Goal: Transaction & Acquisition: Book appointment/travel/reservation

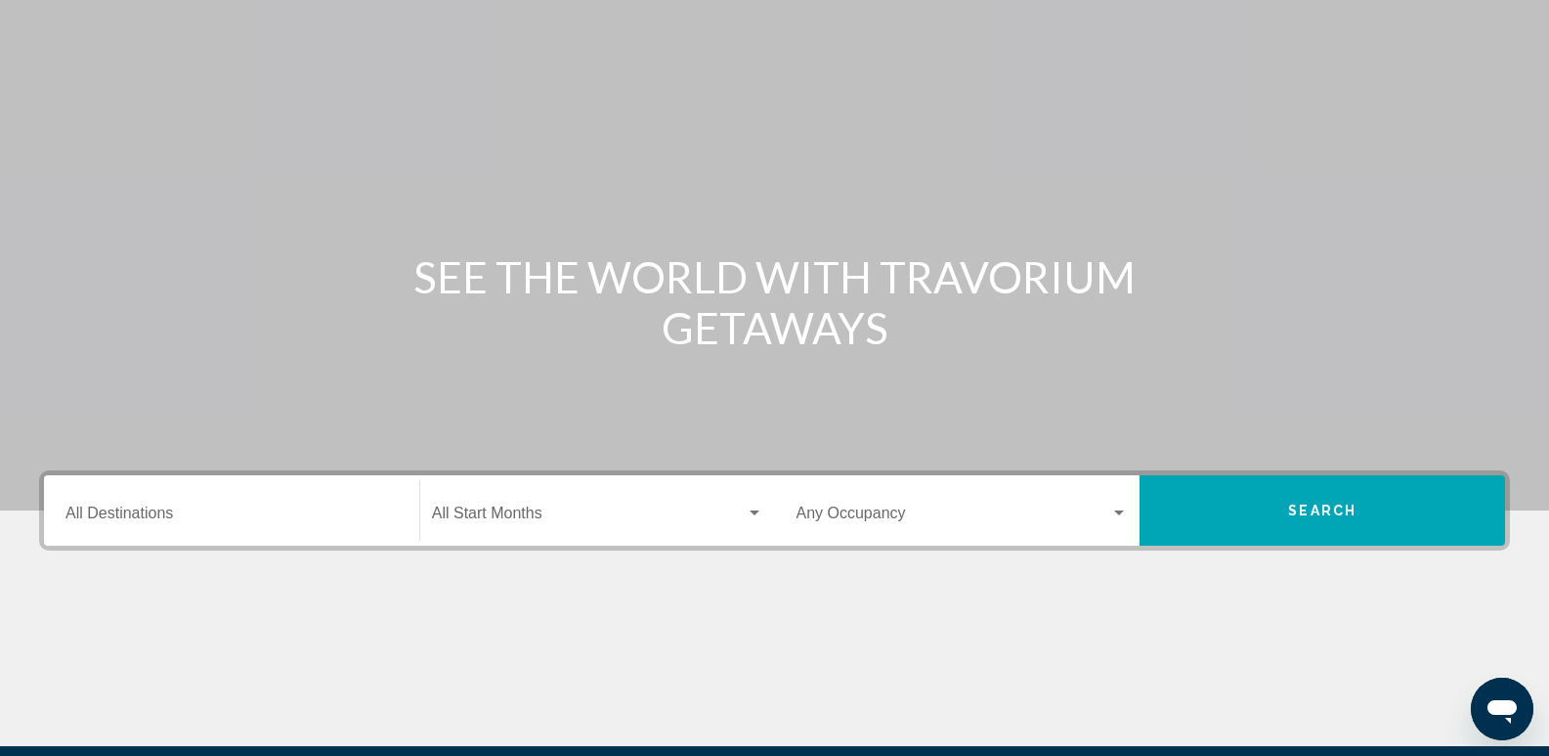
scroll to position [110, 0]
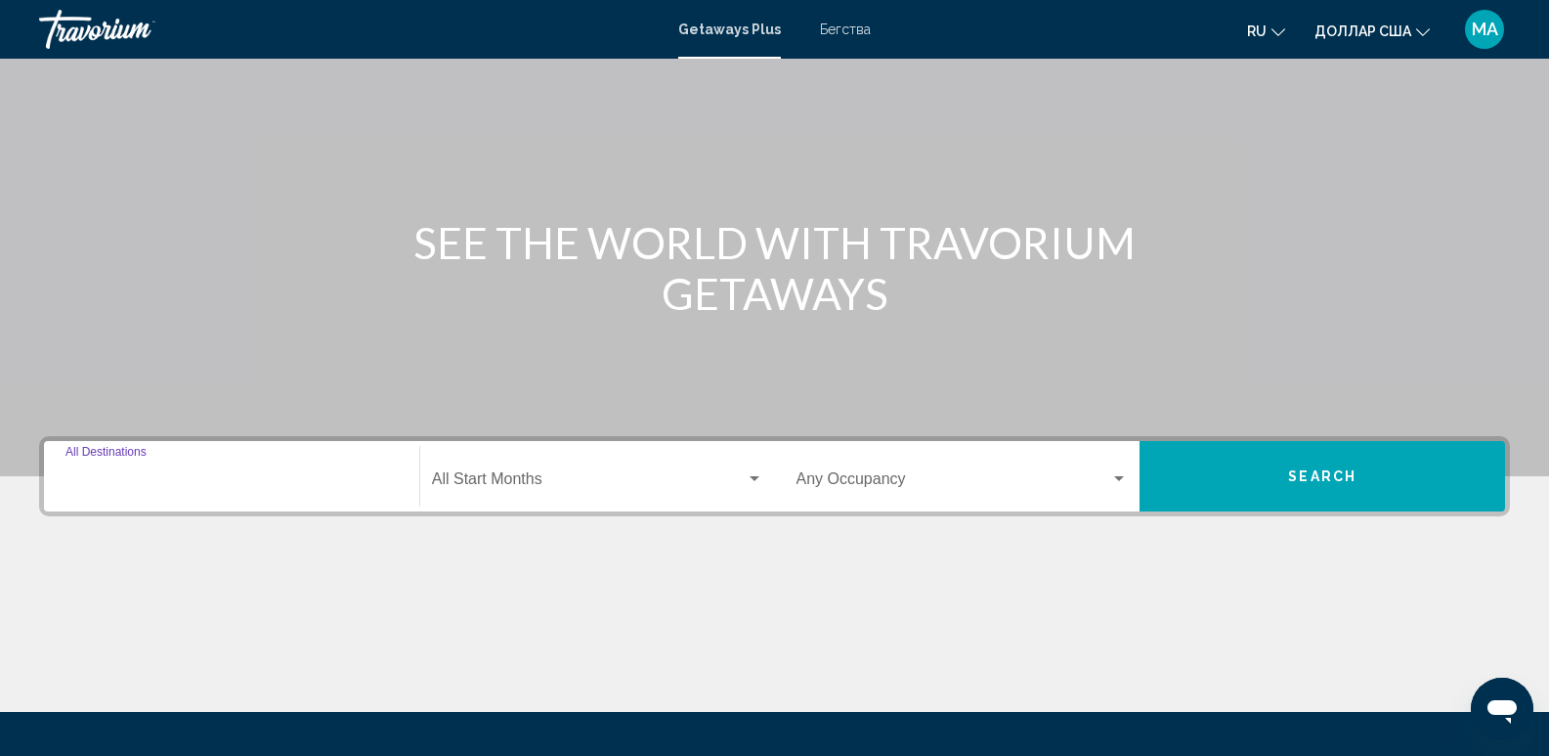
click at [324, 484] on input "Destination All Destinations" at bounding box center [231, 483] width 332 height 18
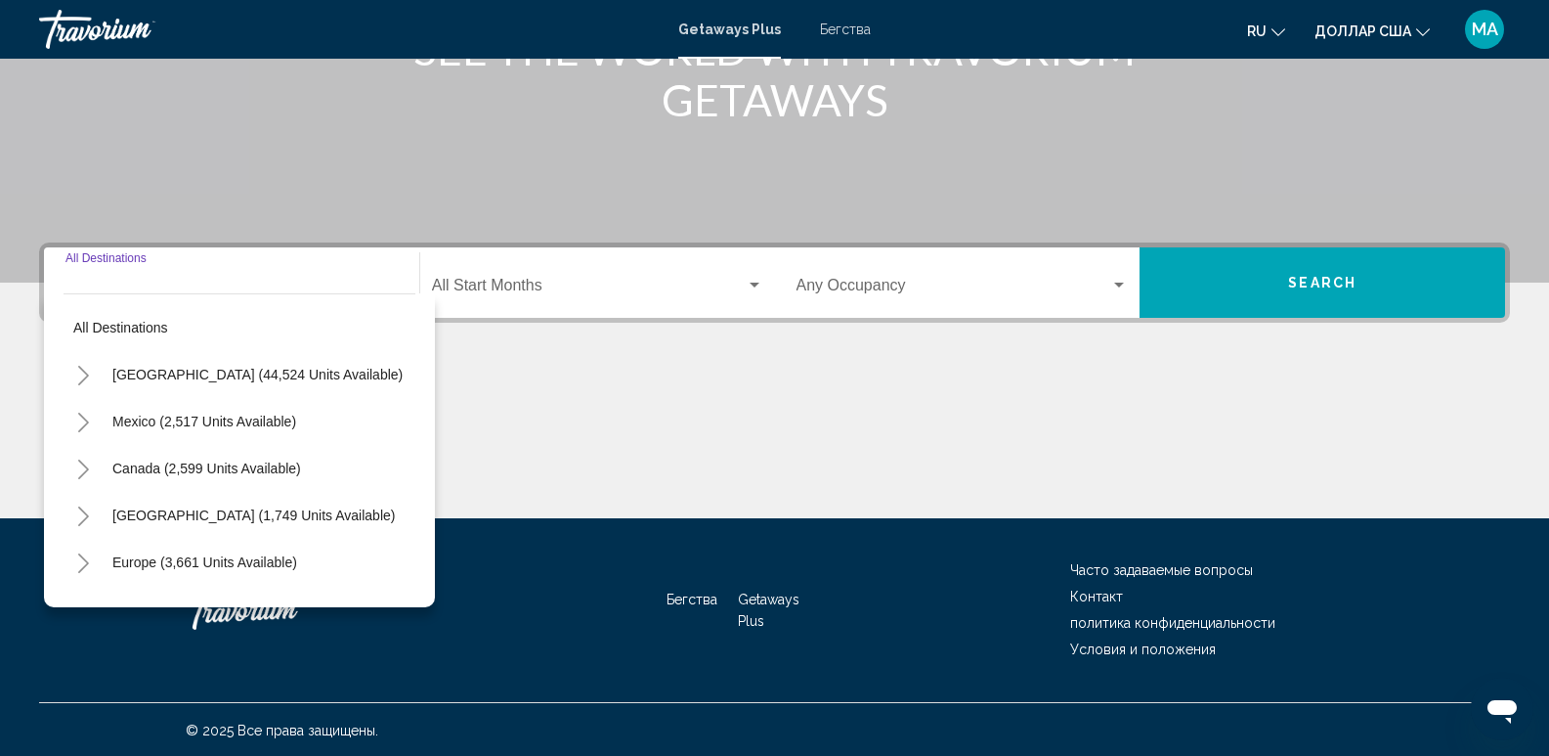
scroll to position [306, 0]
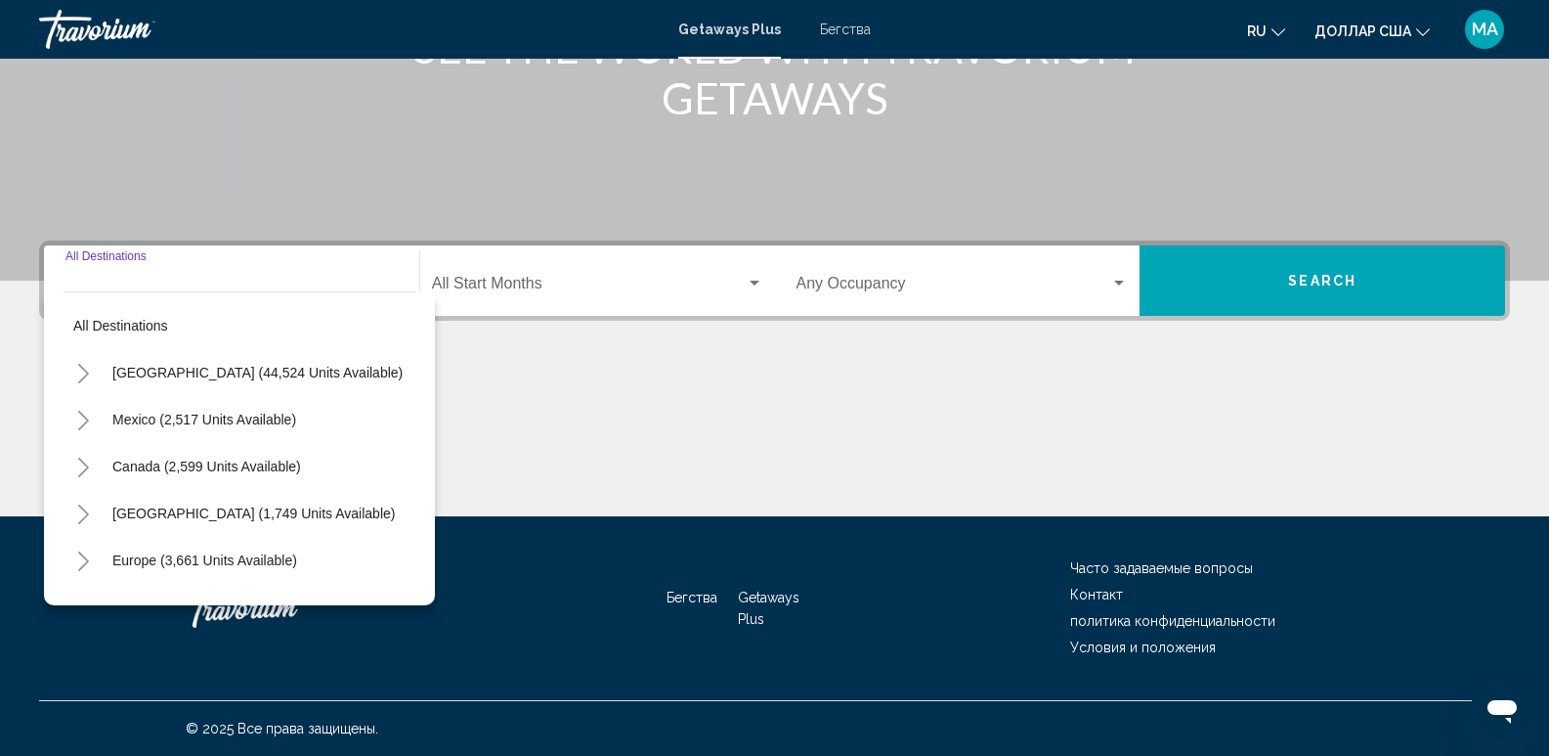
click at [141, 279] on input "Destination All Destinations" at bounding box center [231, 288] width 332 height 18
click at [139, 267] on div "Destination All Destinations" at bounding box center [231, 281] width 332 height 62
click at [121, 270] on div "Destination All Destinations" at bounding box center [231, 281] width 332 height 62
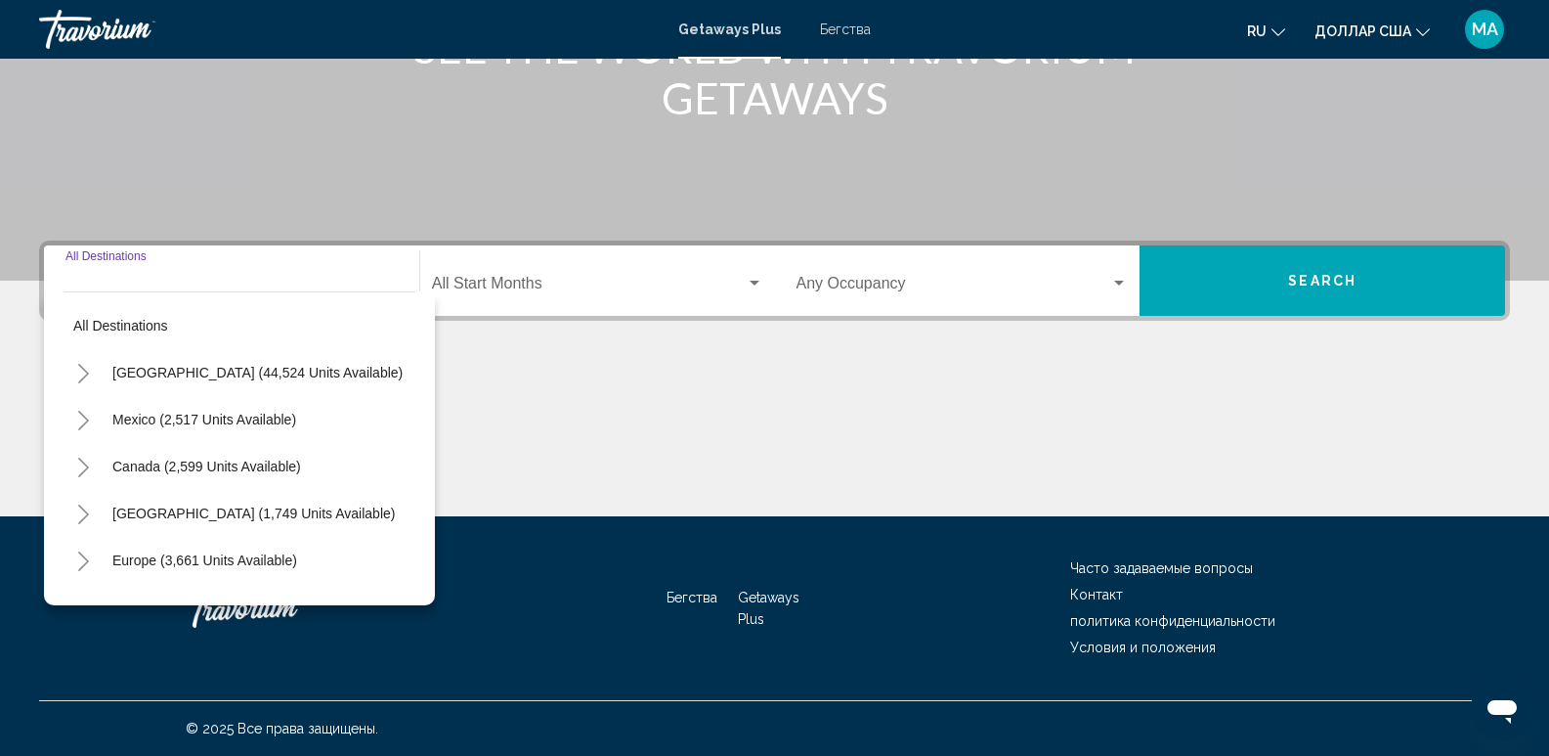
click at [133, 288] on input "Destination All Destinations" at bounding box center [231, 288] width 332 height 18
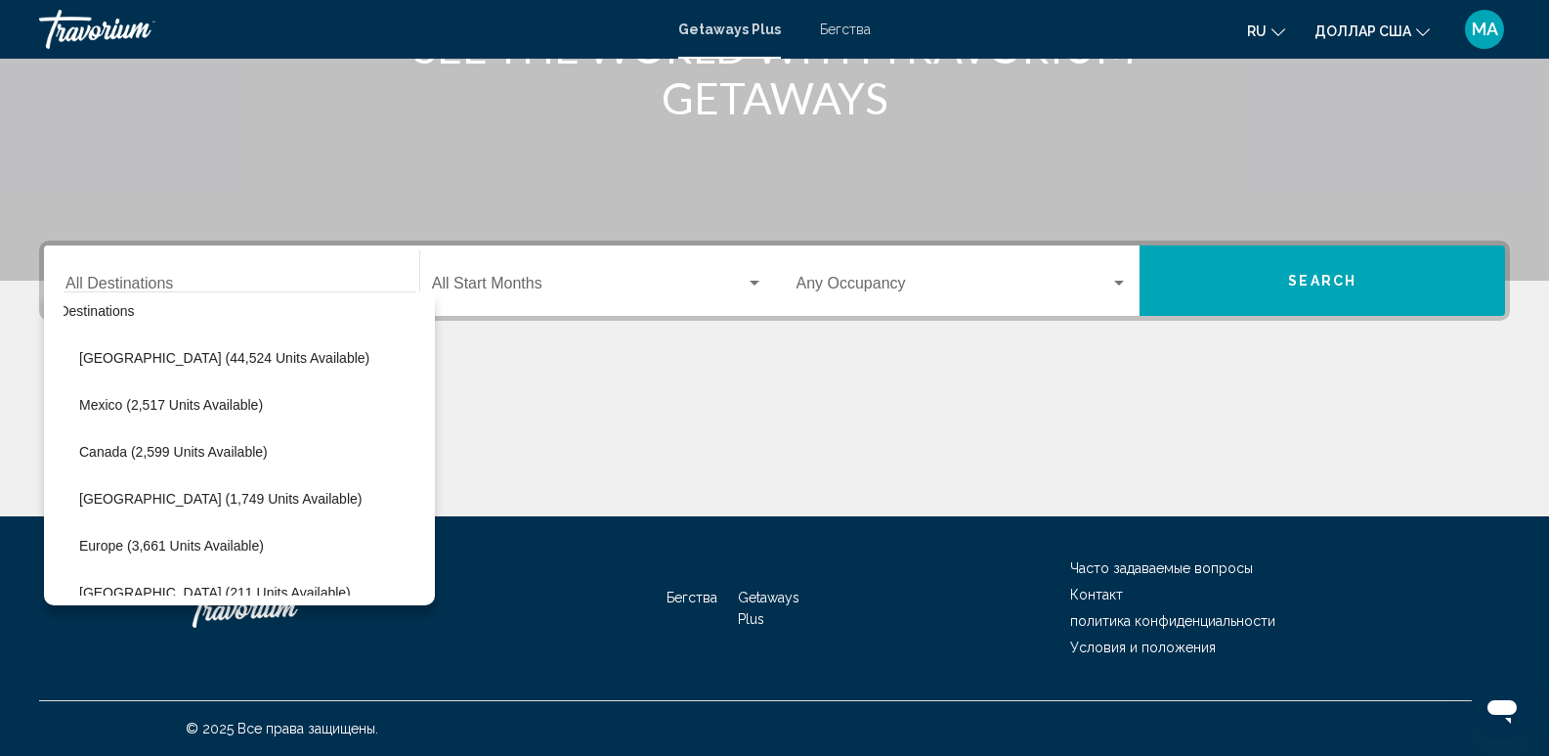
scroll to position [0, 33]
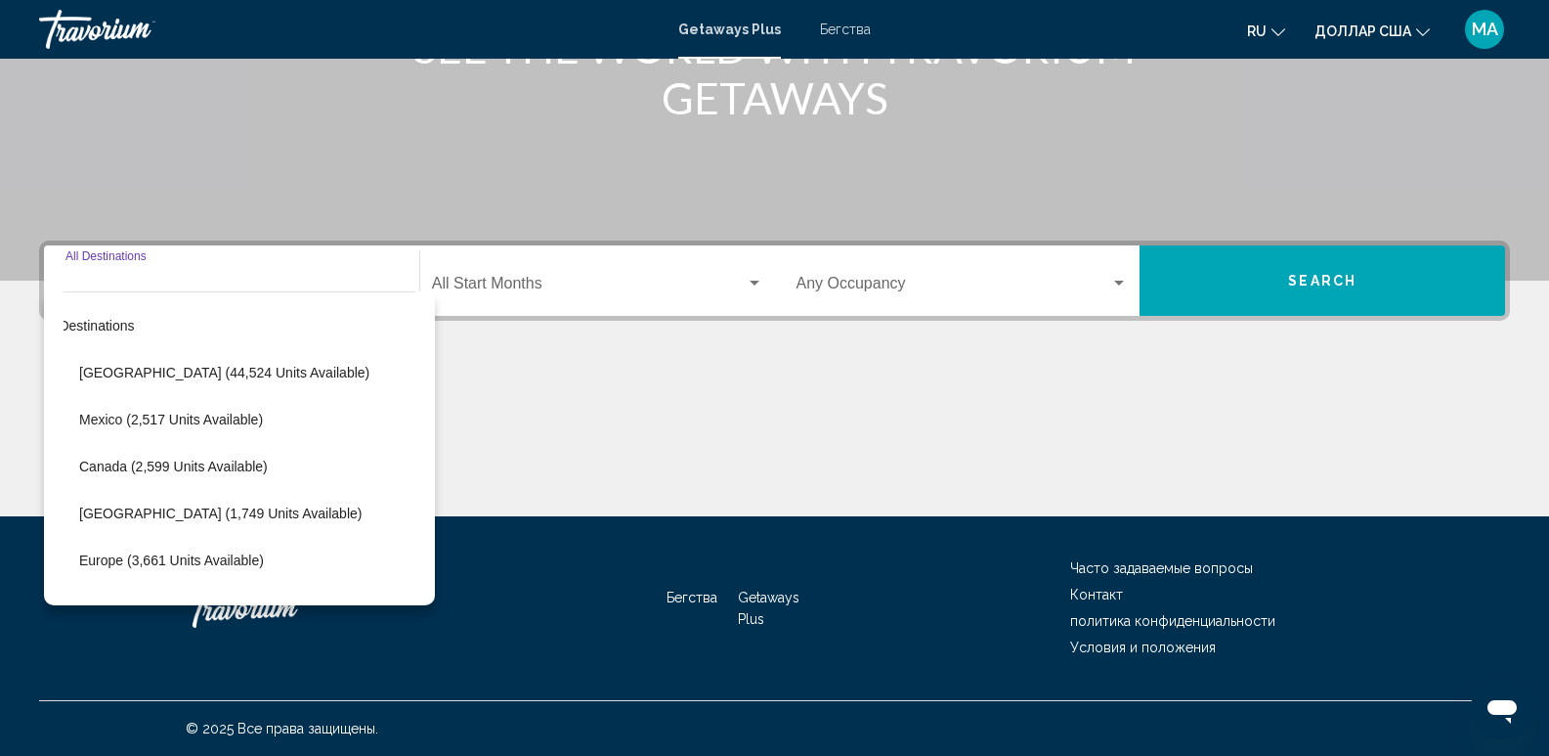
click at [179, 283] on input "Destination All Destinations" at bounding box center [231, 288] width 332 height 18
drag, startPoint x: 580, startPoint y: 410, endPoint x: 610, endPoint y: 371, distance: 48.7
click at [583, 408] on div "Основное содержание" at bounding box center [774, 442] width 1471 height 147
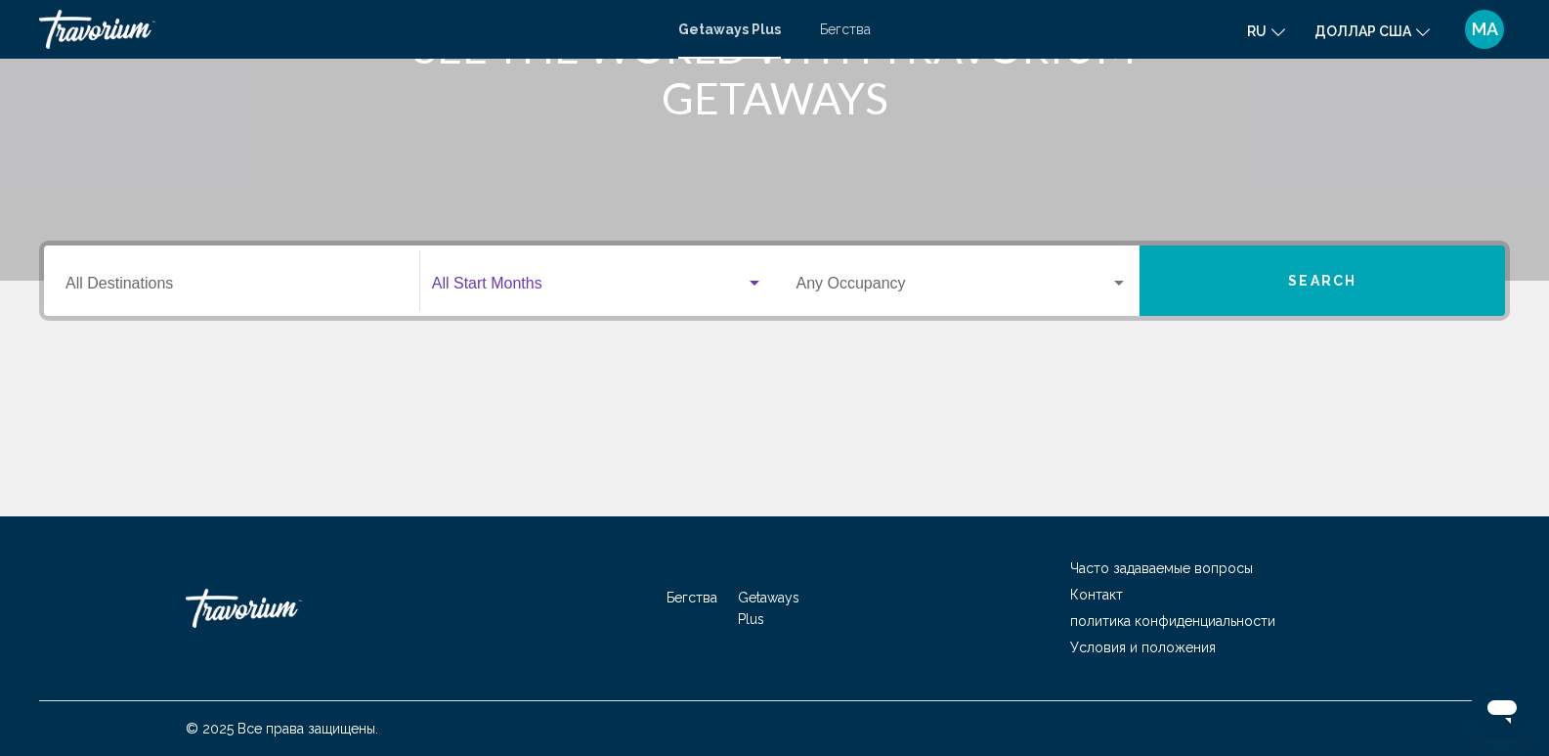
click at [755, 284] on div "Виджет поиска" at bounding box center [755, 284] width 18 height 16
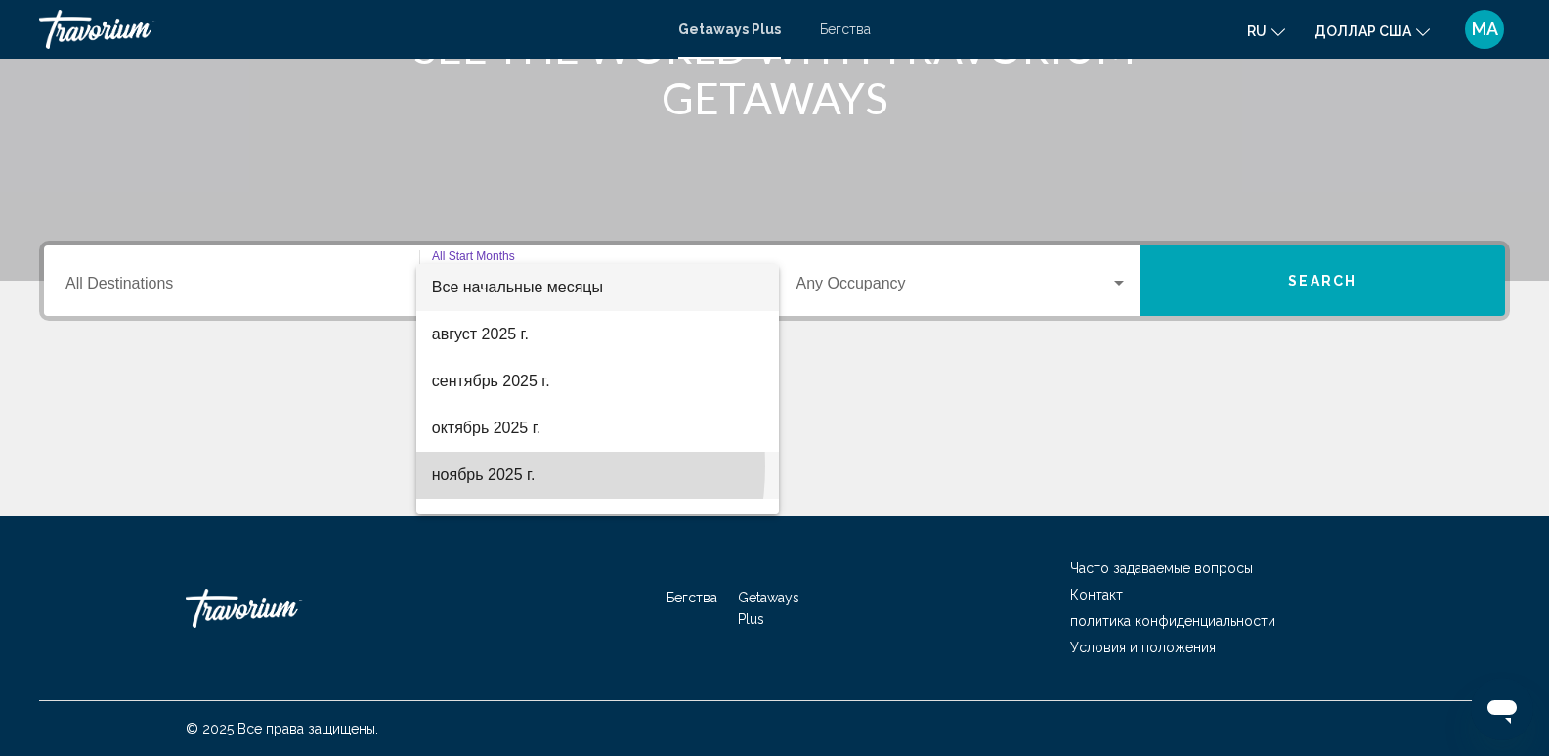
click at [465, 466] on font "ноябрь 2025 г." at bounding box center [484, 474] width 104 height 17
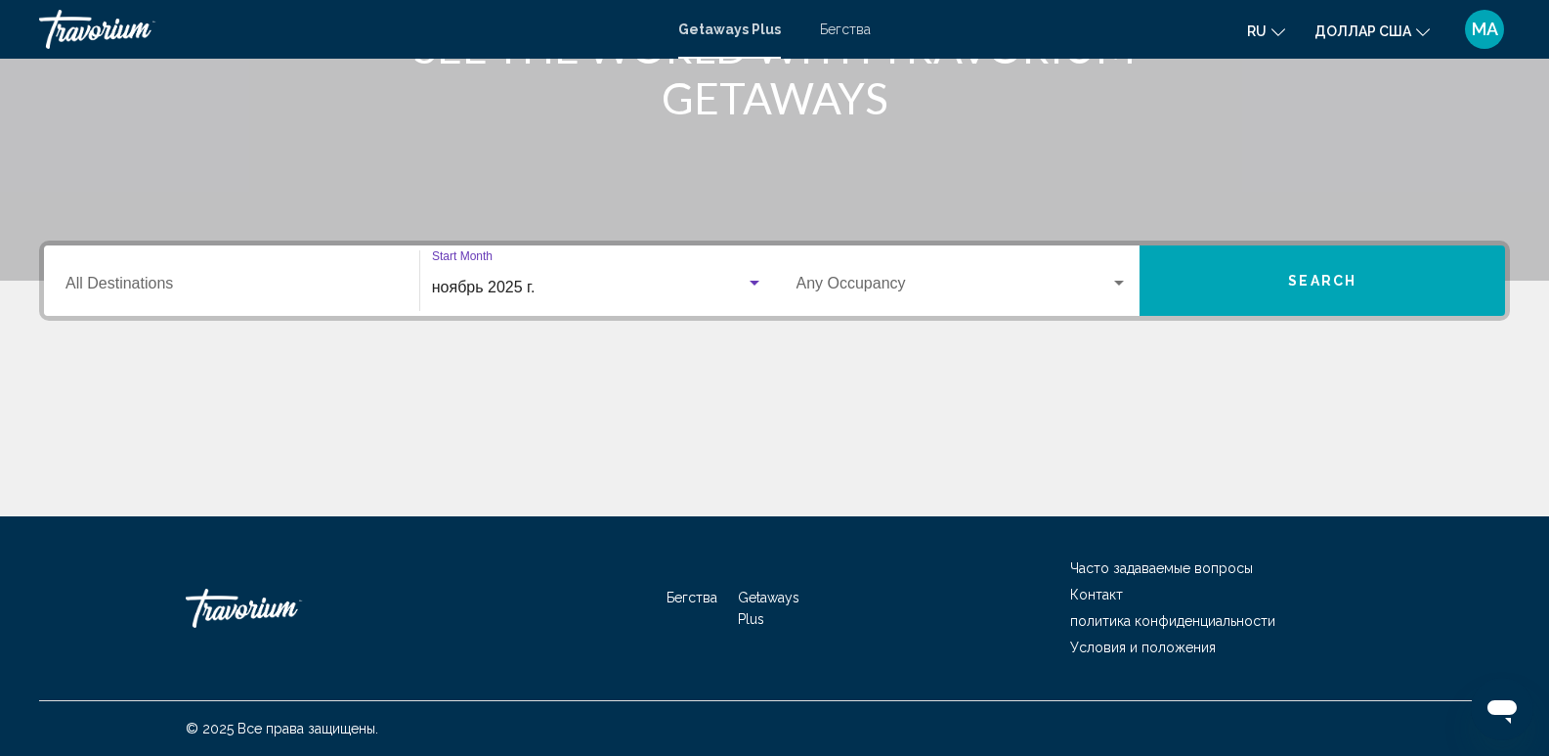
click at [1116, 281] on div "Виджет поиска" at bounding box center [1119, 283] width 10 height 5
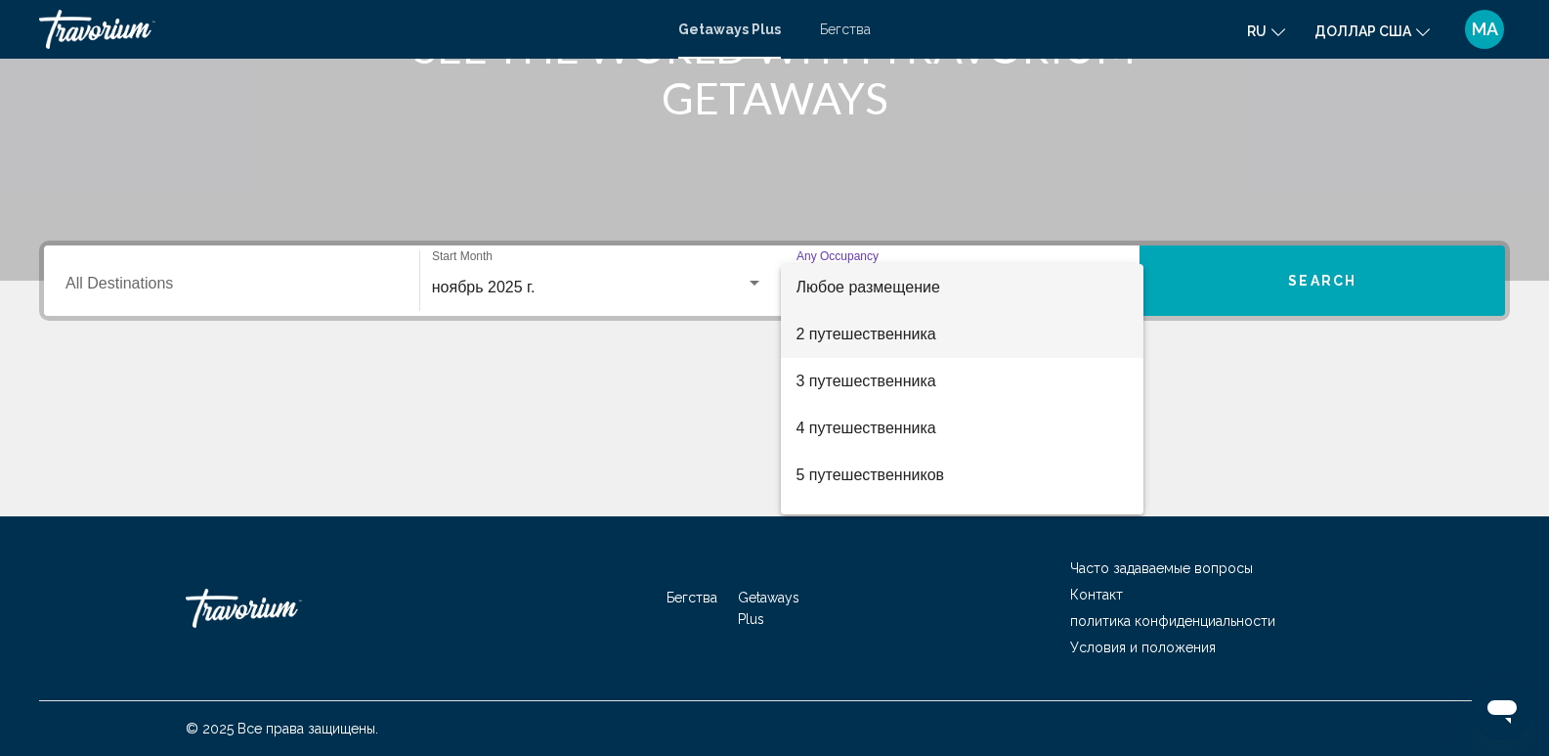
click at [842, 336] on font "2 путешественника" at bounding box center [867, 333] width 140 height 17
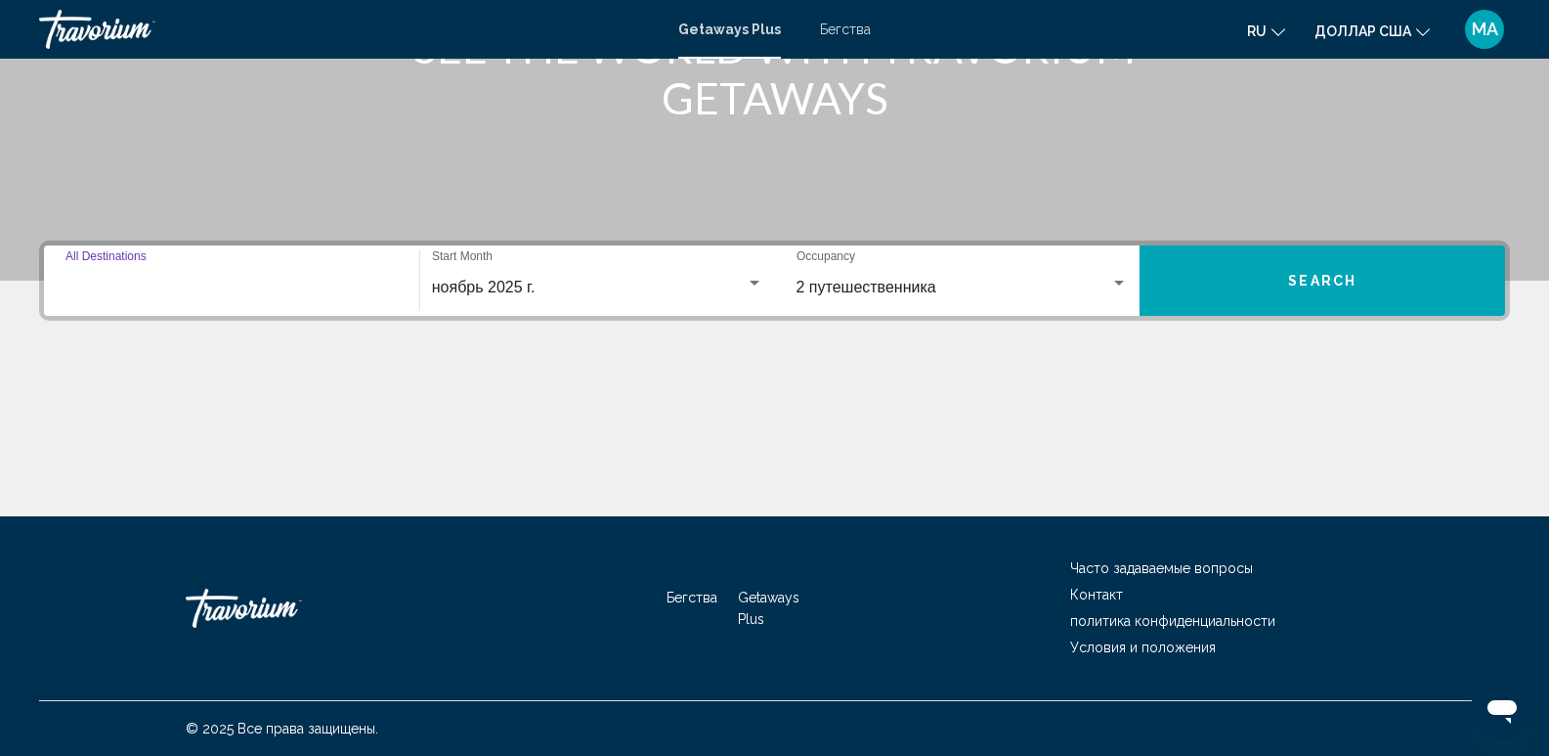
click at [227, 291] on input "Destination All Destinations" at bounding box center [231, 288] width 332 height 18
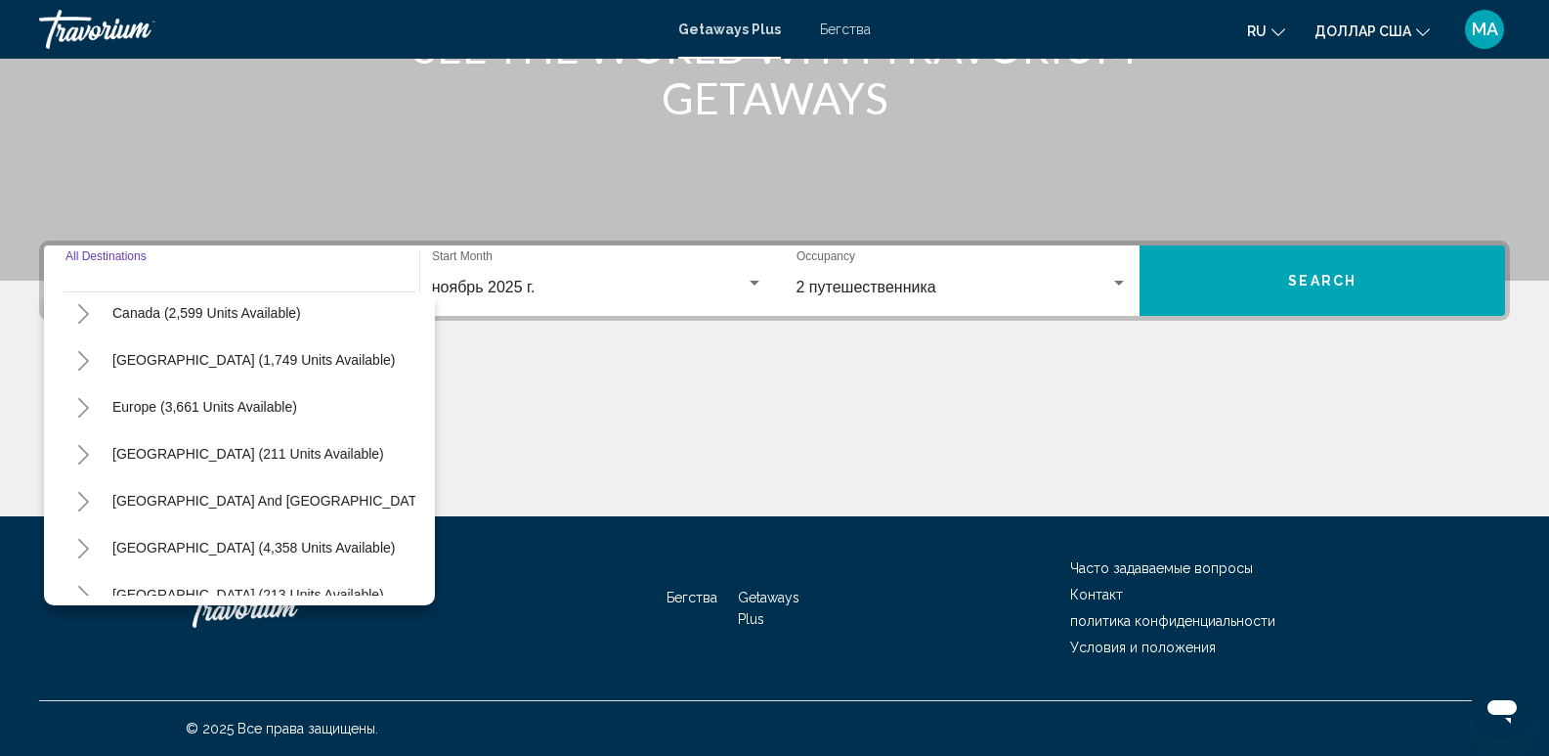
scroll to position [293, 0]
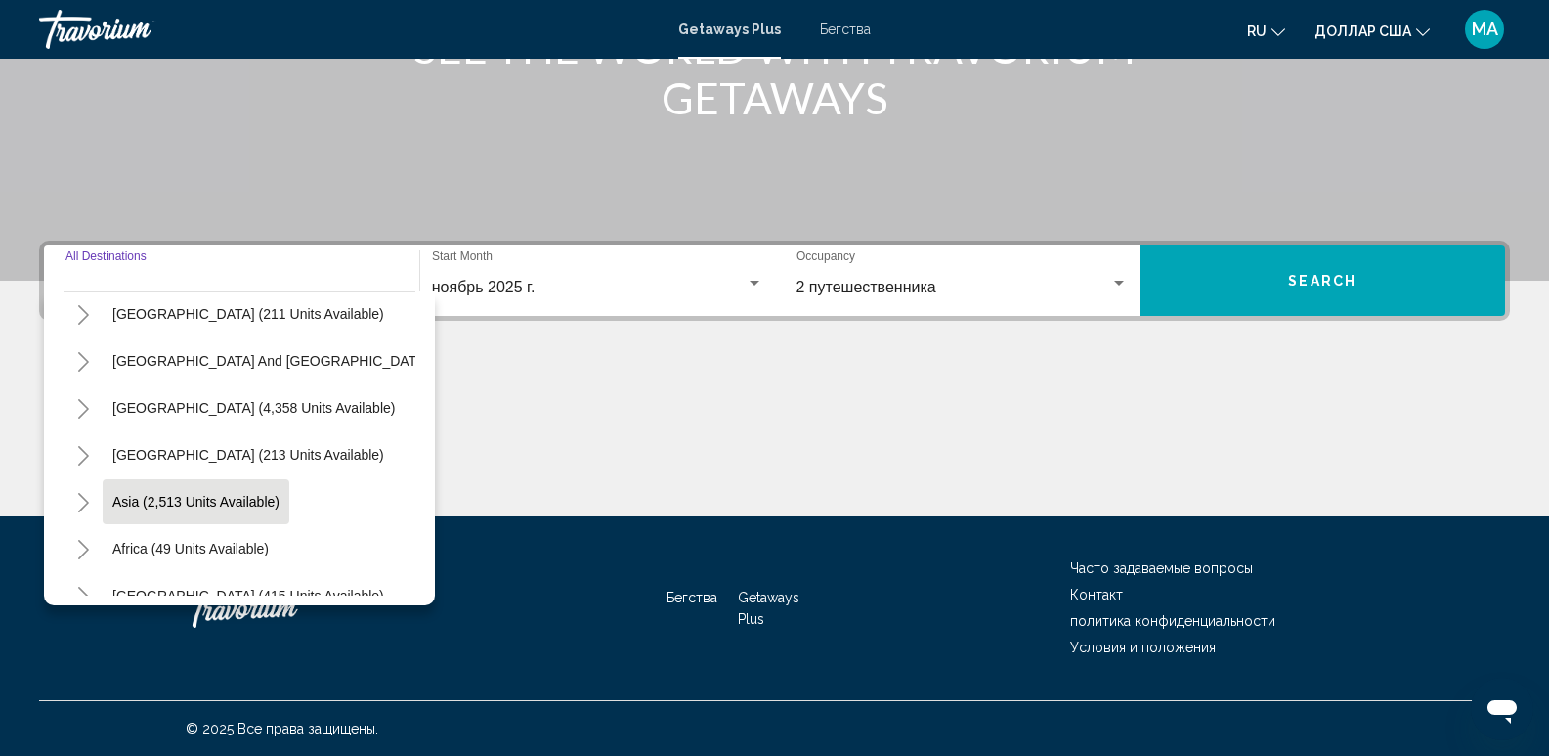
click at [169, 489] on button "Asia (2,513 units available)" at bounding box center [196, 501] width 187 height 45
type input "**********"
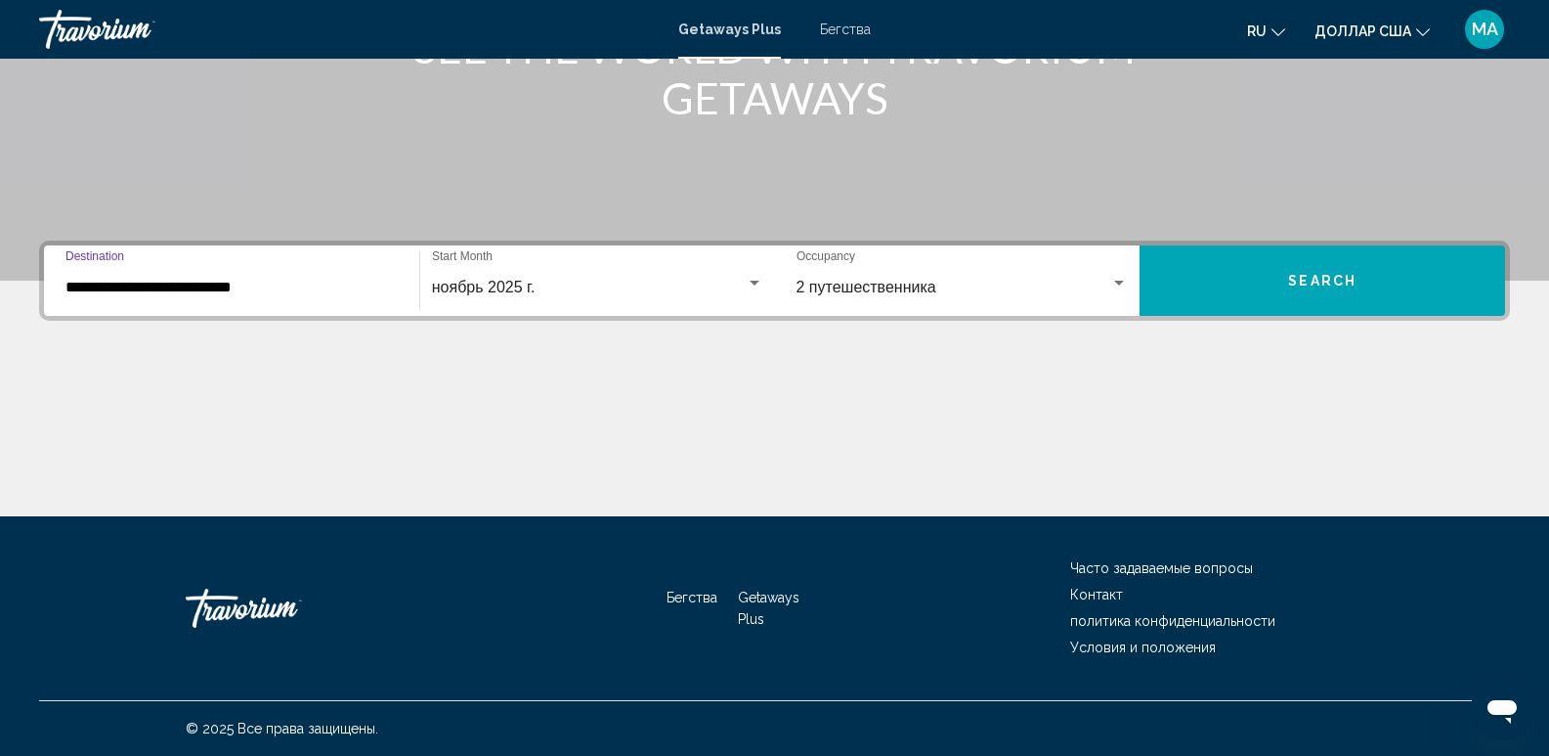
click at [1375, 296] on button "Search" at bounding box center [1323, 280] width 366 height 70
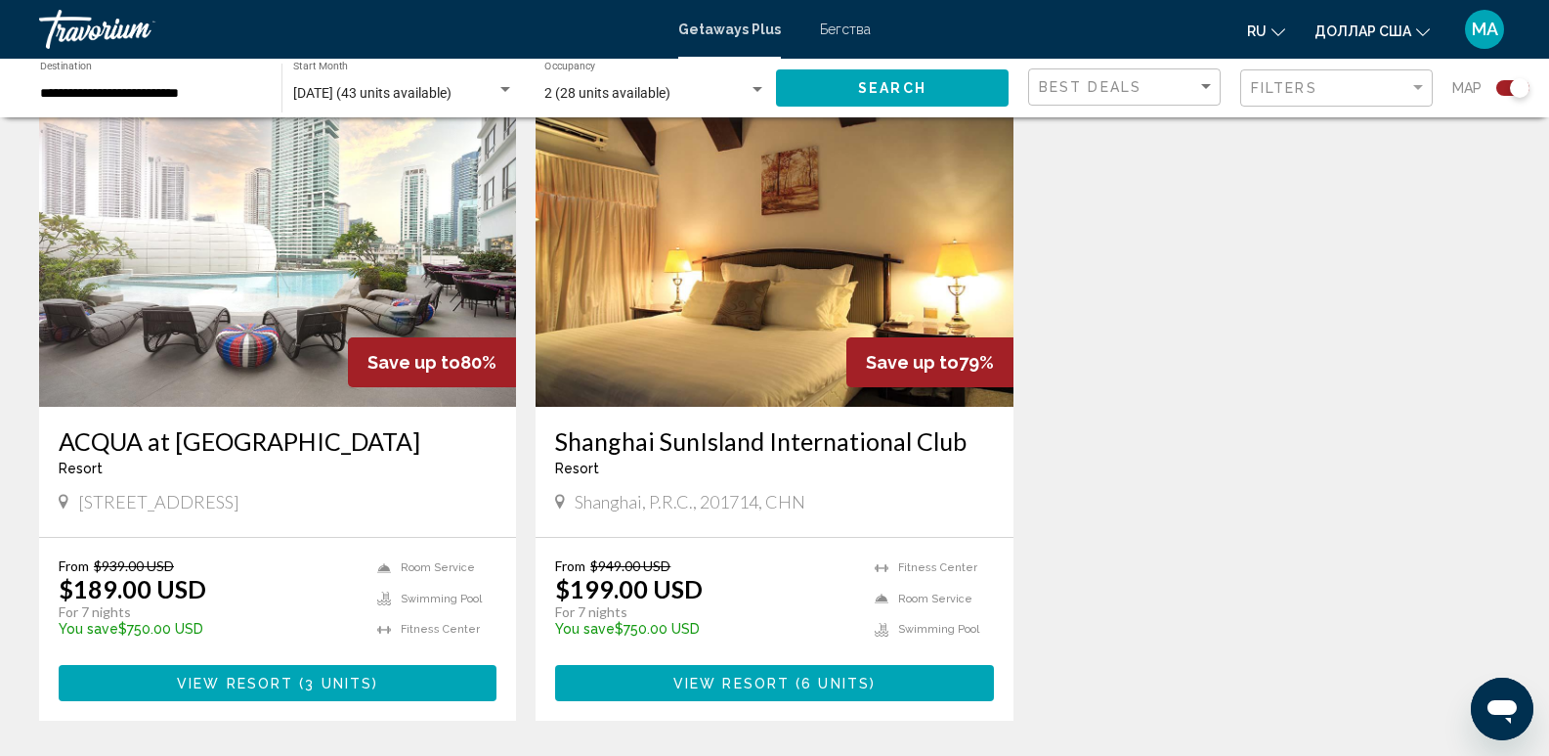
scroll to position [2039, 0]
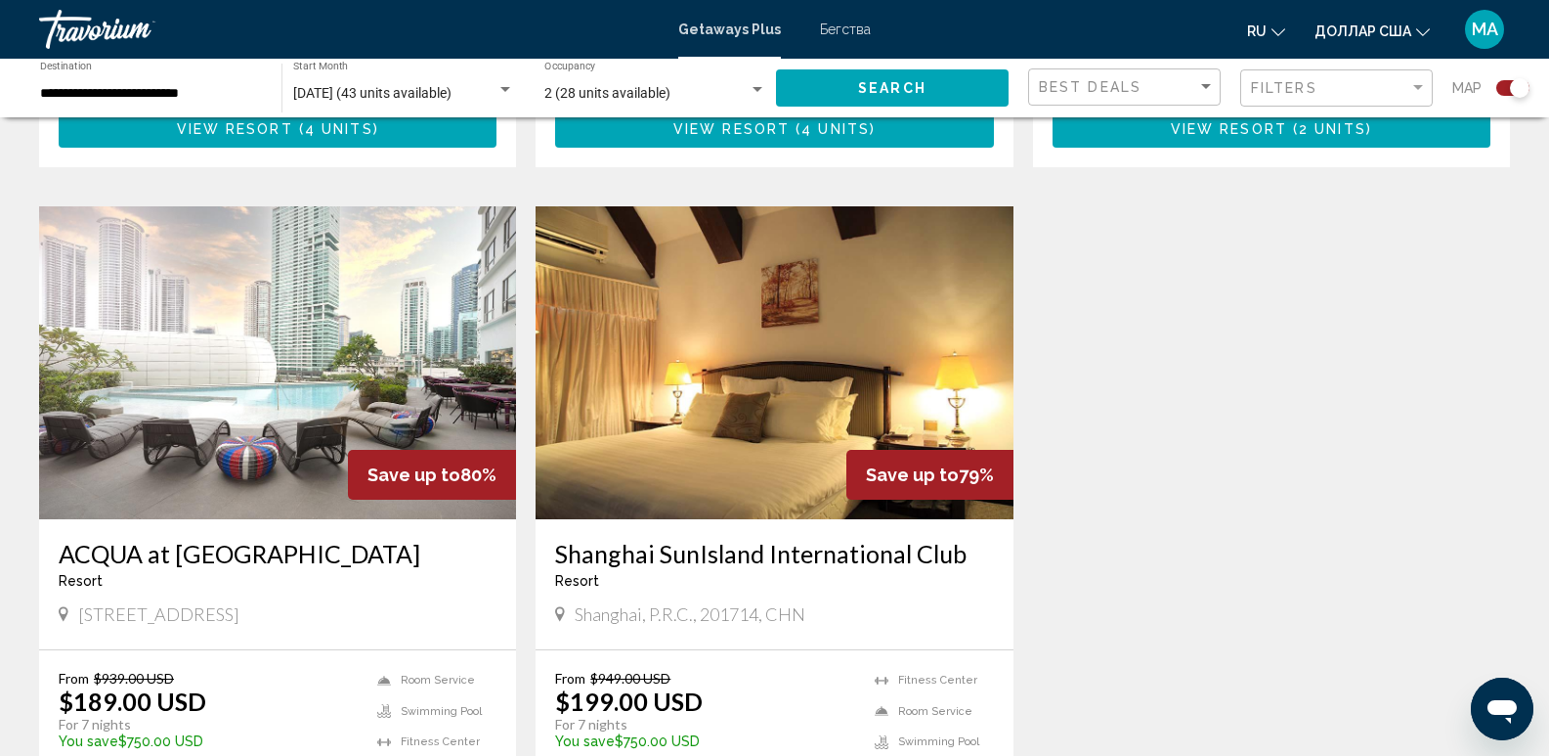
click at [281, 241] on img "Основное содержание" at bounding box center [277, 362] width 477 height 313
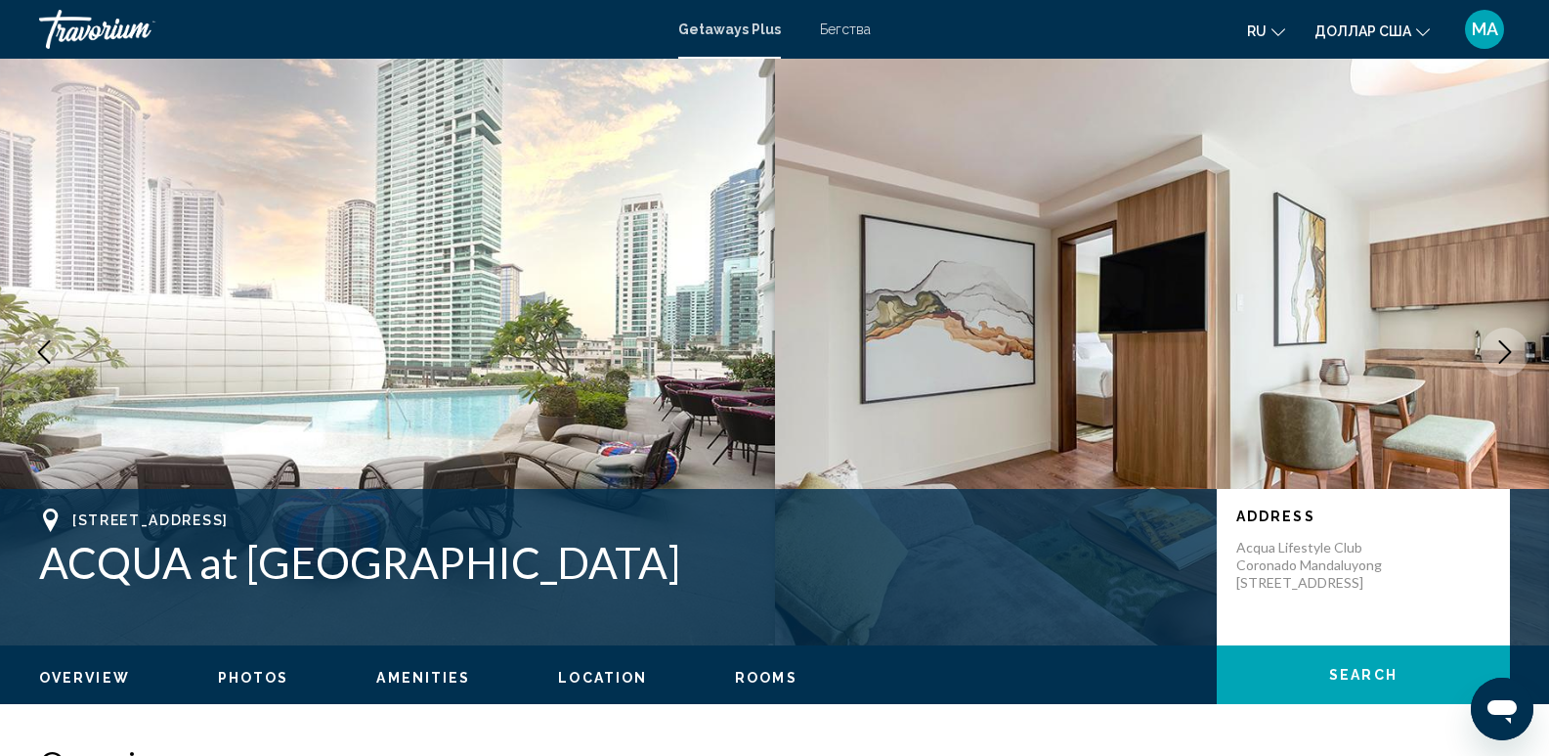
click at [1505, 341] on icon "Next image" at bounding box center [1504, 351] width 23 height 23
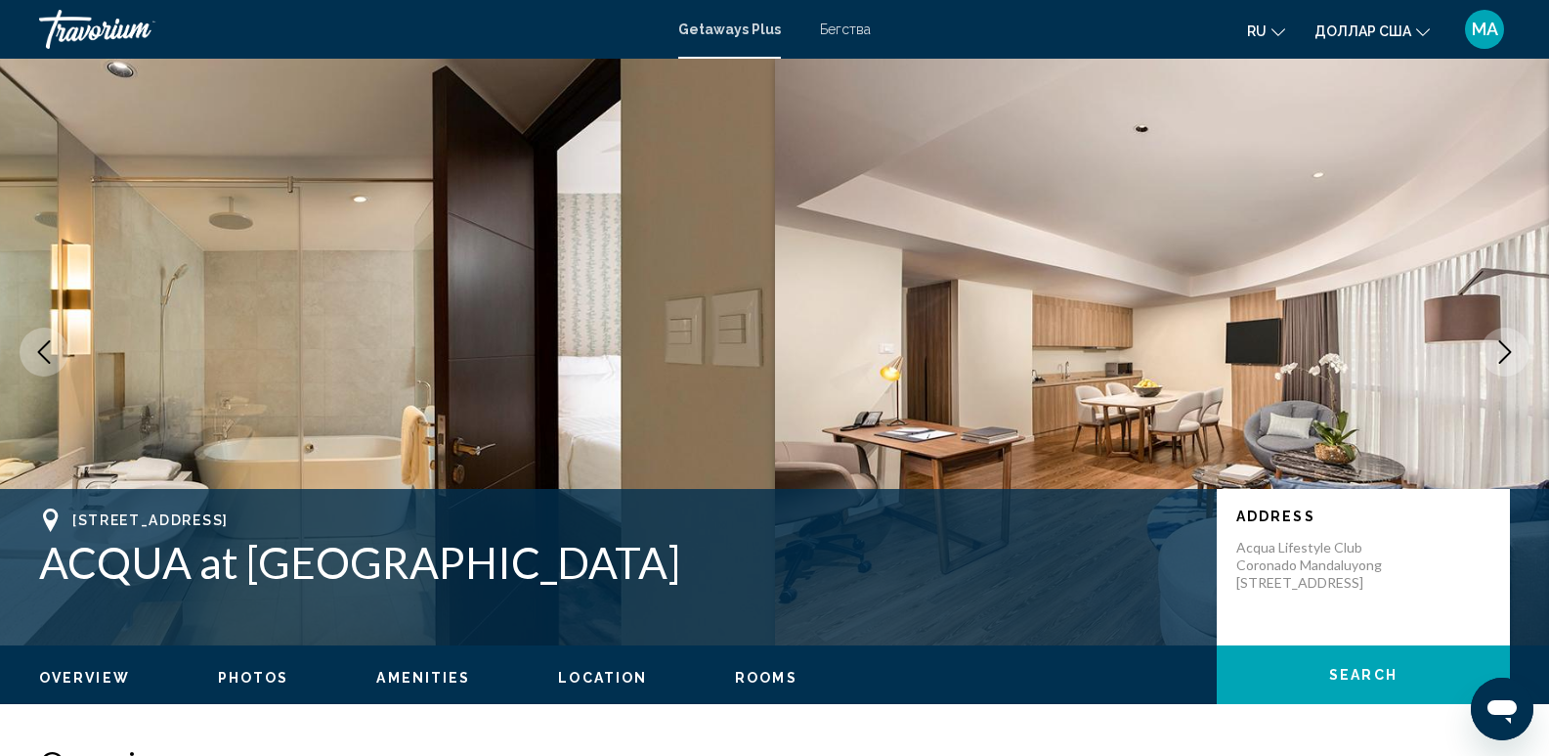
click at [1505, 341] on icon "Next image" at bounding box center [1504, 351] width 23 height 23
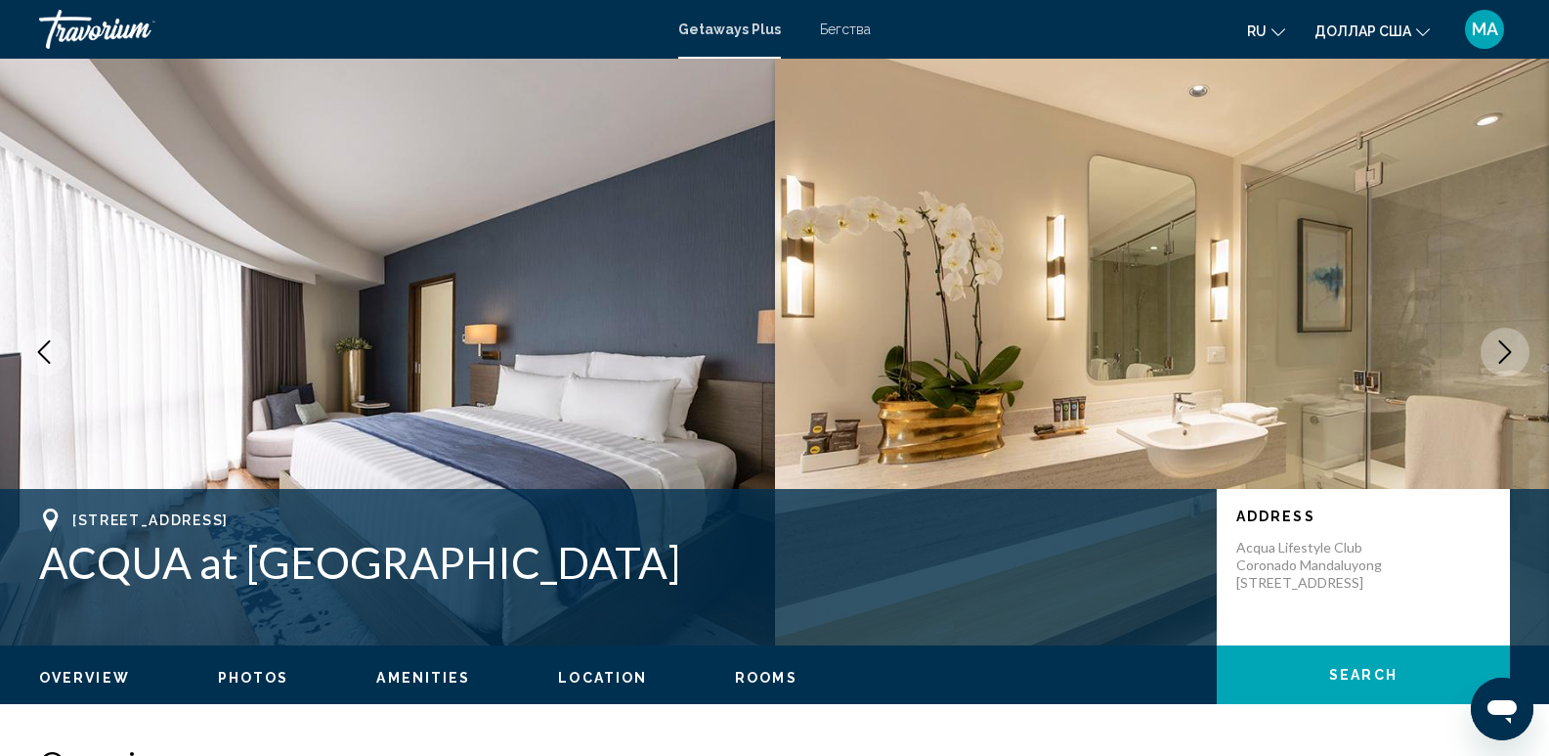
click at [1505, 340] on icon "Next image" at bounding box center [1504, 351] width 23 height 23
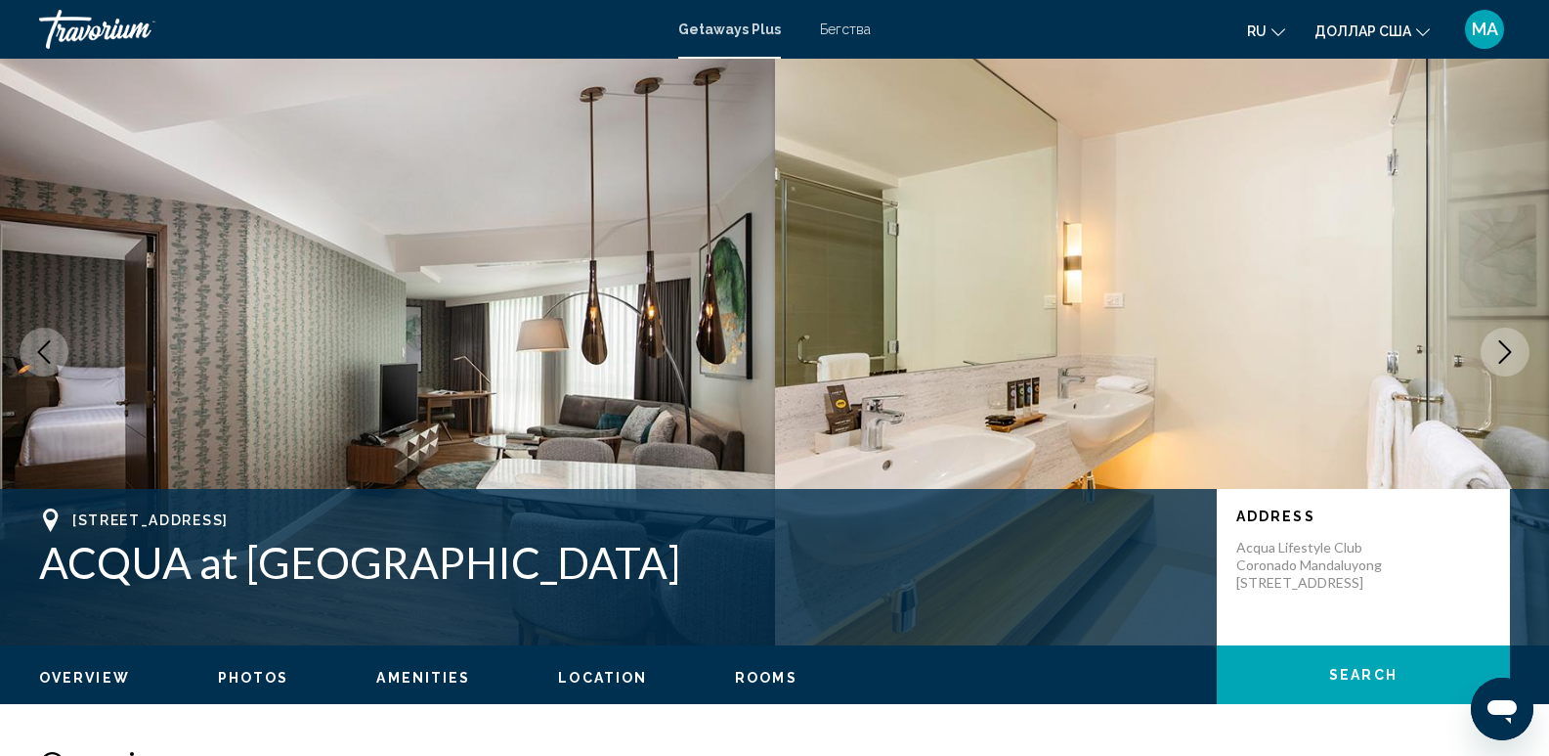
click at [1505, 340] on icon "Next image" at bounding box center [1504, 351] width 23 height 23
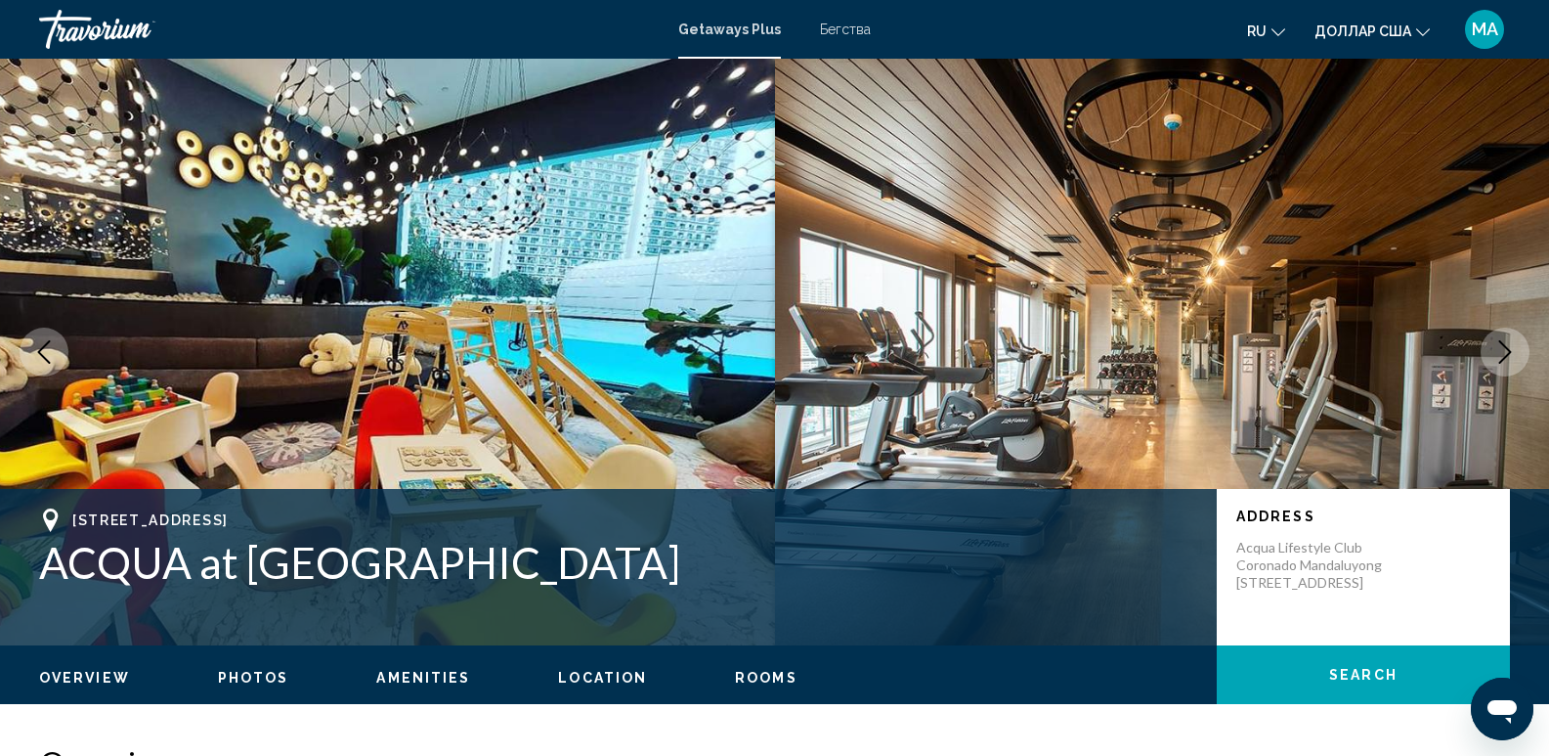
click at [1505, 340] on icon "Next image" at bounding box center [1504, 351] width 23 height 23
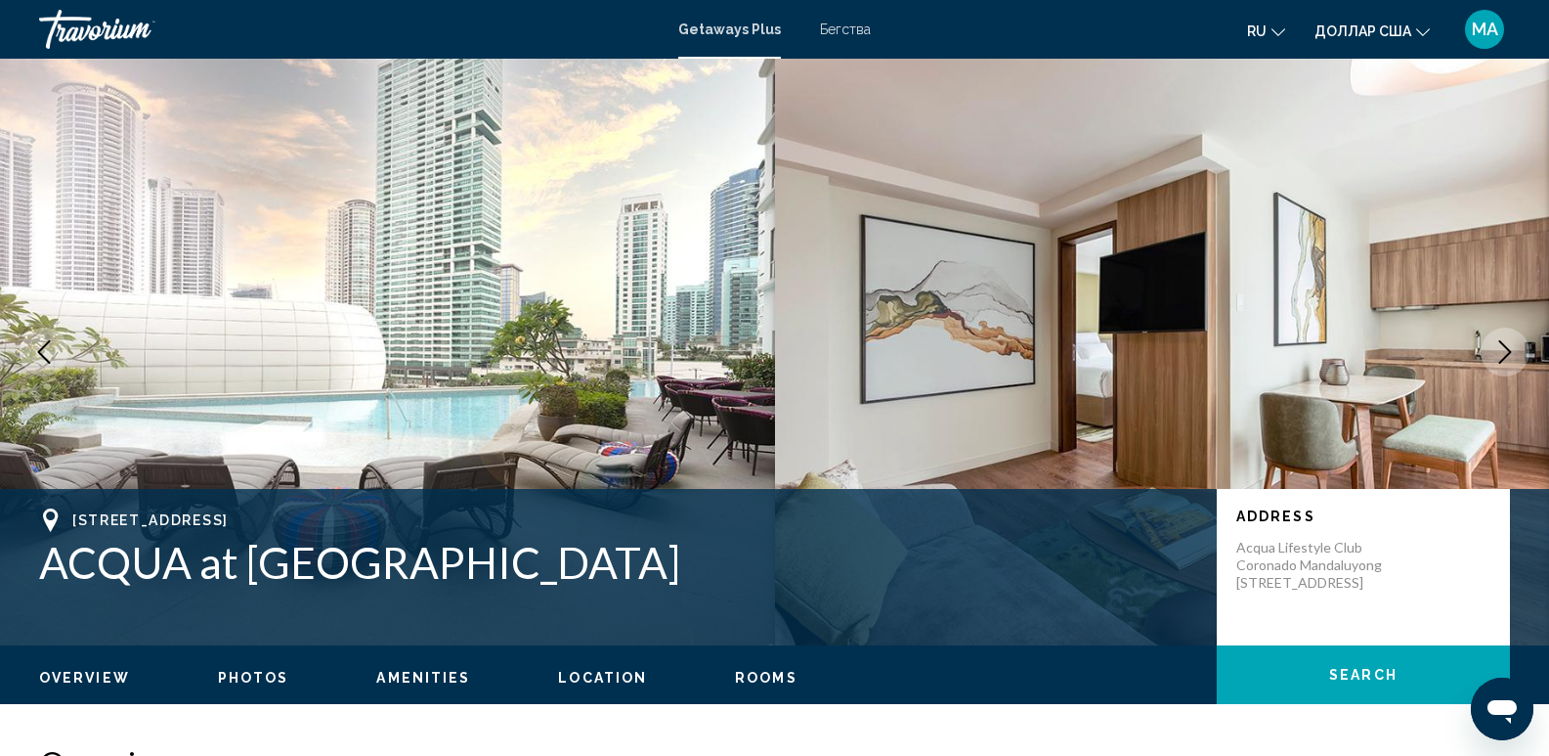
click at [1505, 340] on icon "Next image" at bounding box center [1504, 351] width 23 height 23
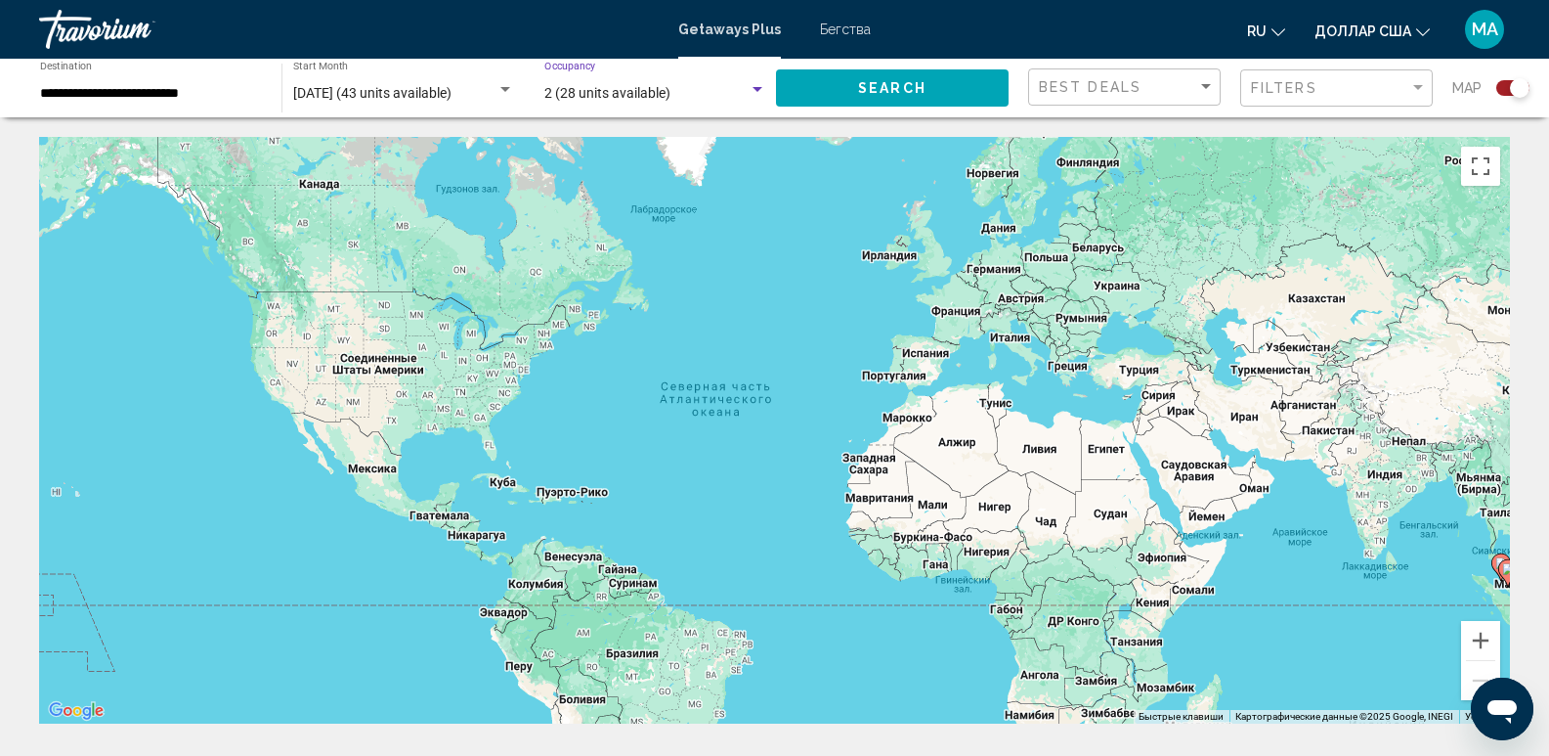
click at [560, 90] on span "2 (28 units available)" at bounding box center [607, 93] width 126 height 16
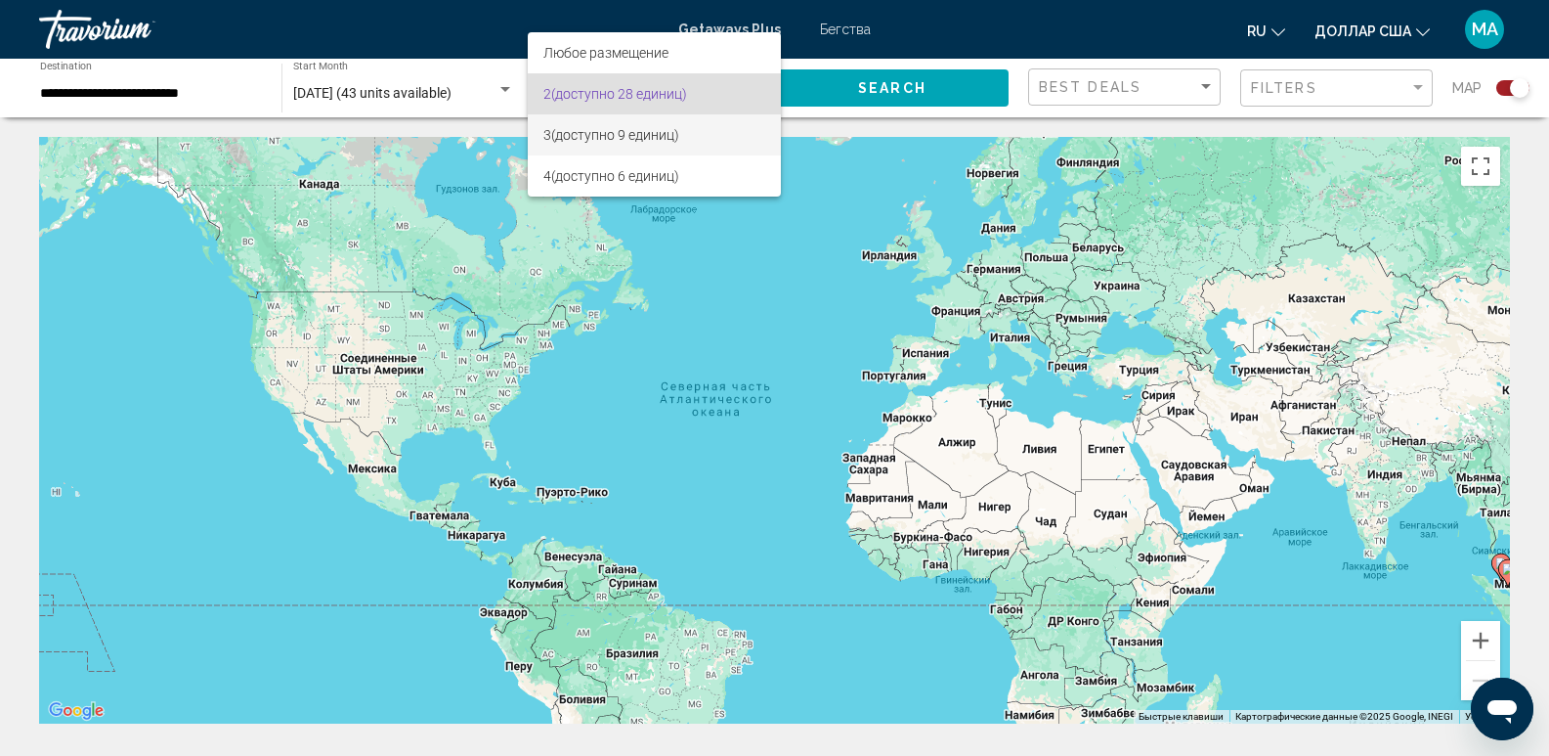
scroll to position [98, 0]
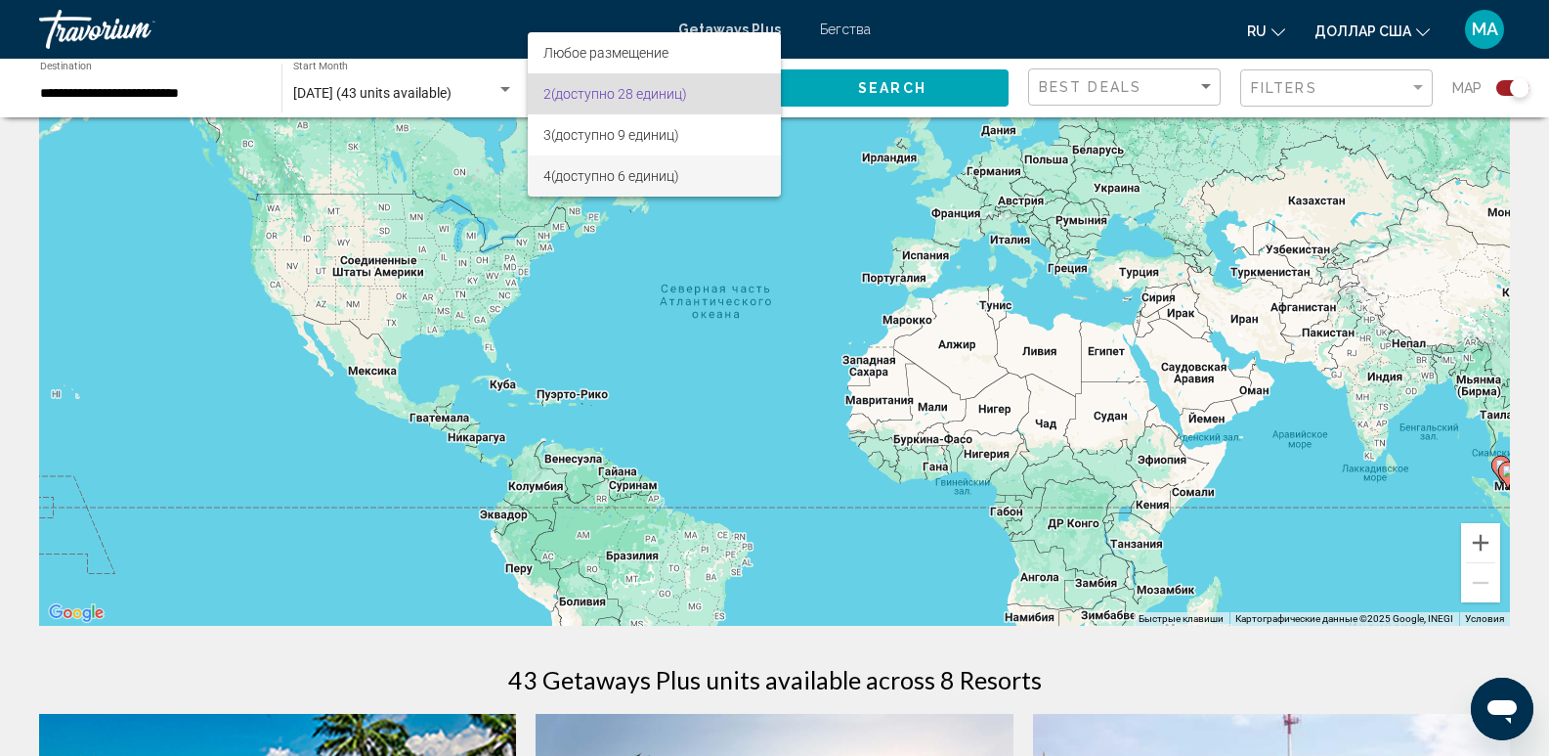
click at [599, 165] on span "4 (доступно 6 единиц)" at bounding box center [654, 175] width 222 height 41
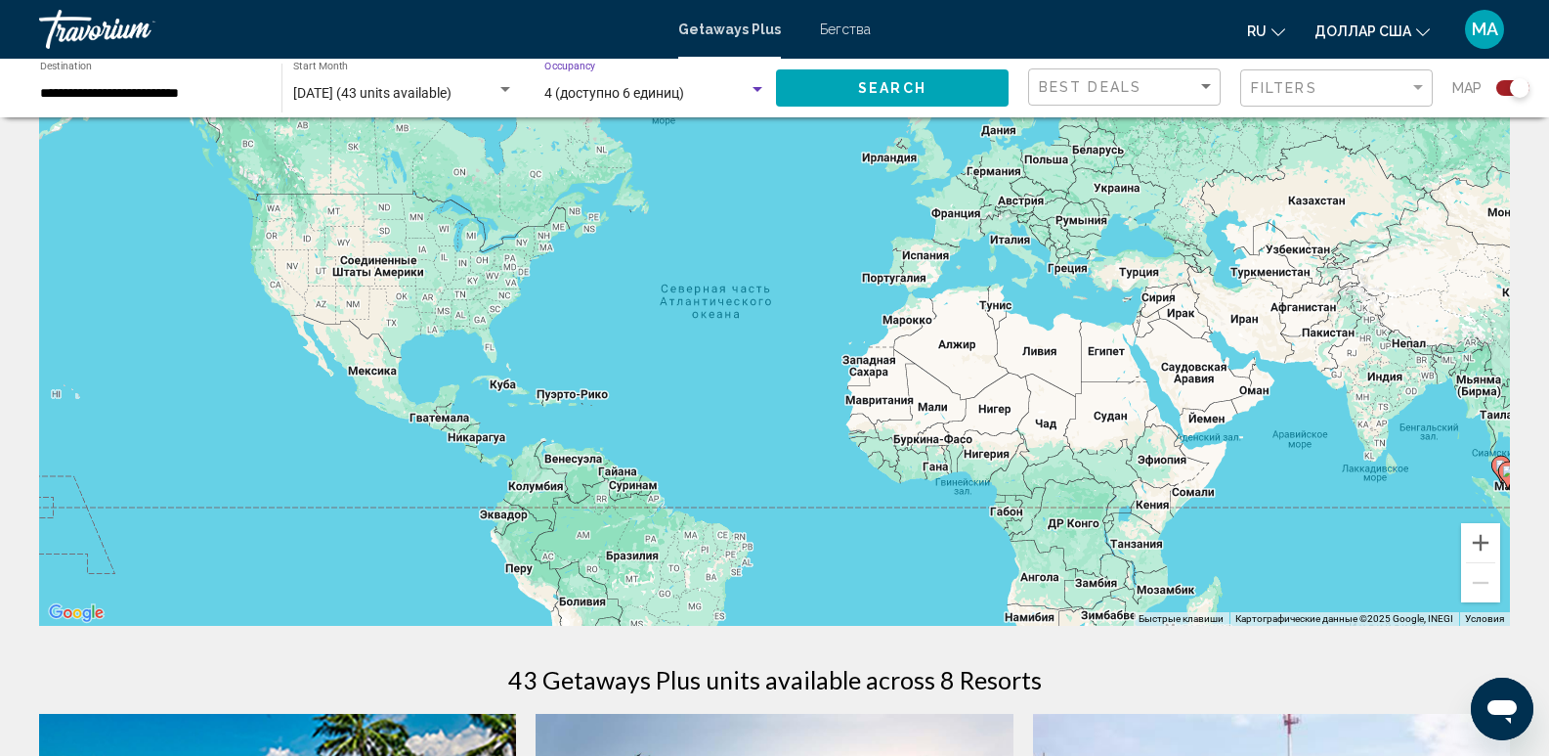
click at [880, 92] on span "Search" at bounding box center [892, 89] width 68 height 16
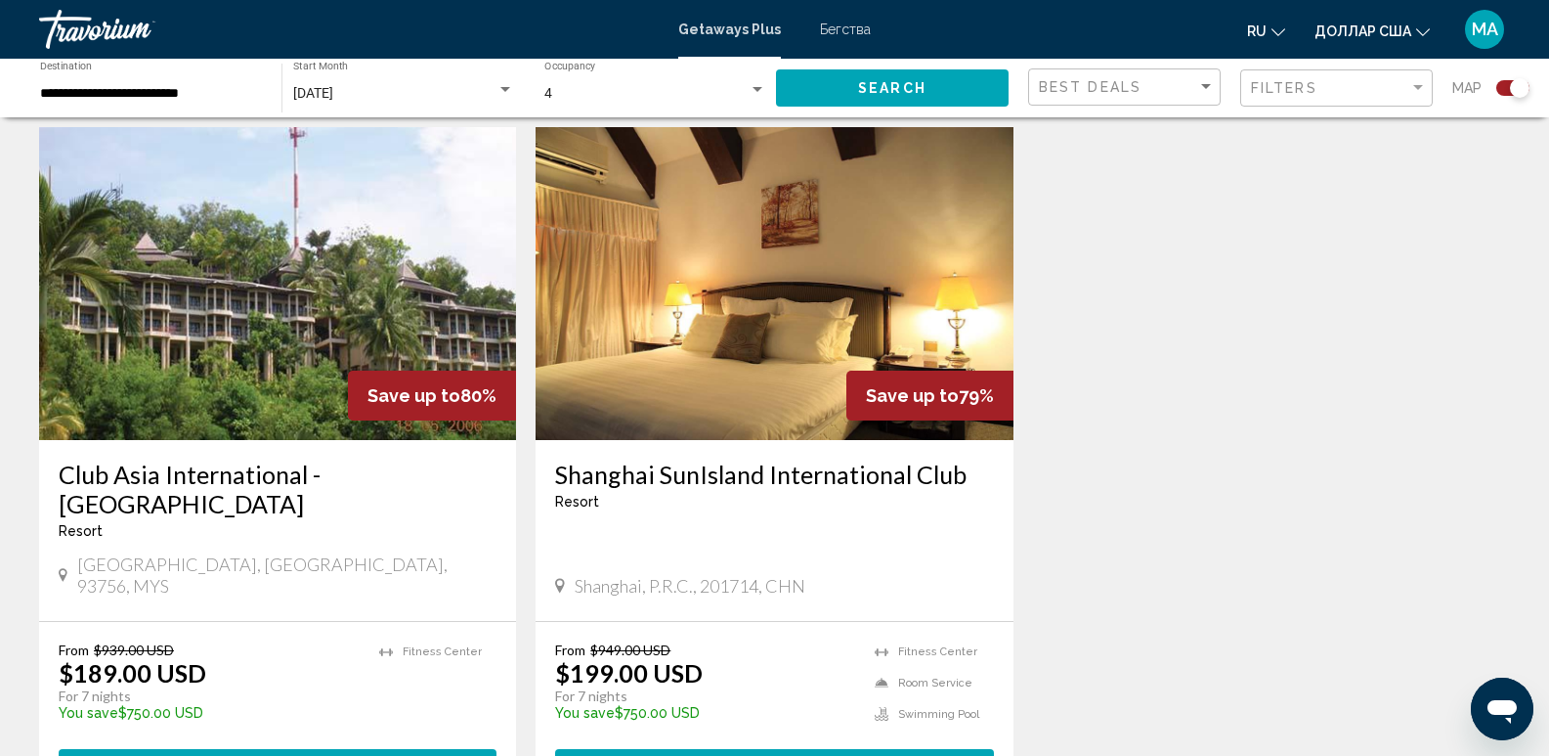
scroll to position [782, 0]
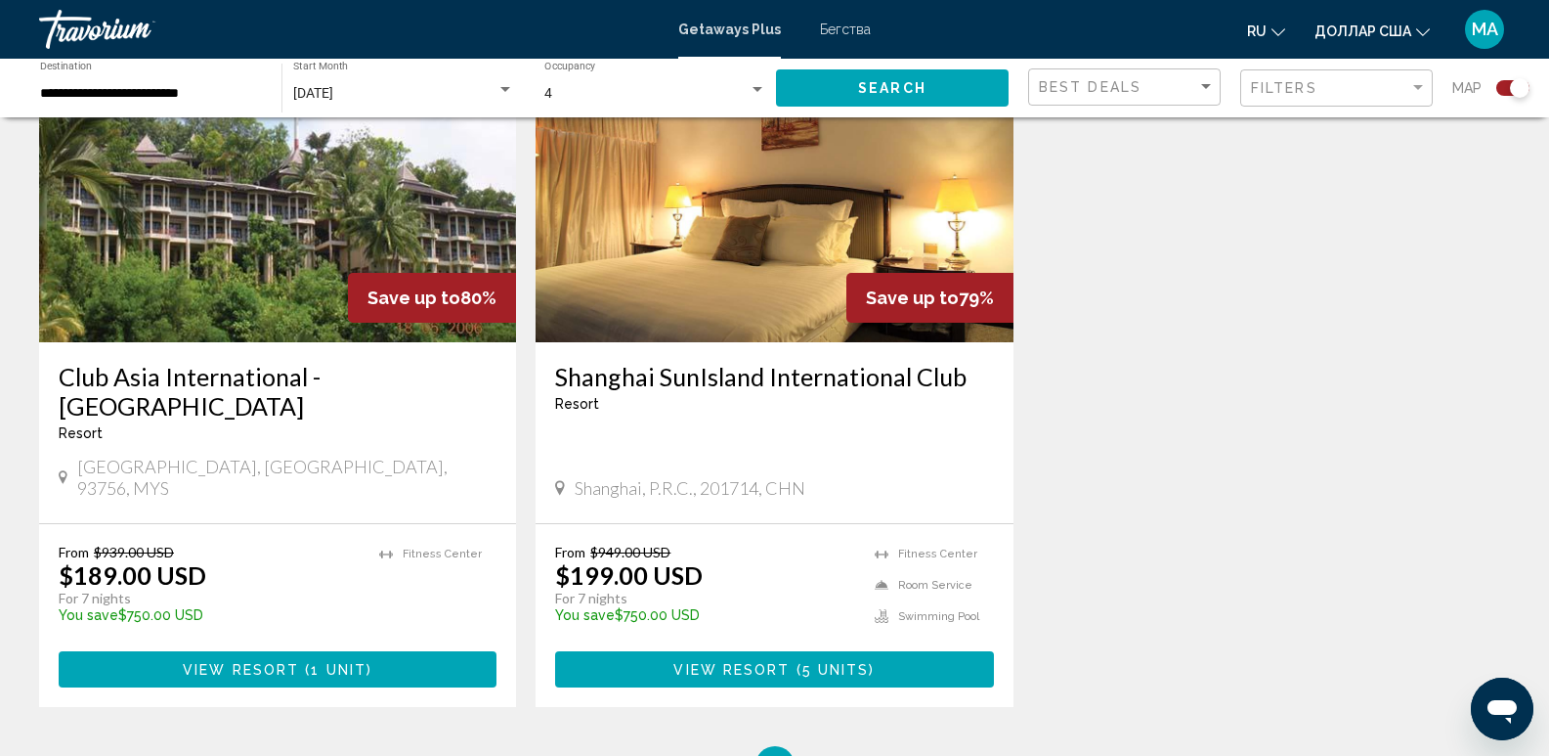
click at [192, 197] on img "Основное содержание" at bounding box center [277, 185] width 477 height 313
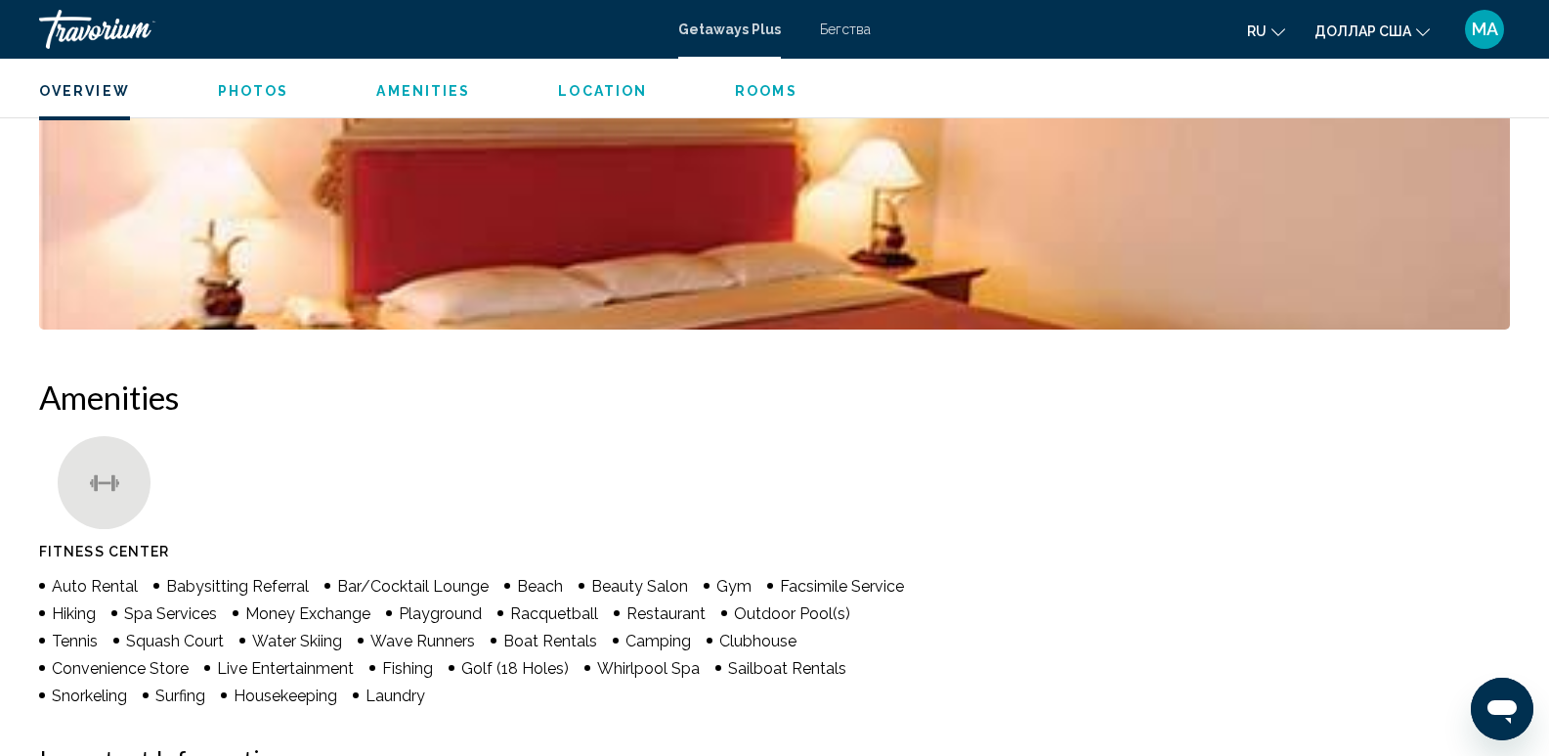
scroll to position [684, 0]
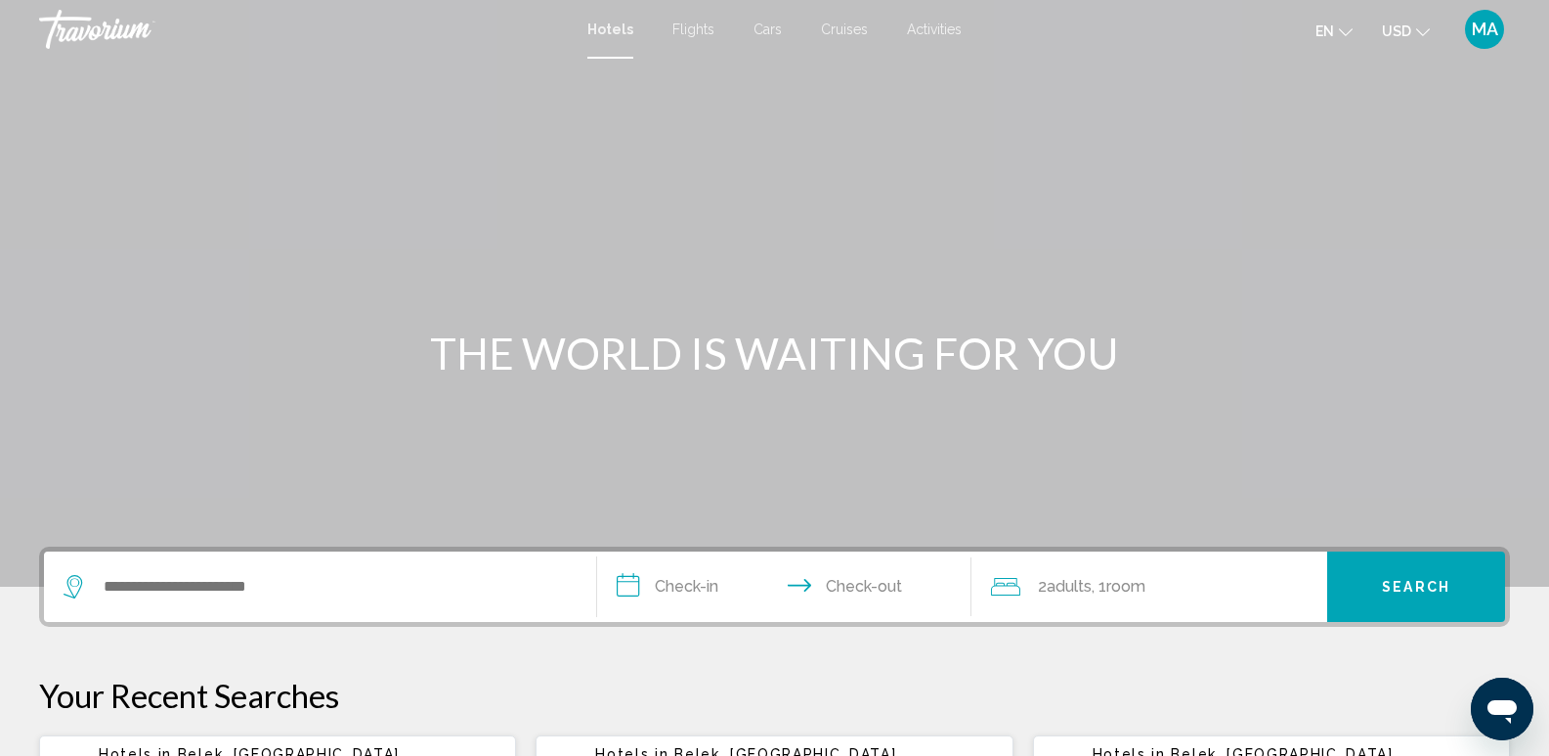
click at [312, 602] on div "Search widget" at bounding box center [320, 586] width 513 height 70
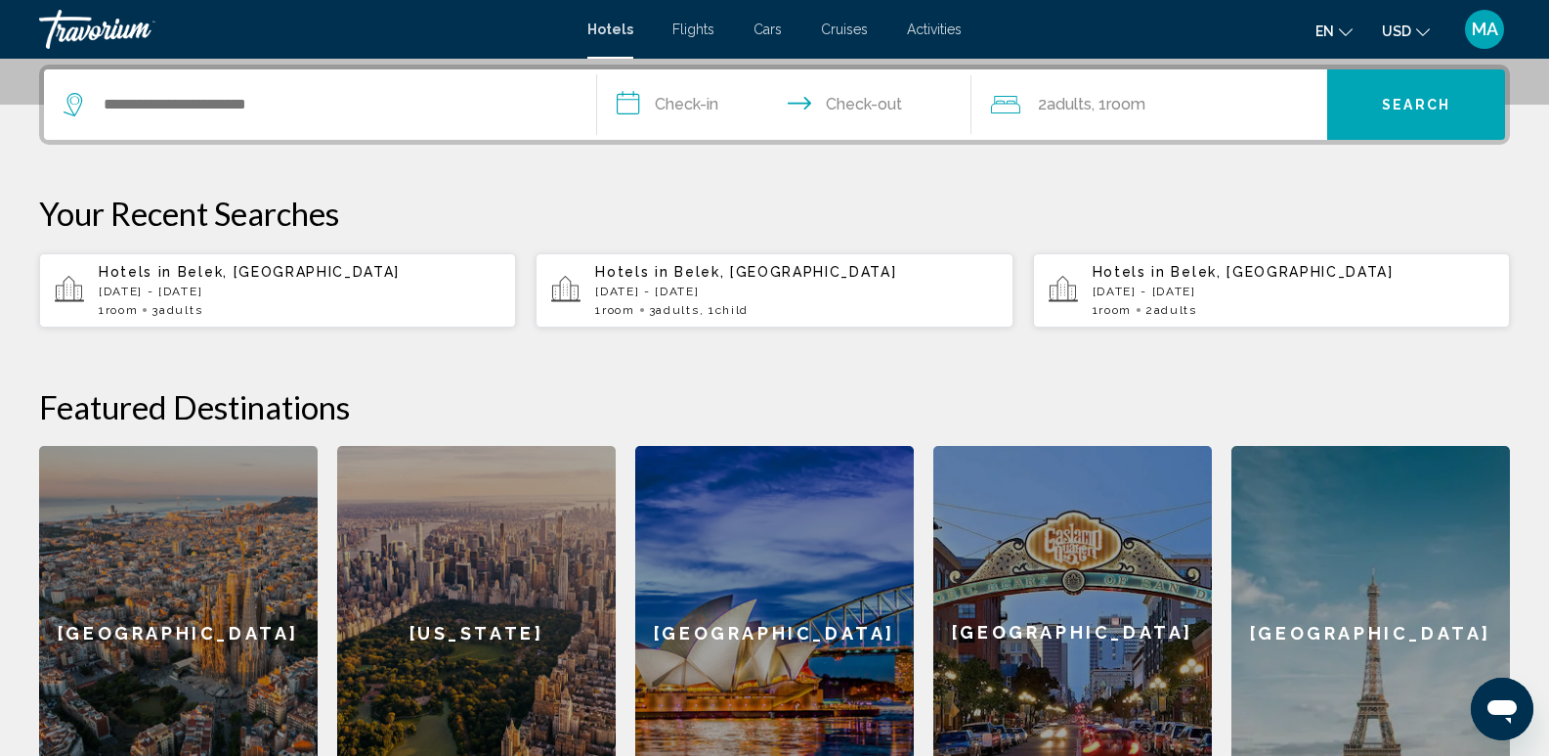
scroll to position [483, 0]
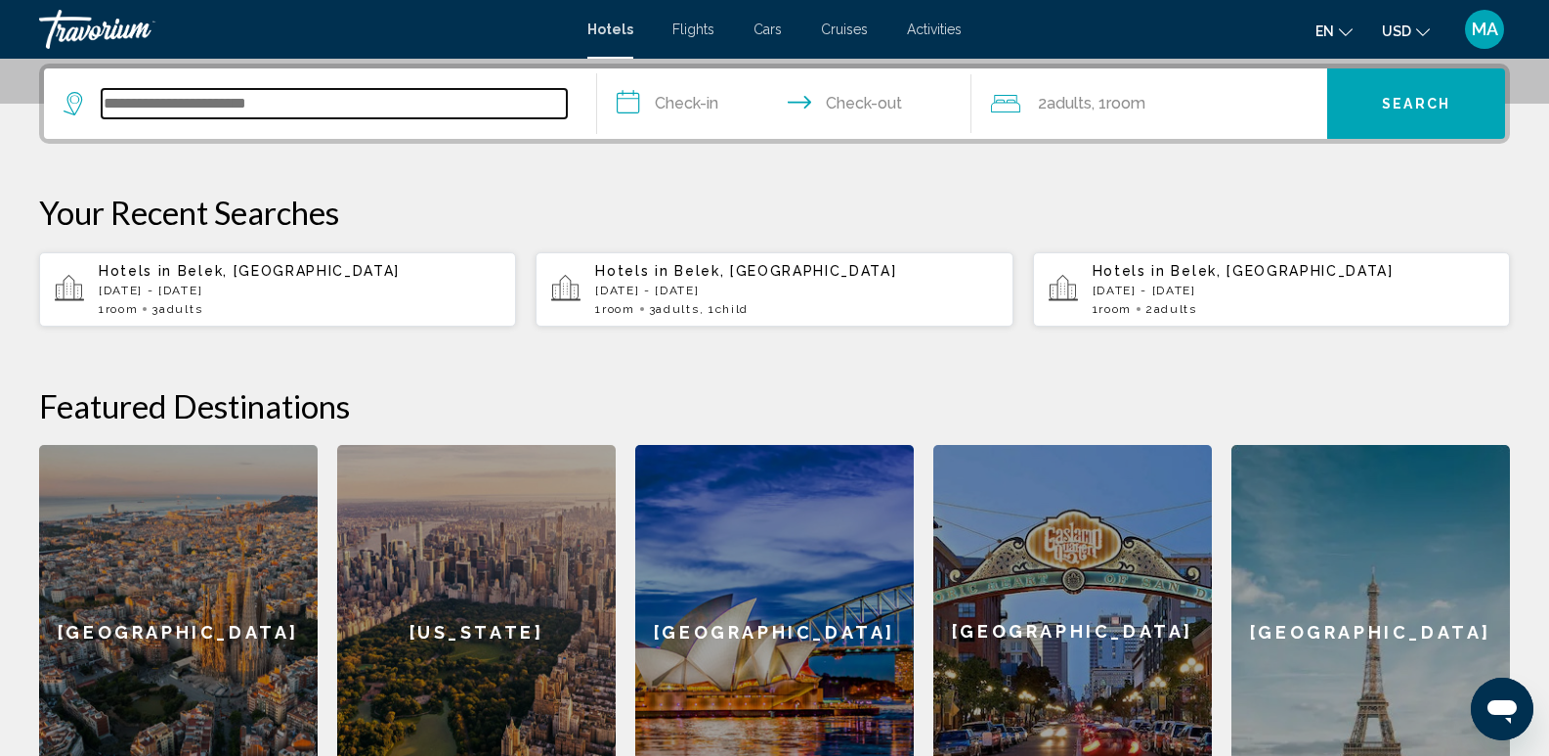
click at [226, 108] on input "Search widget" at bounding box center [334, 103] width 465 height 29
click at [233, 281] on div "Hotels in Belek, Turkey Wed, 20 Aug - Tue, 26 Aug 1 Room rooms 3 Adult Adults" at bounding box center [300, 289] width 402 height 53
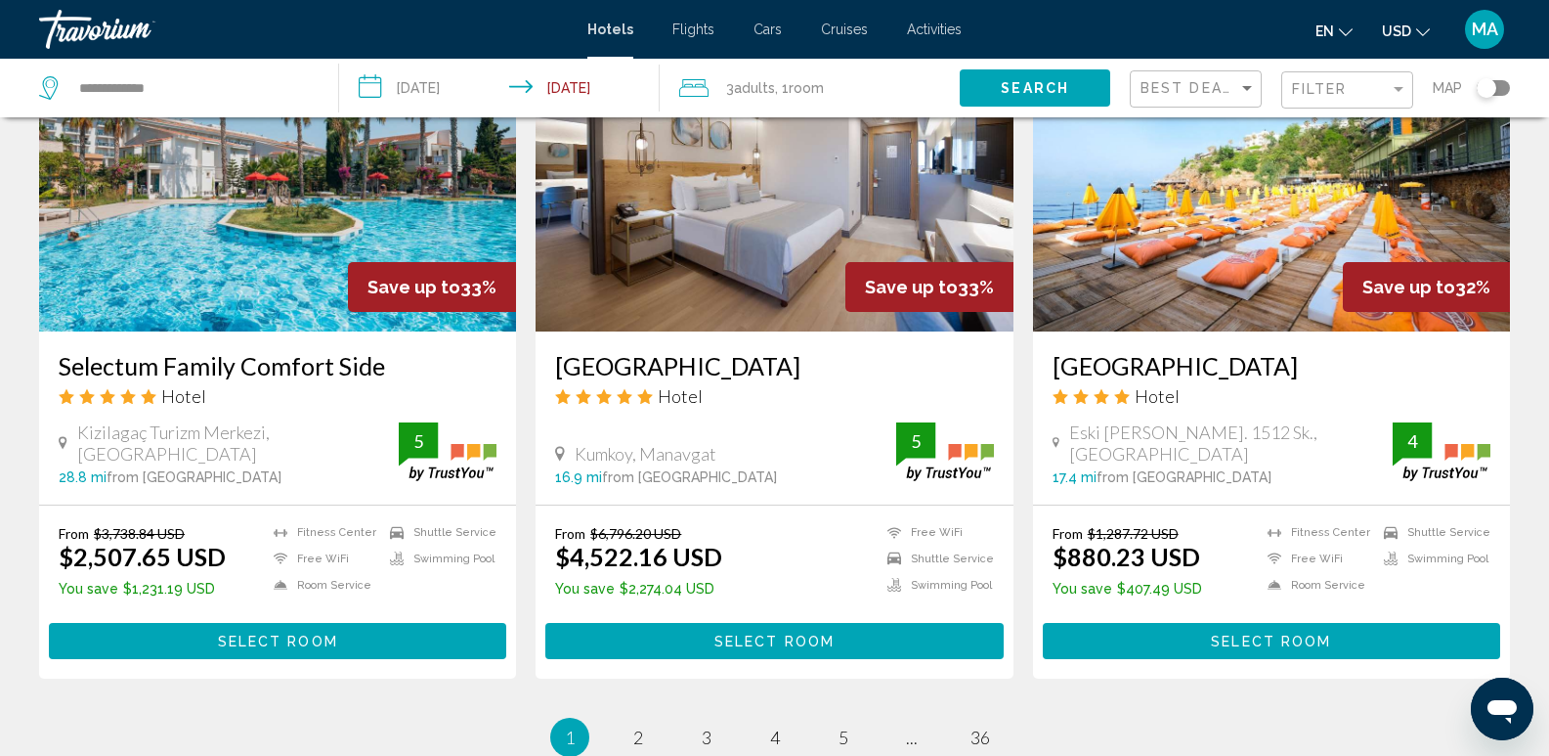
scroll to position [2443, 0]
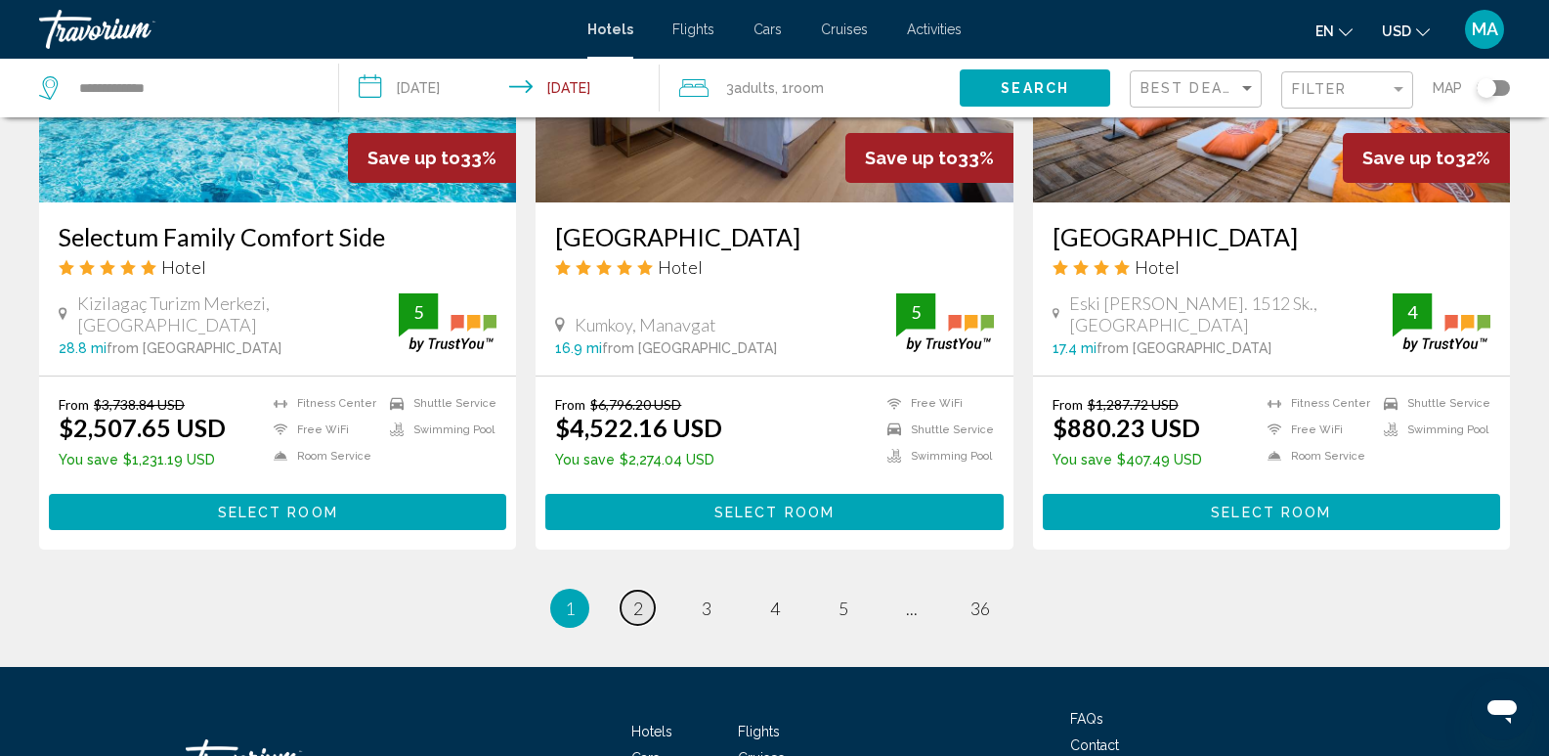
click at [636, 597] on span "2" at bounding box center [638, 608] width 10 height 22
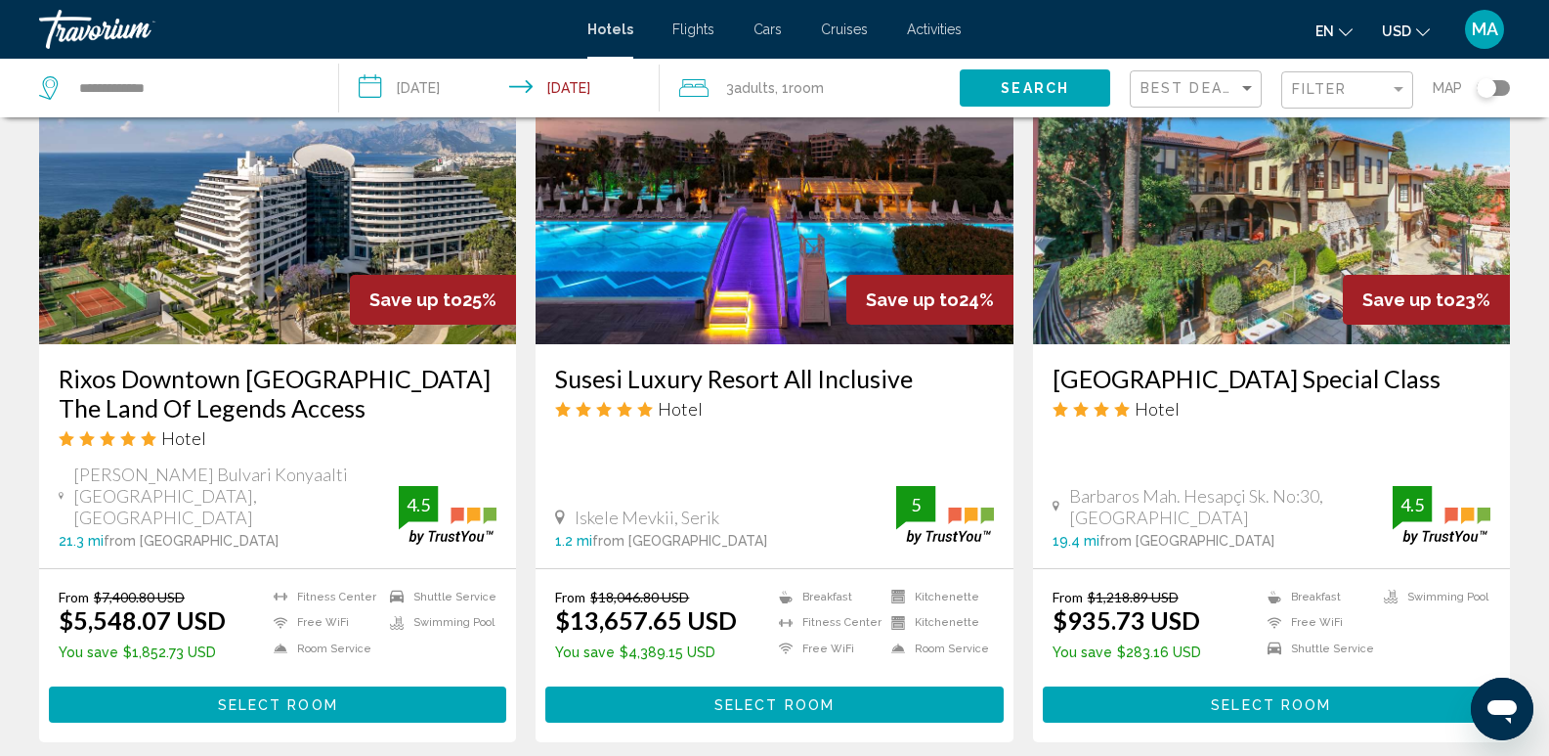
scroll to position [880, 0]
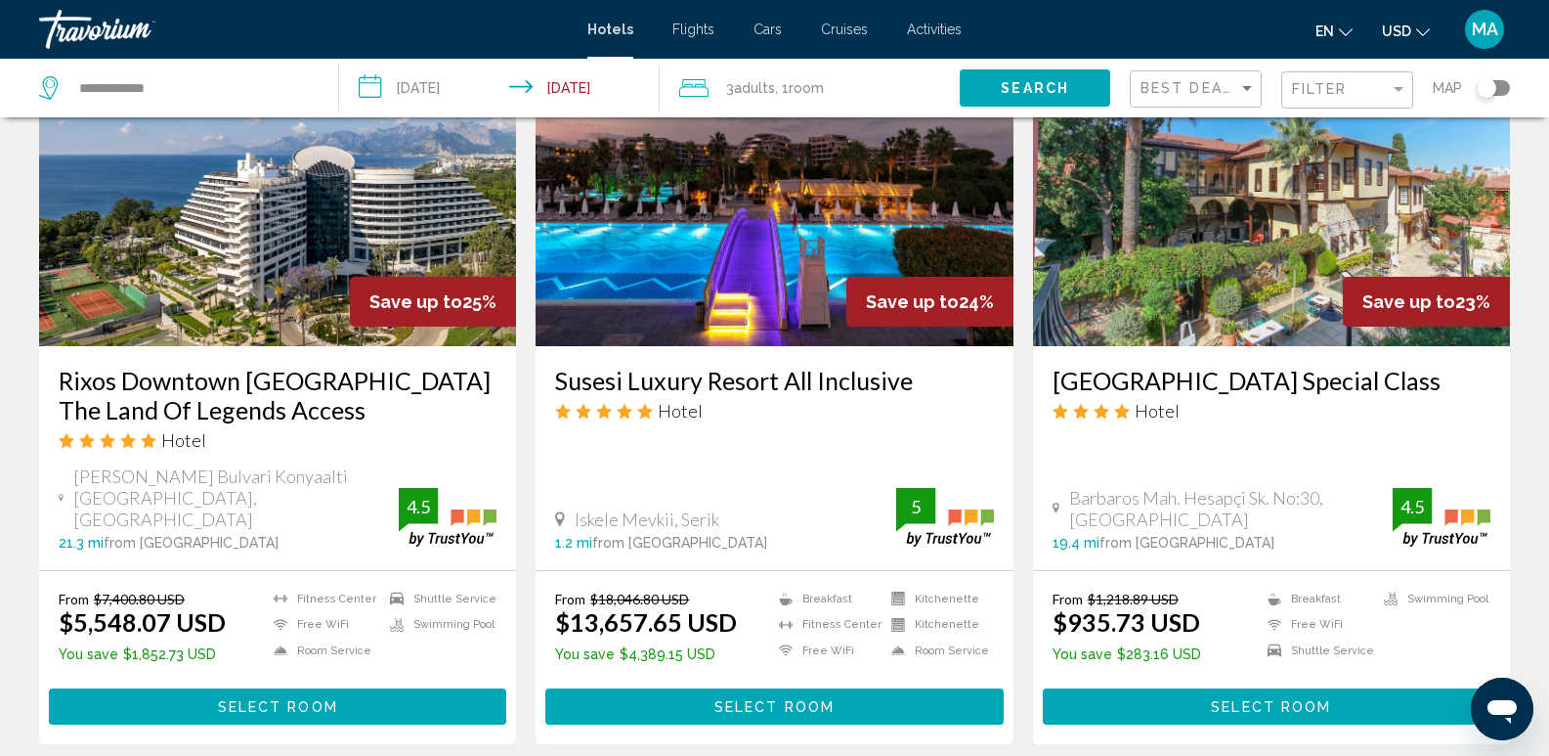
click at [764, 283] on img "Main content" at bounding box center [774, 189] width 477 height 313
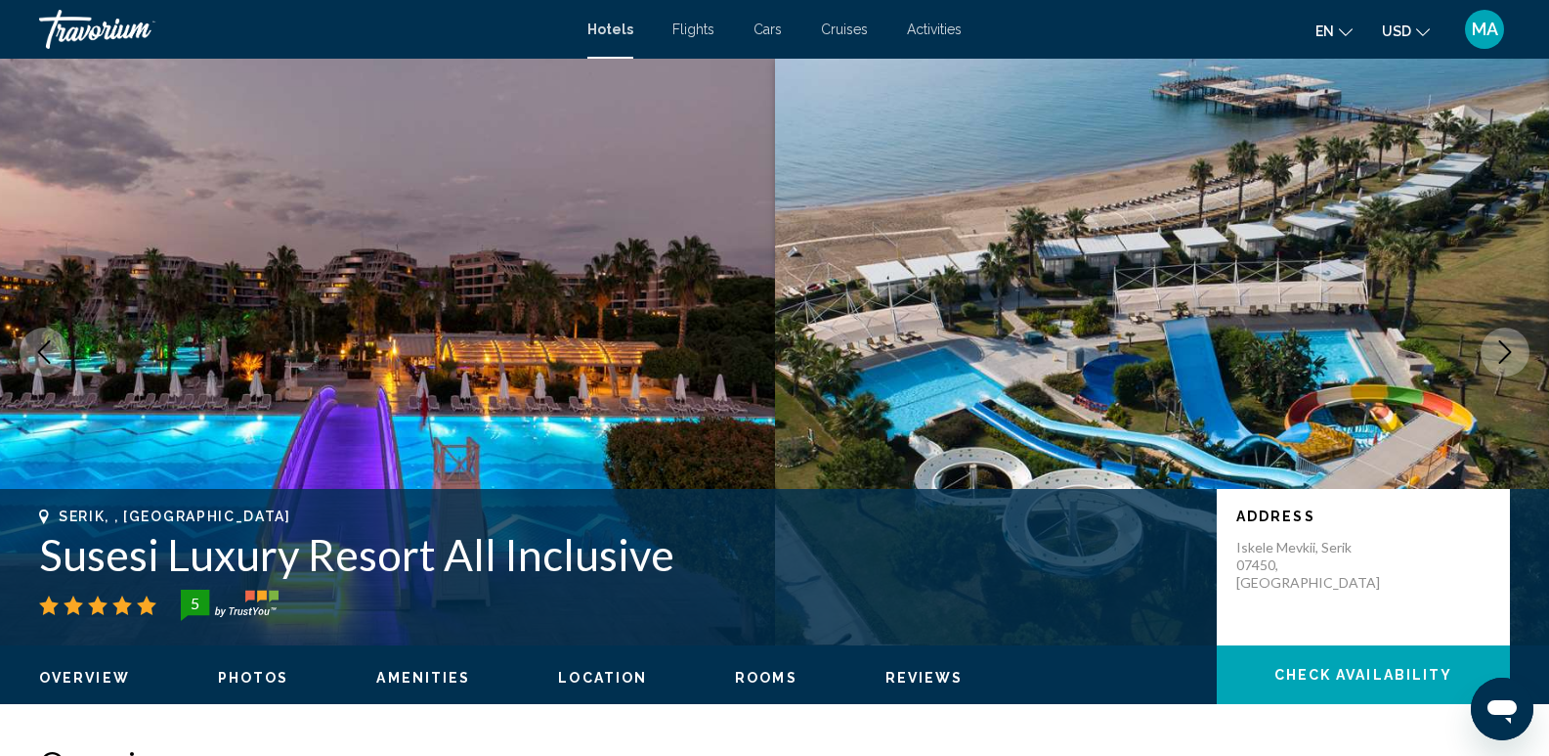
click at [1498, 344] on icon "Next image" at bounding box center [1504, 351] width 23 height 23
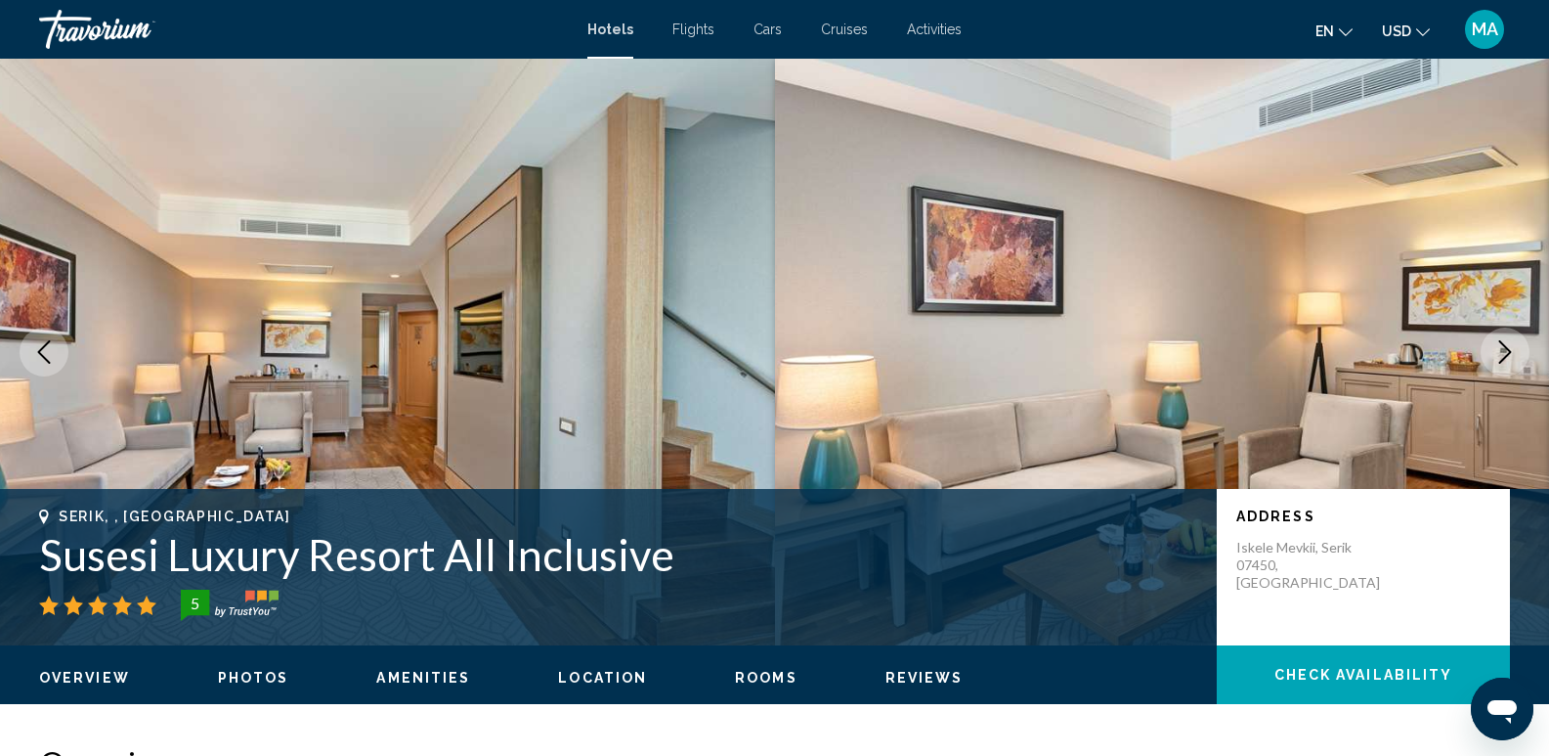
click at [1499, 350] on icon "Next image" at bounding box center [1504, 351] width 23 height 23
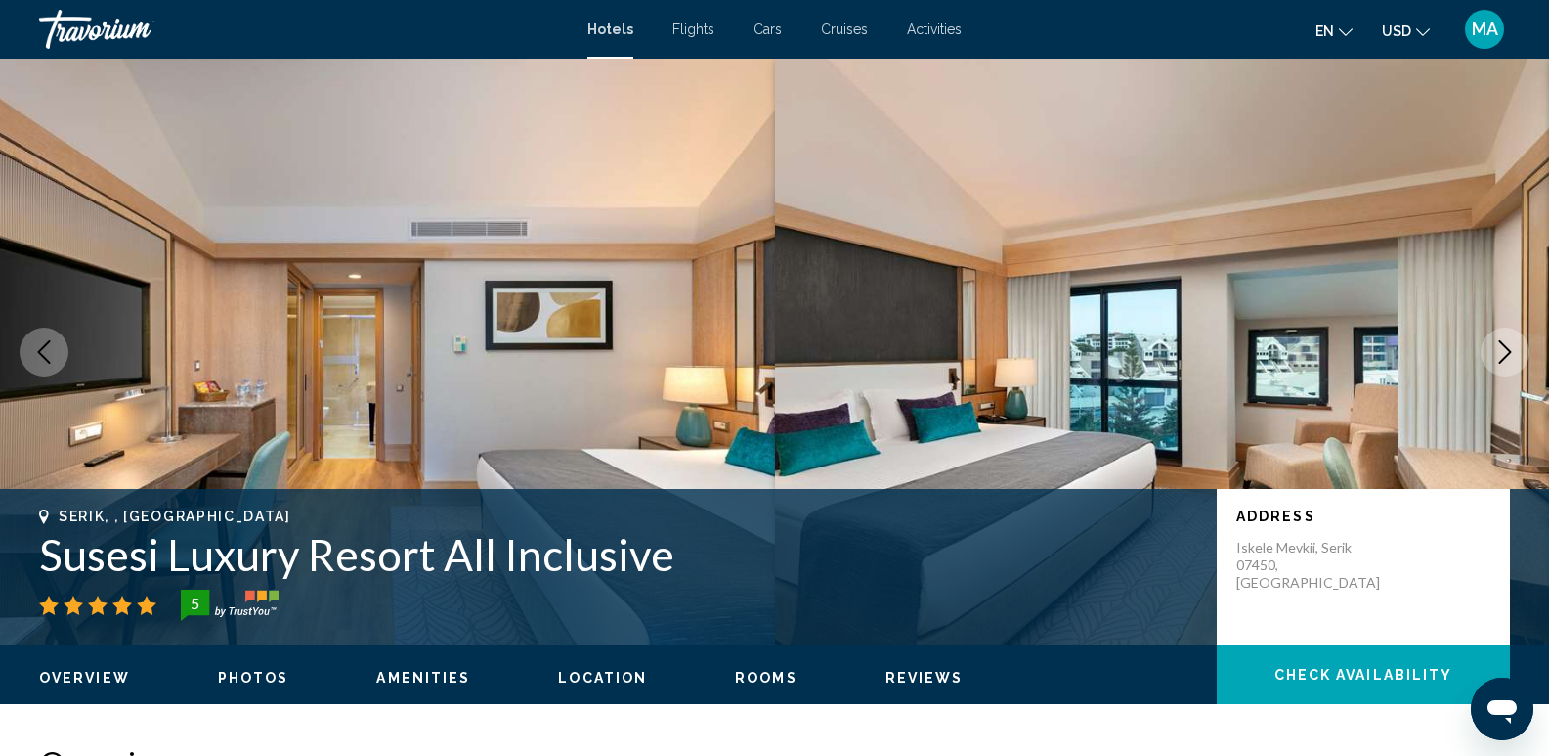
click at [1499, 351] on icon "Next image" at bounding box center [1504, 351] width 23 height 23
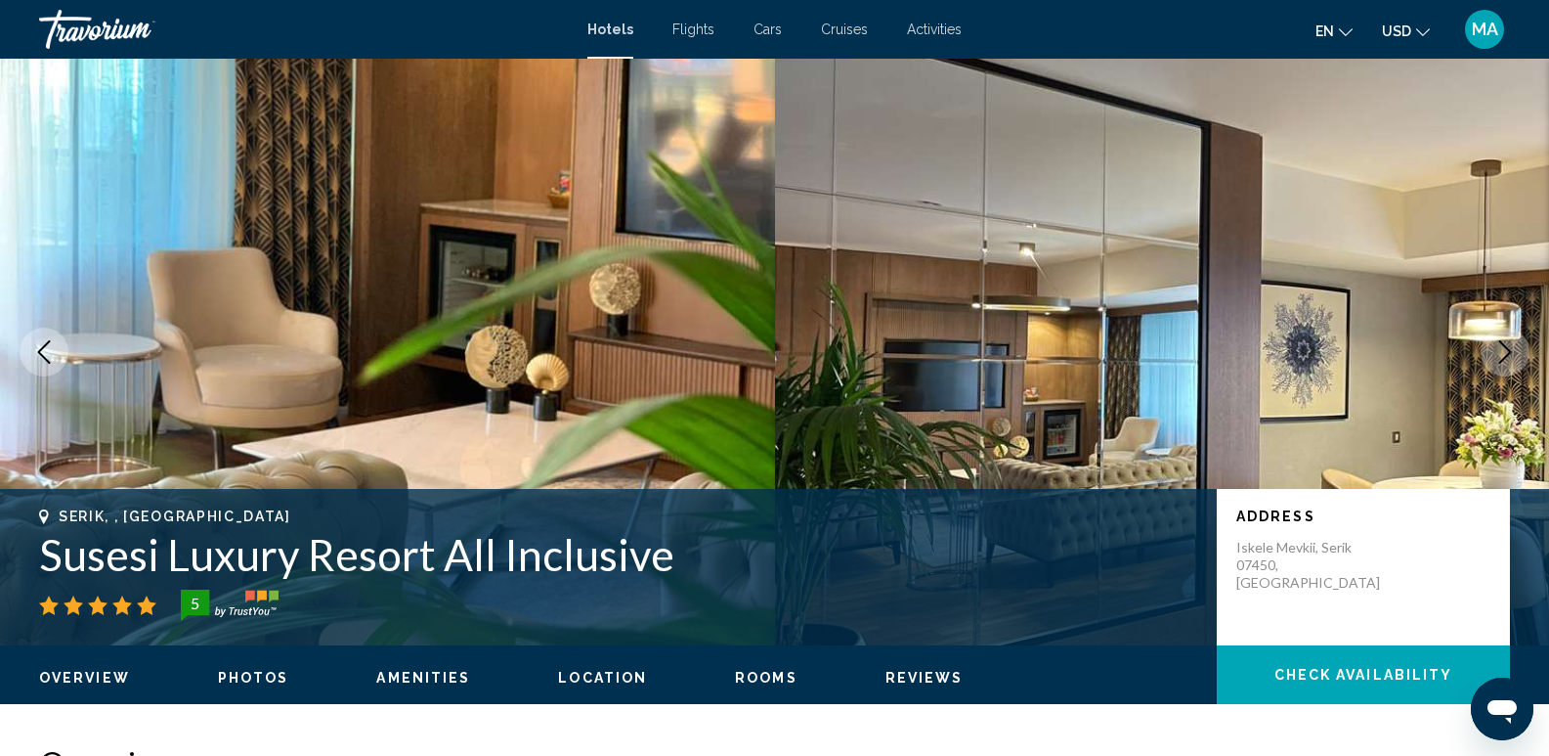
click at [1499, 351] on icon "Next image" at bounding box center [1504, 351] width 23 height 23
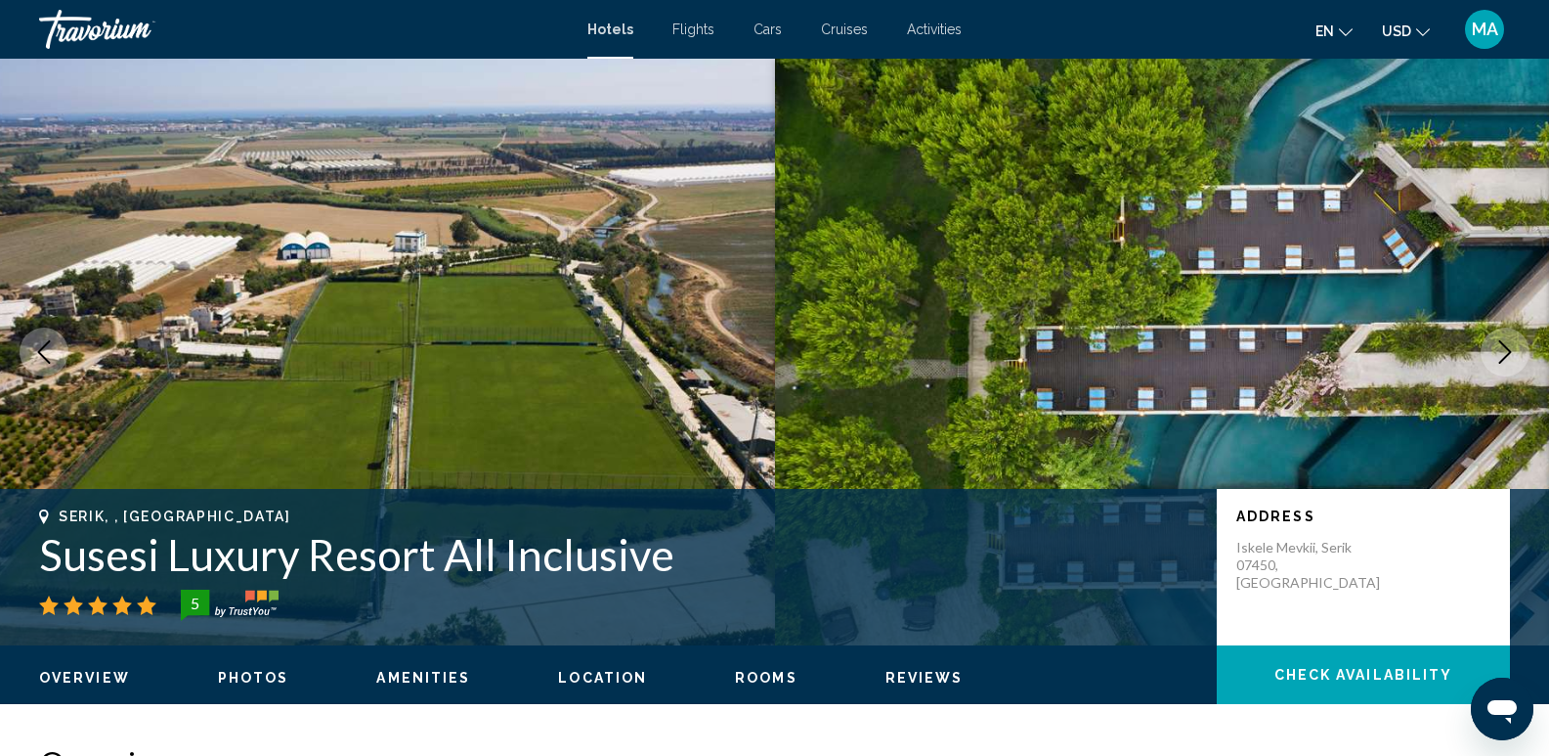
click at [1499, 351] on icon "Next image" at bounding box center [1504, 351] width 23 height 23
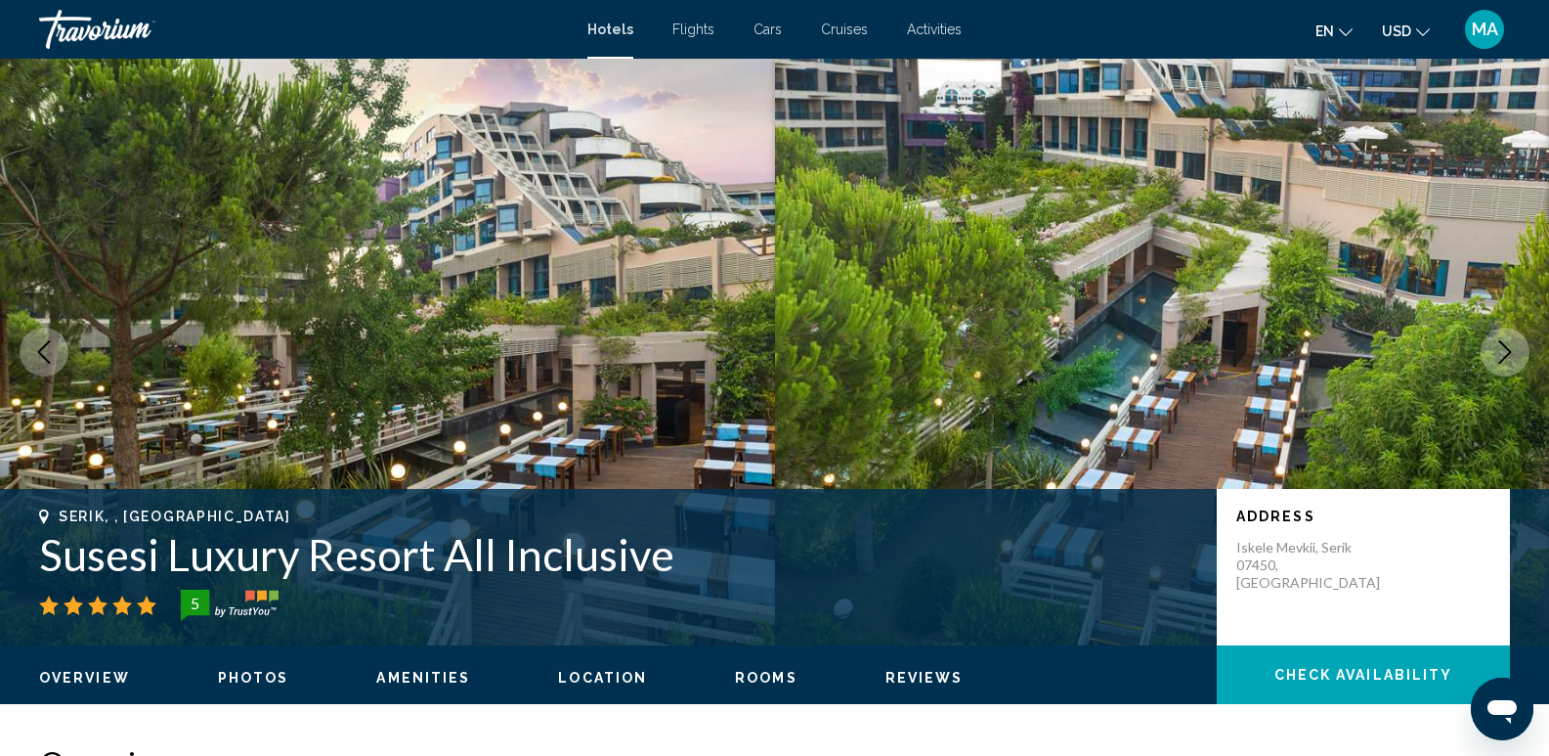
click at [1499, 351] on icon "Next image" at bounding box center [1504, 351] width 23 height 23
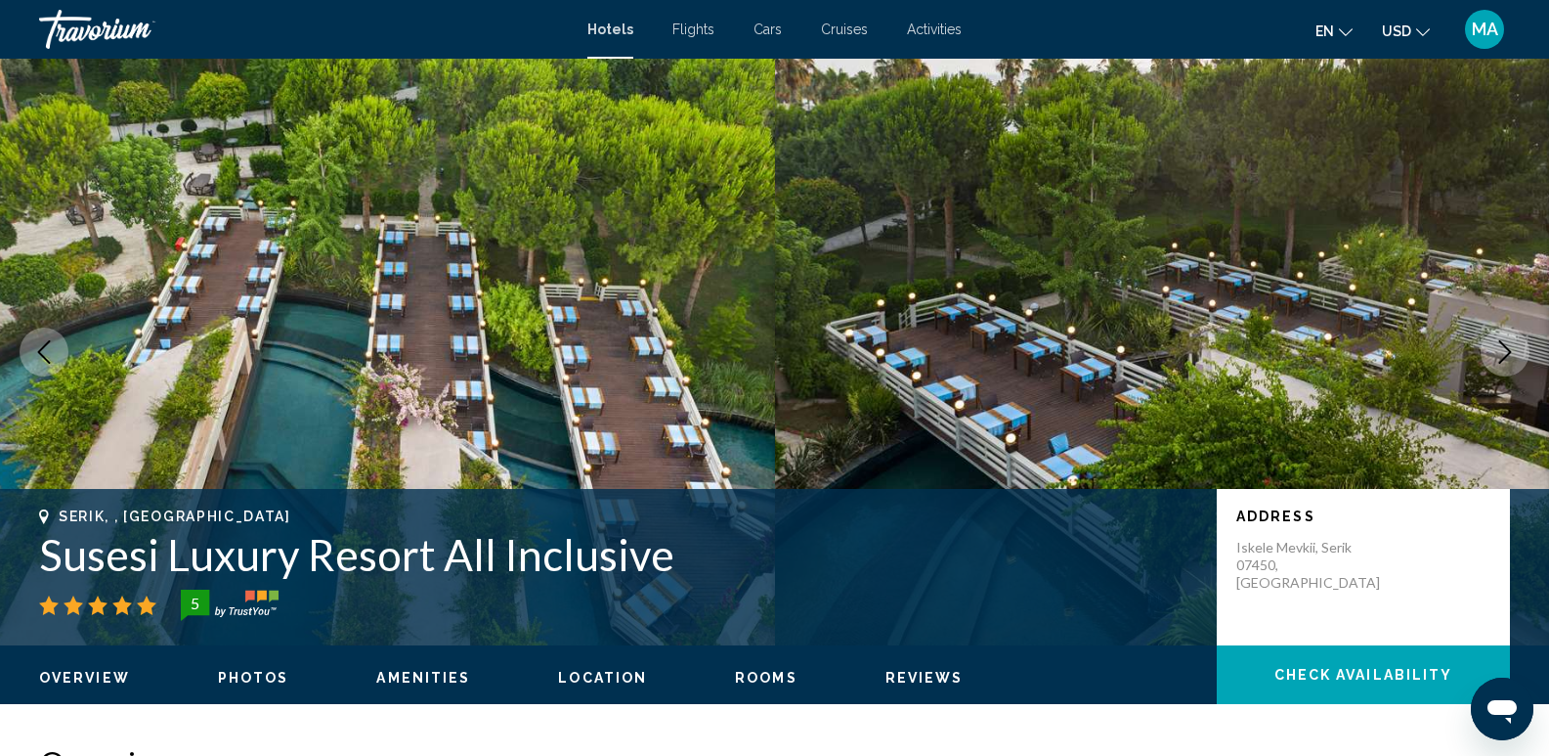
click at [1499, 351] on icon "Next image" at bounding box center [1504, 351] width 23 height 23
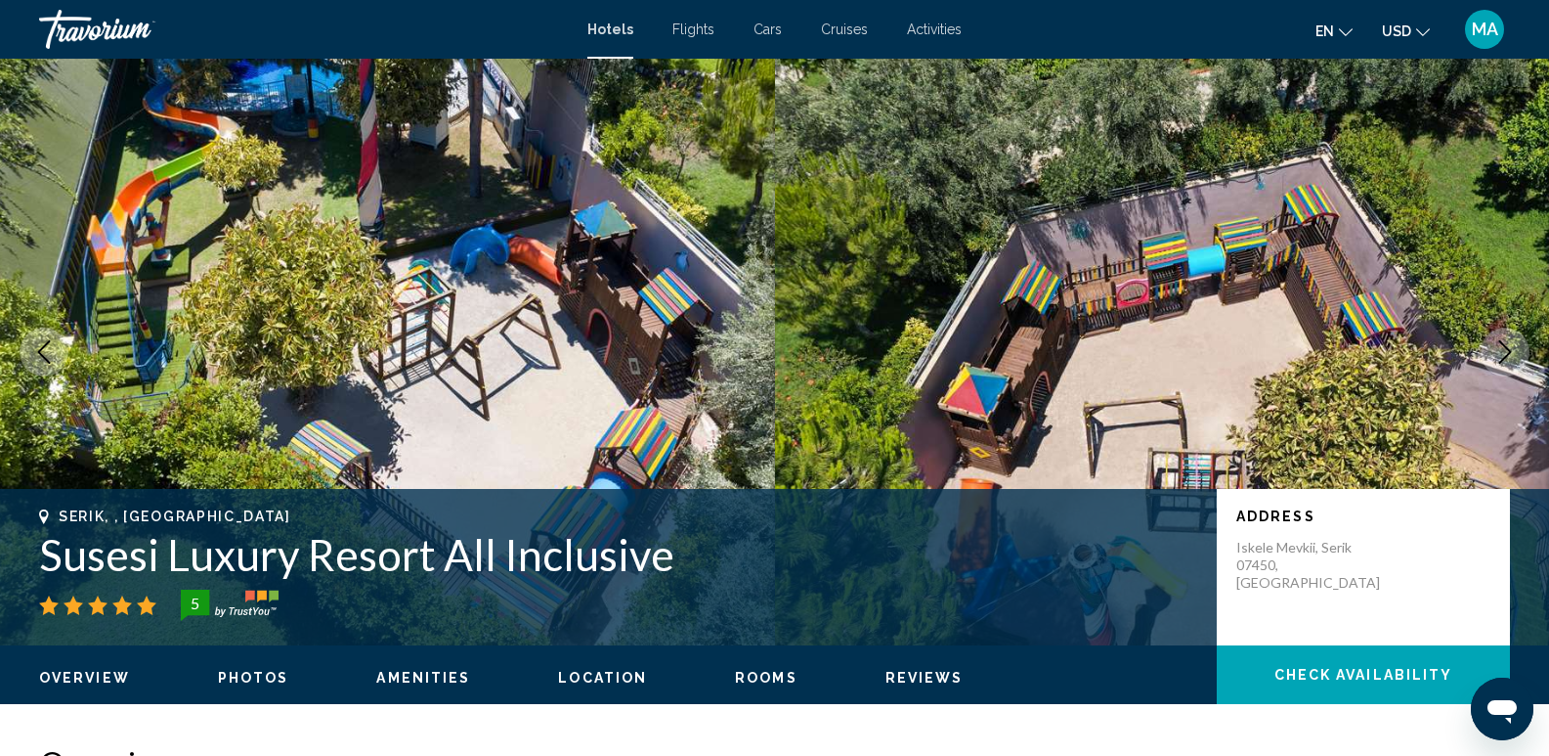
click at [1499, 351] on icon "Next image" at bounding box center [1504, 351] width 23 height 23
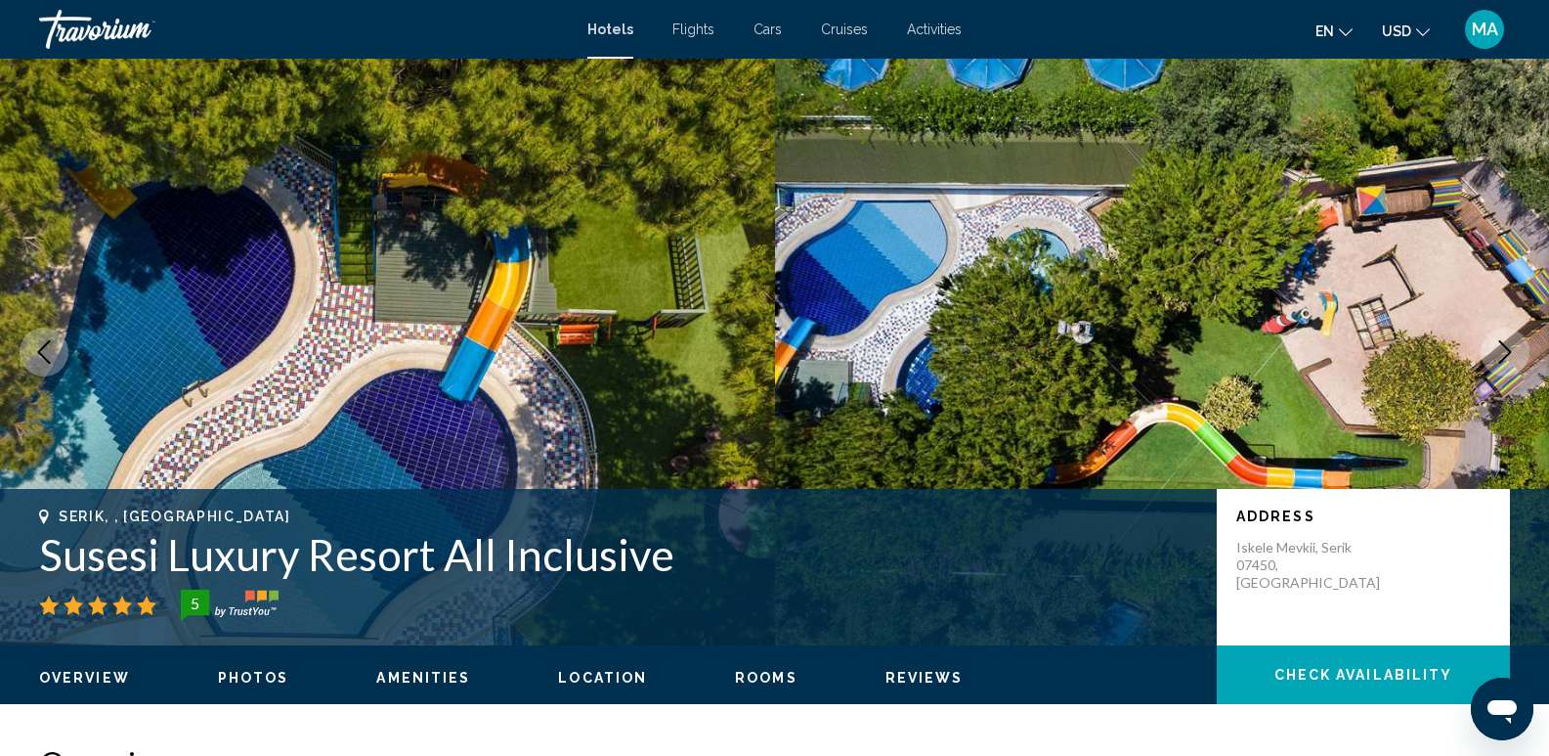
click at [1499, 351] on icon "Next image" at bounding box center [1504, 351] width 23 height 23
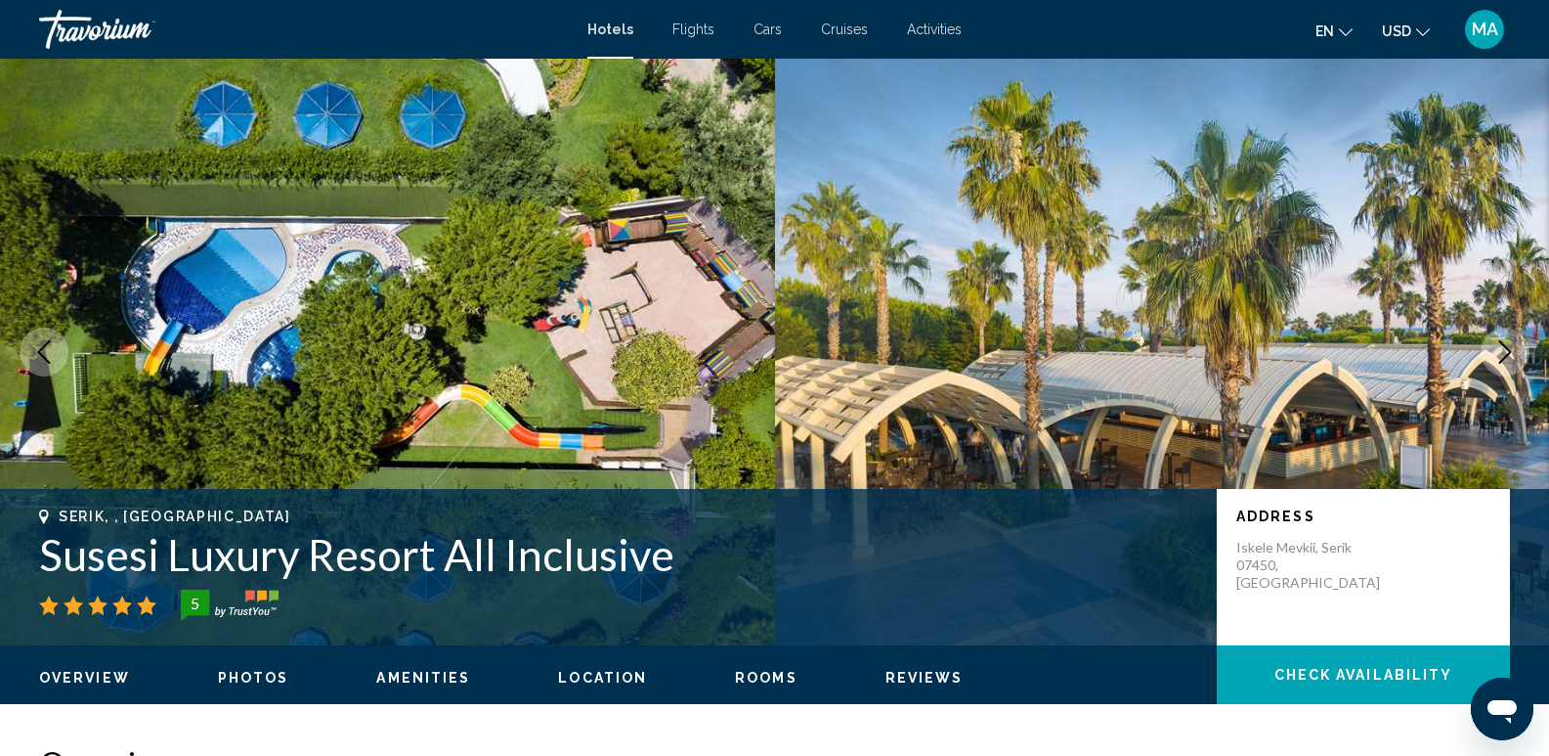
click at [1499, 351] on icon "Next image" at bounding box center [1504, 351] width 23 height 23
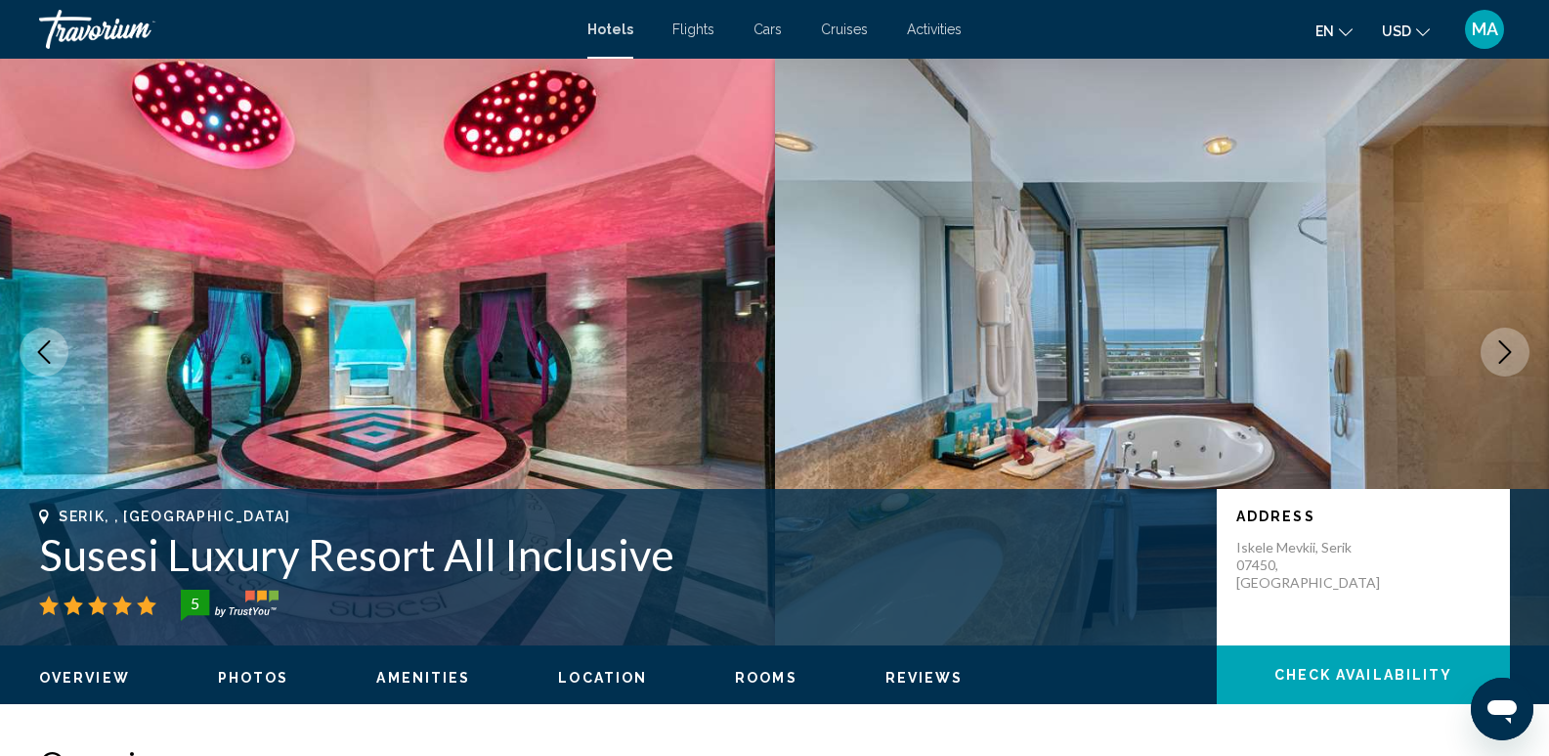
click at [48, 352] on icon "Previous image" at bounding box center [43, 351] width 23 height 23
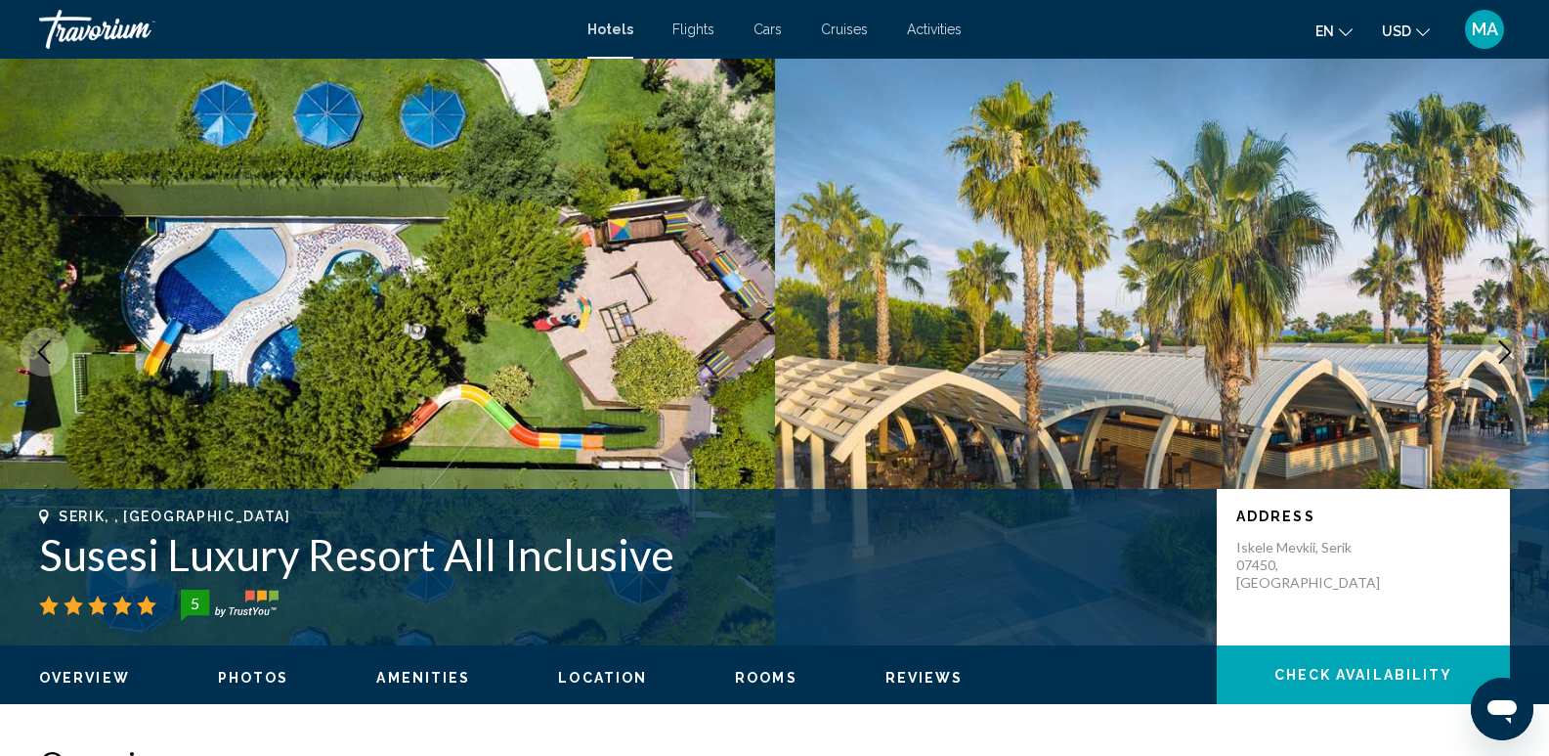
click at [48, 352] on icon "Previous image" at bounding box center [43, 351] width 23 height 23
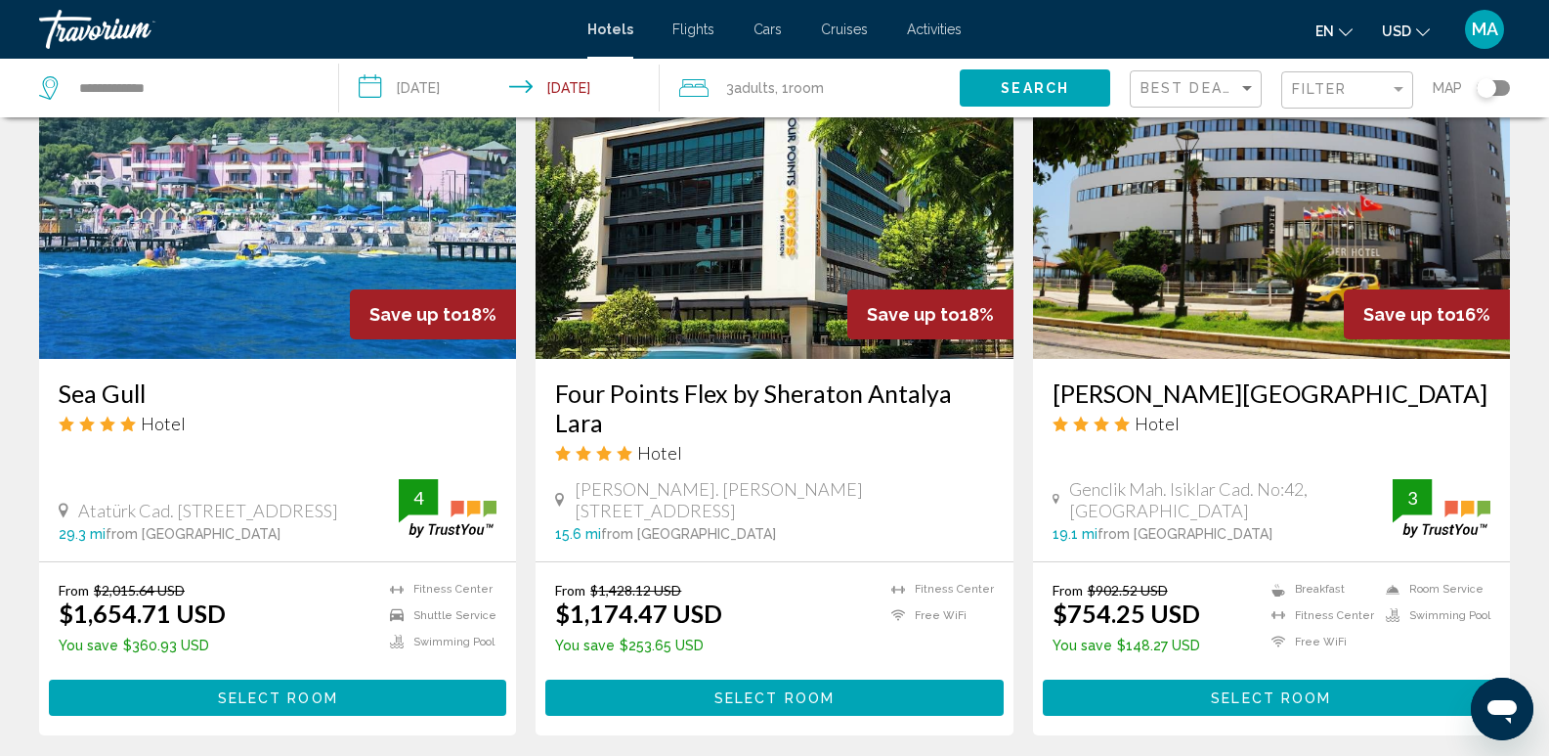
scroll to position [2610, 0]
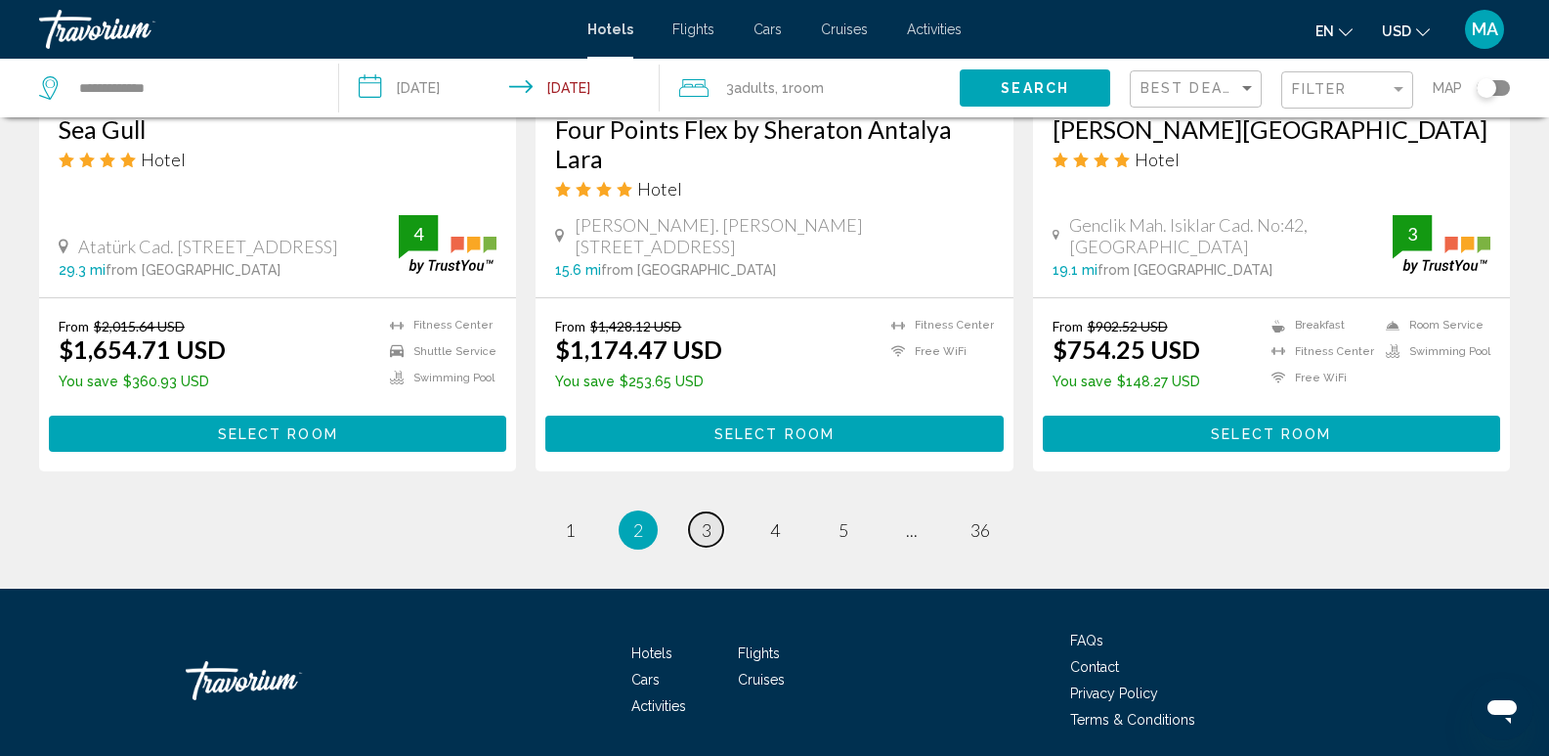
click at [700, 512] on link "page 3" at bounding box center [706, 529] width 34 height 34
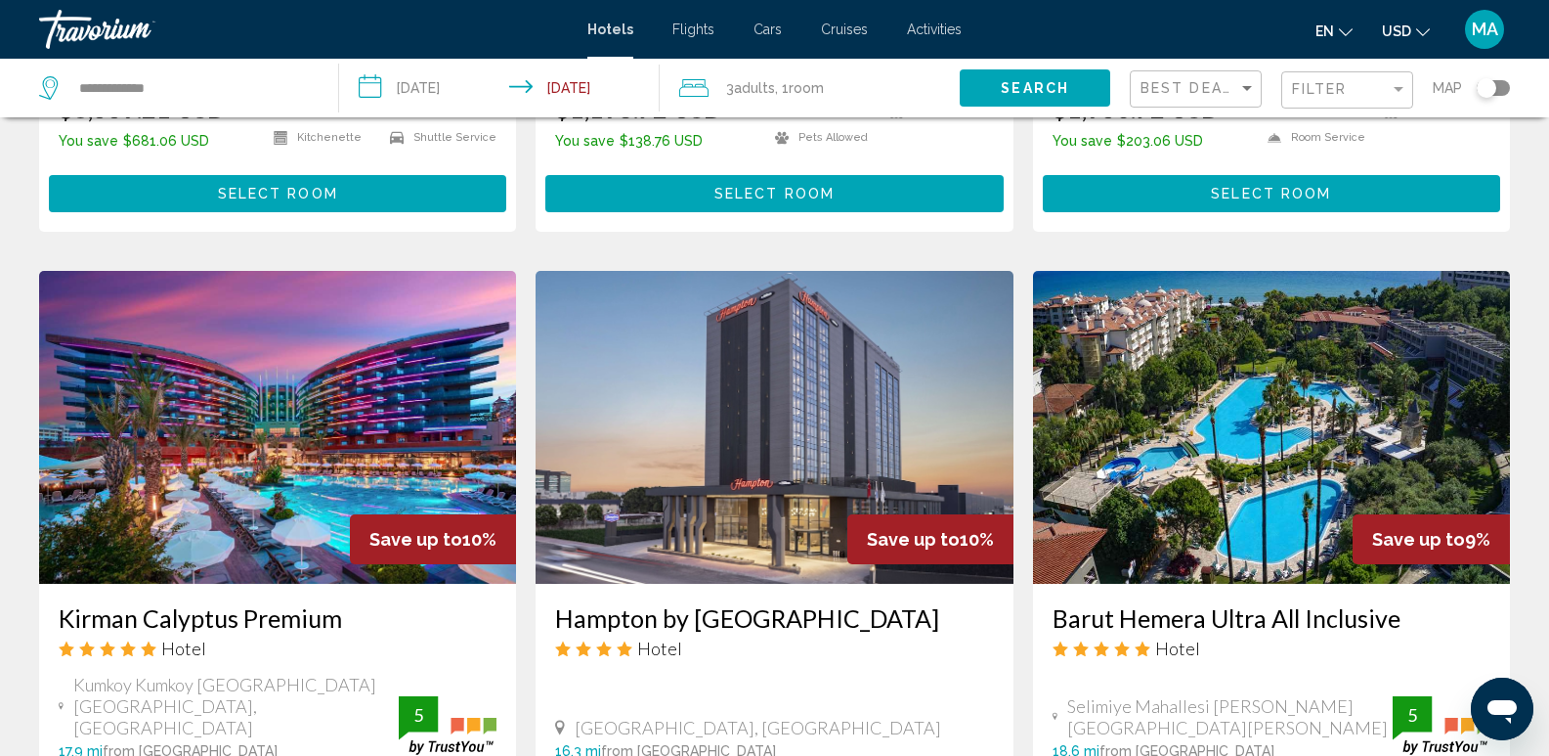
scroll to position [2541, 0]
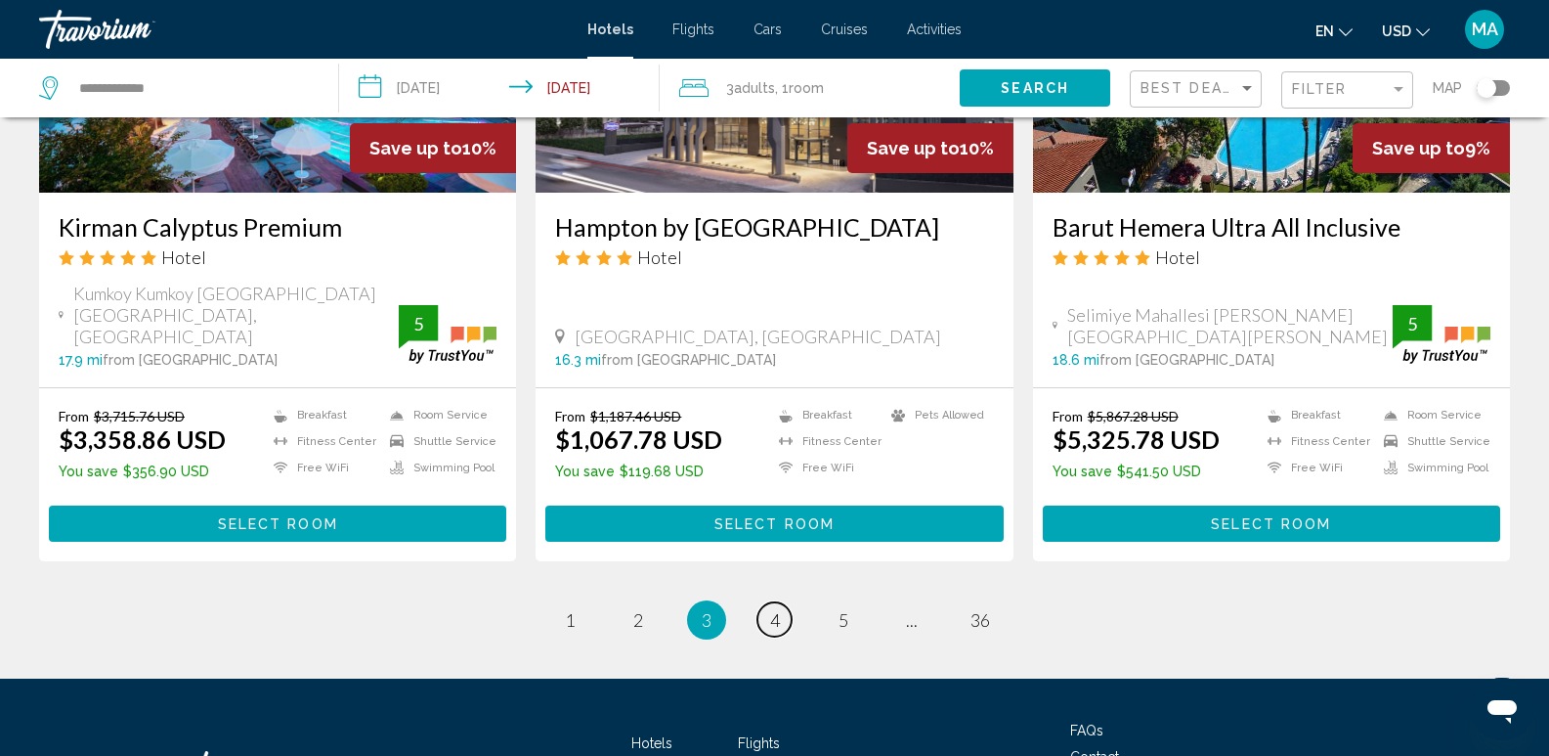
drag, startPoint x: 777, startPoint y: 515, endPoint x: 780, endPoint y: 497, distance: 18.8
click at [777, 609] on span "4" at bounding box center [775, 620] width 10 height 22
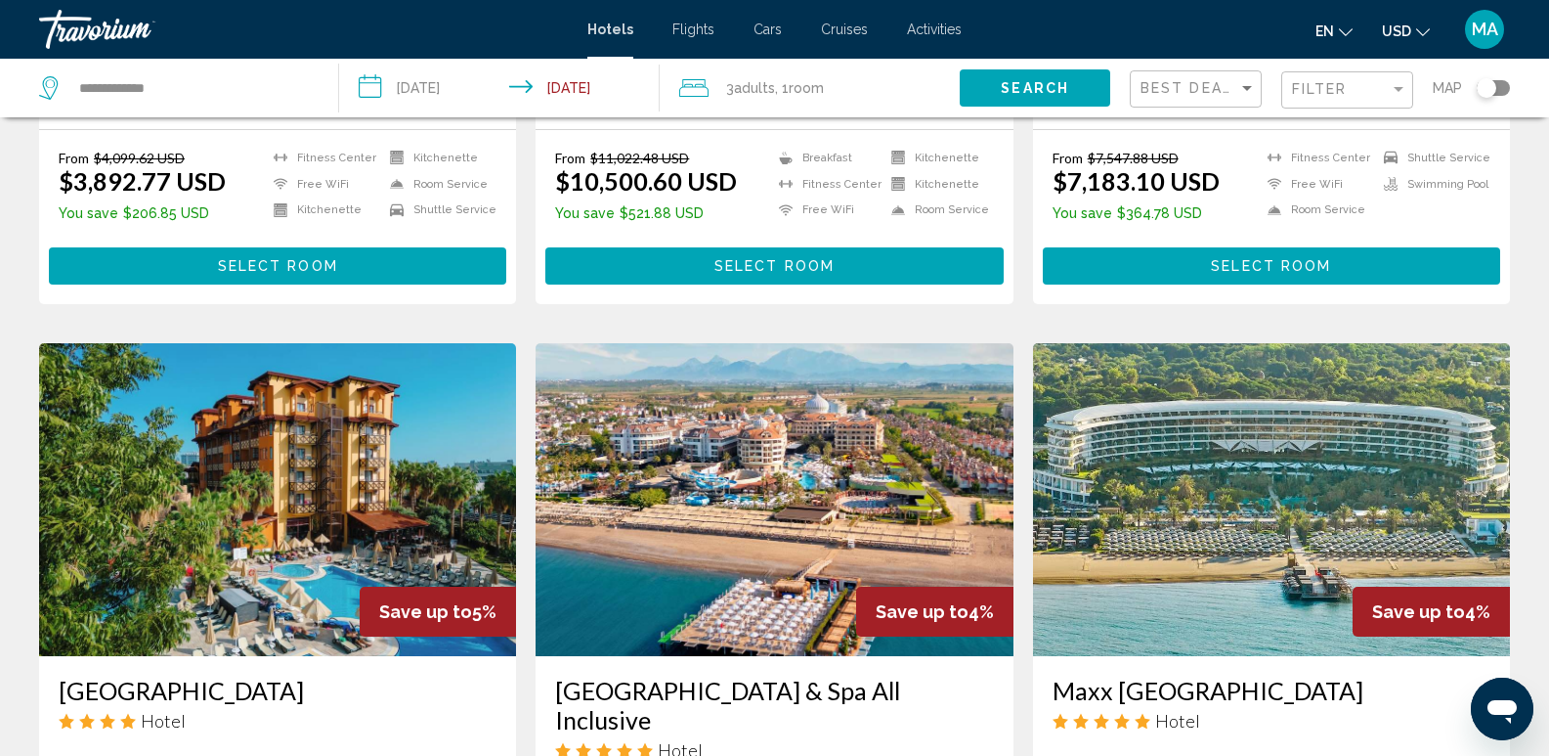
scroll to position [2150, 0]
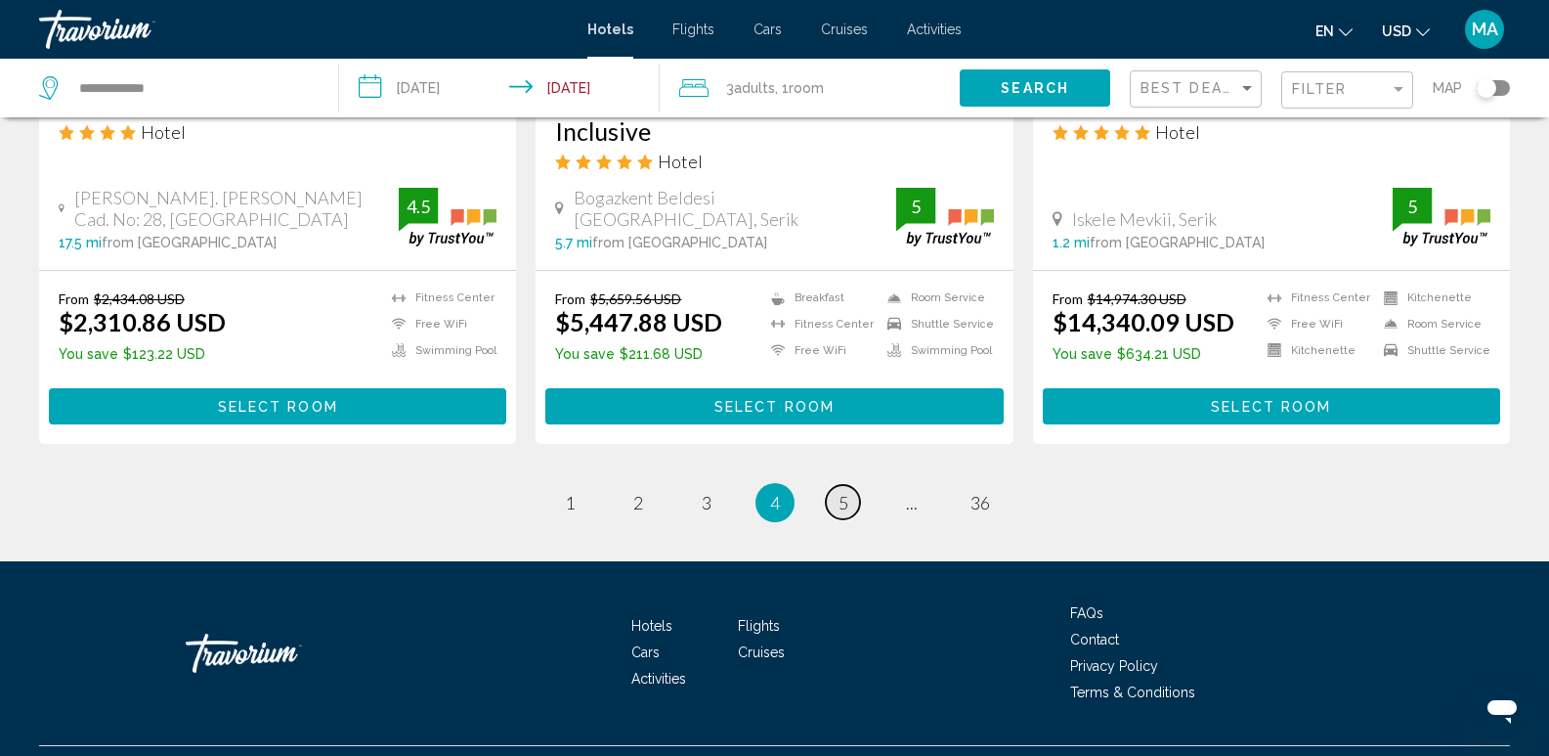
click at [847, 492] on span "5" at bounding box center [844, 503] width 10 height 22
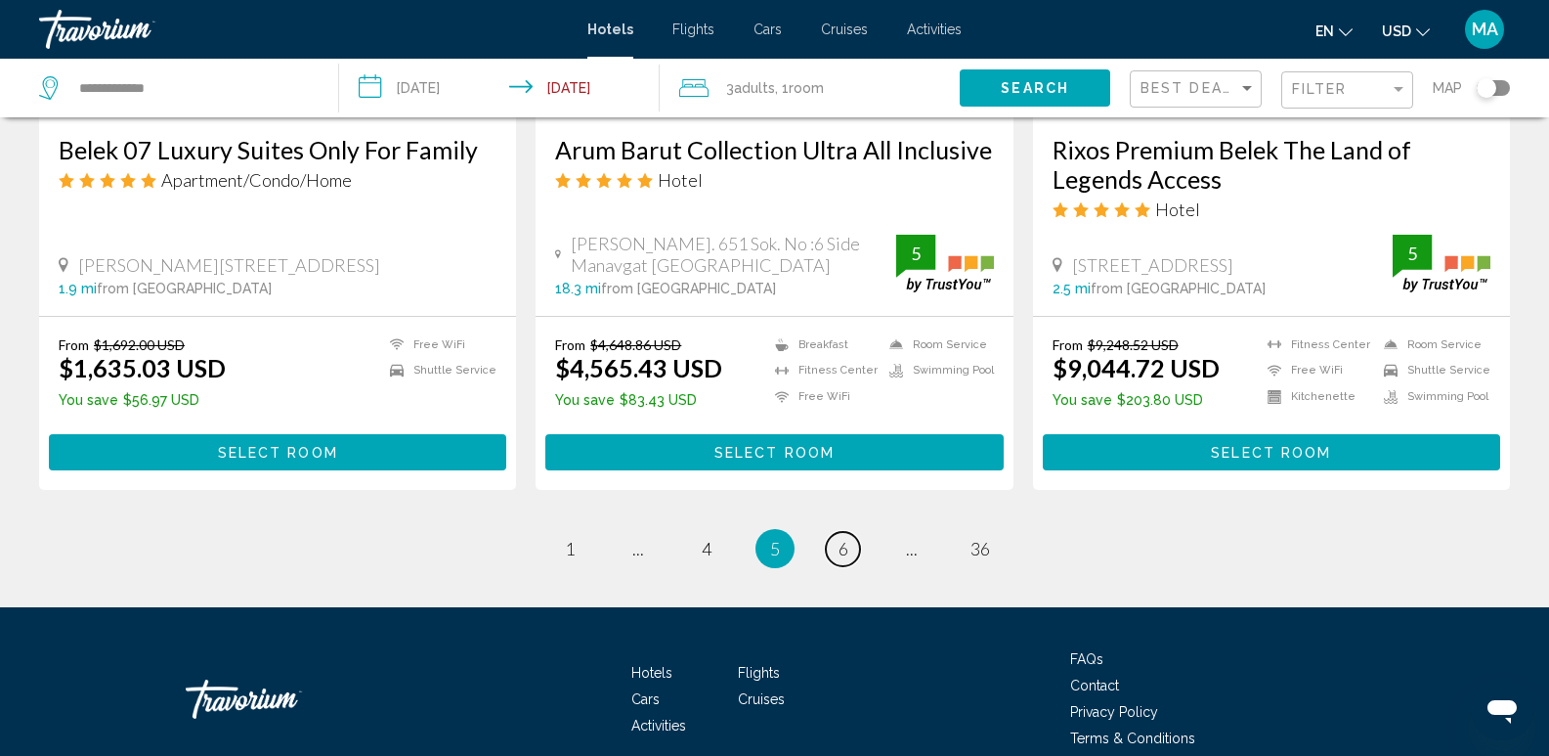
scroll to position [2631, 0]
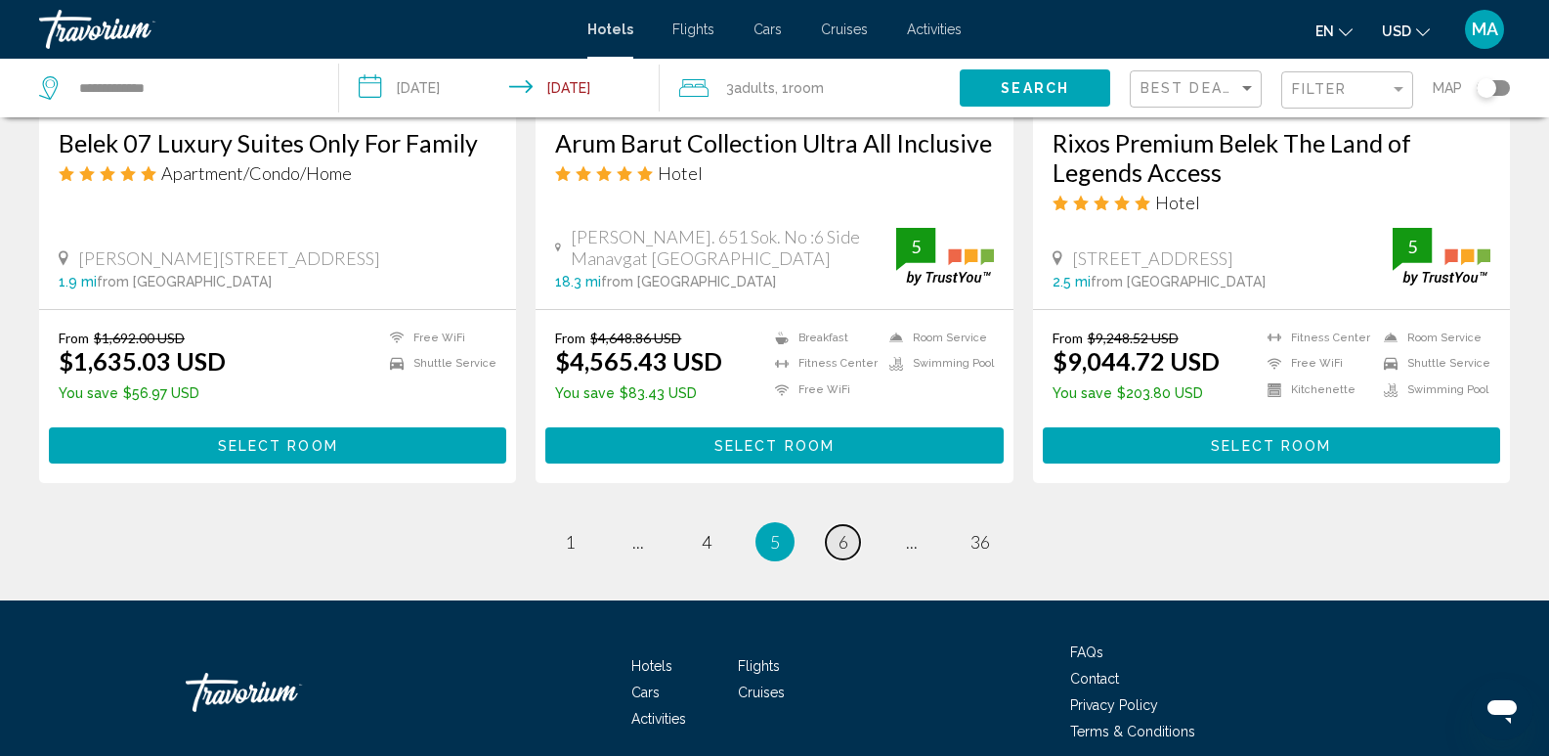
click at [848, 525] on link "page 6" at bounding box center [843, 542] width 34 height 34
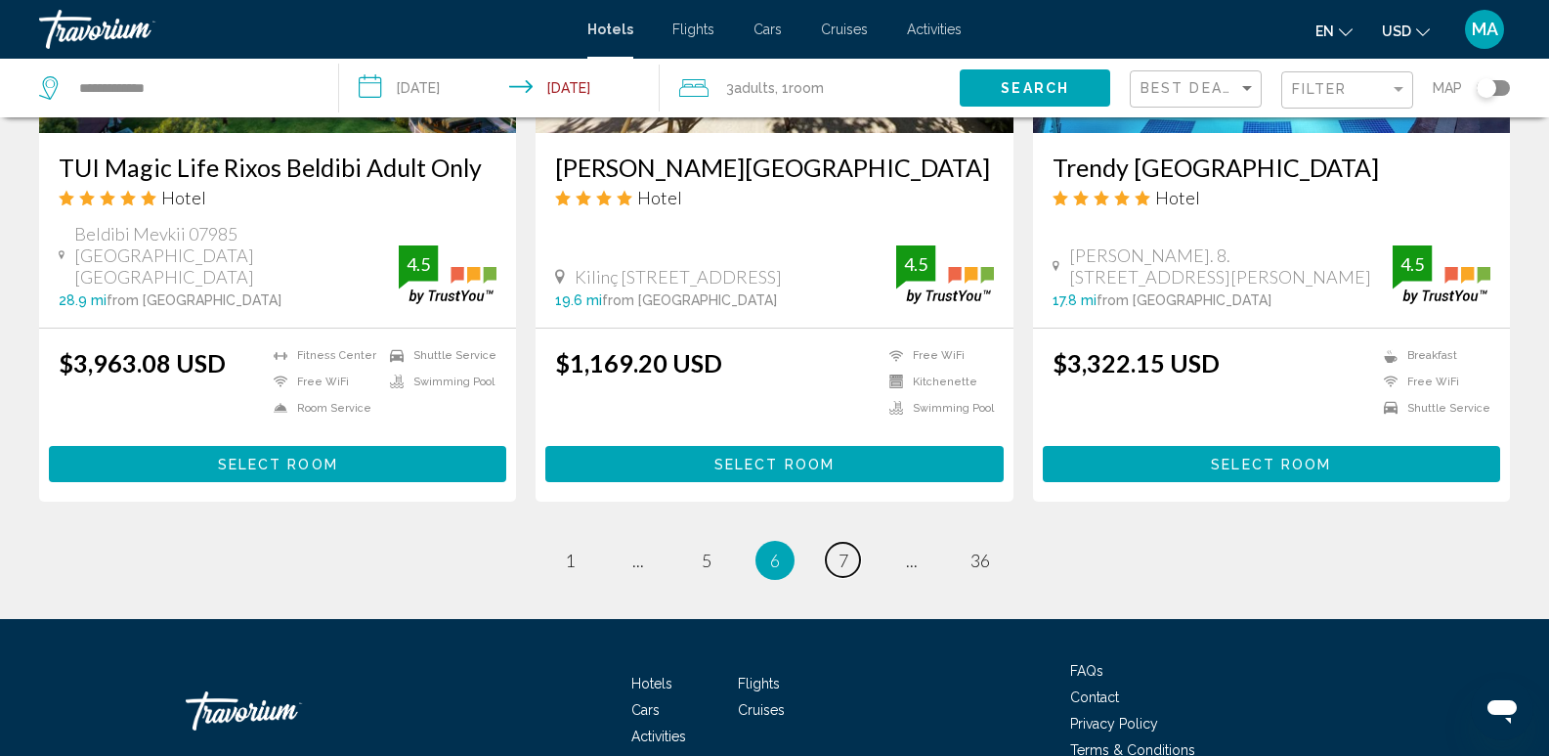
scroll to position [2543, 0]
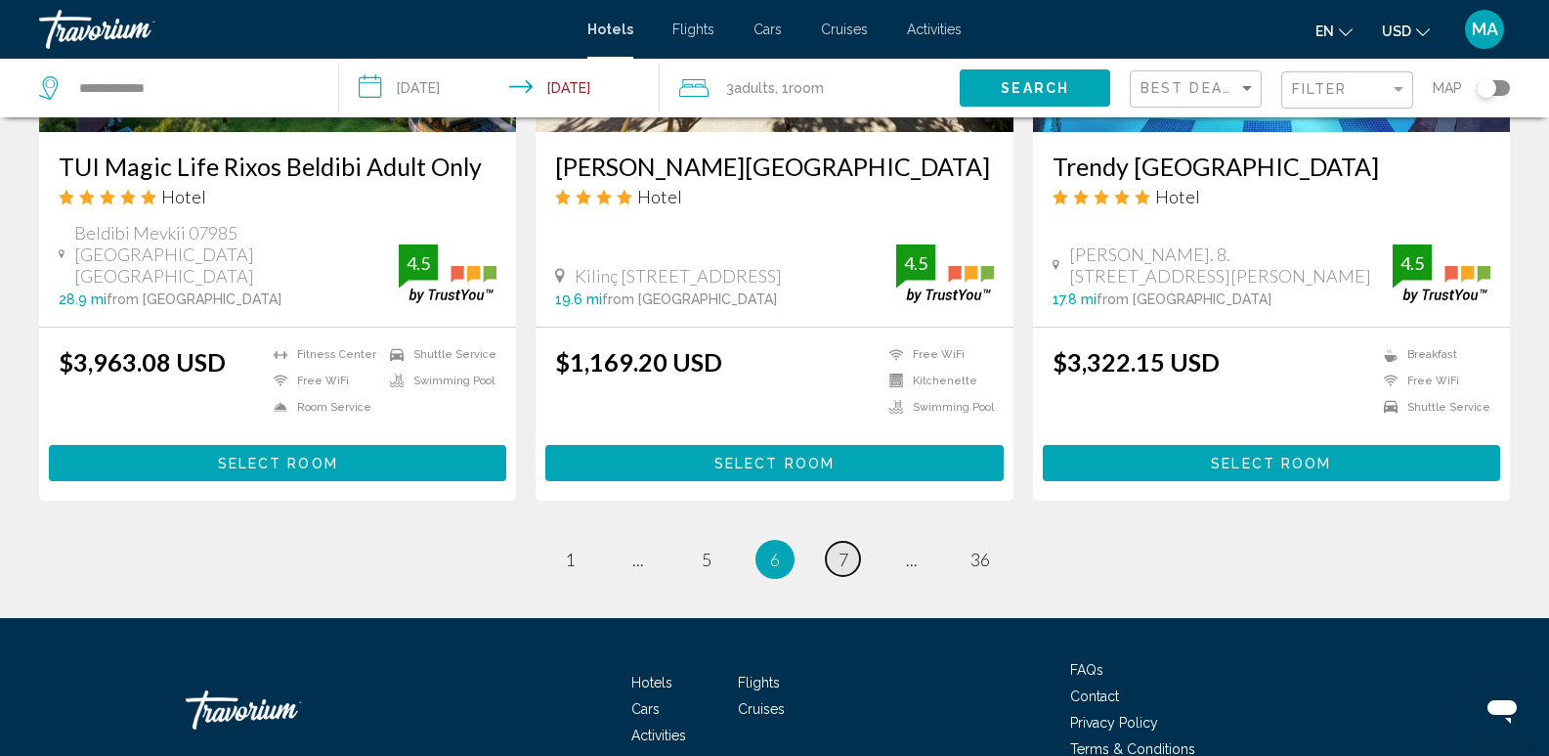
click at [848, 541] on link "page 7" at bounding box center [843, 558] width 34 height 34
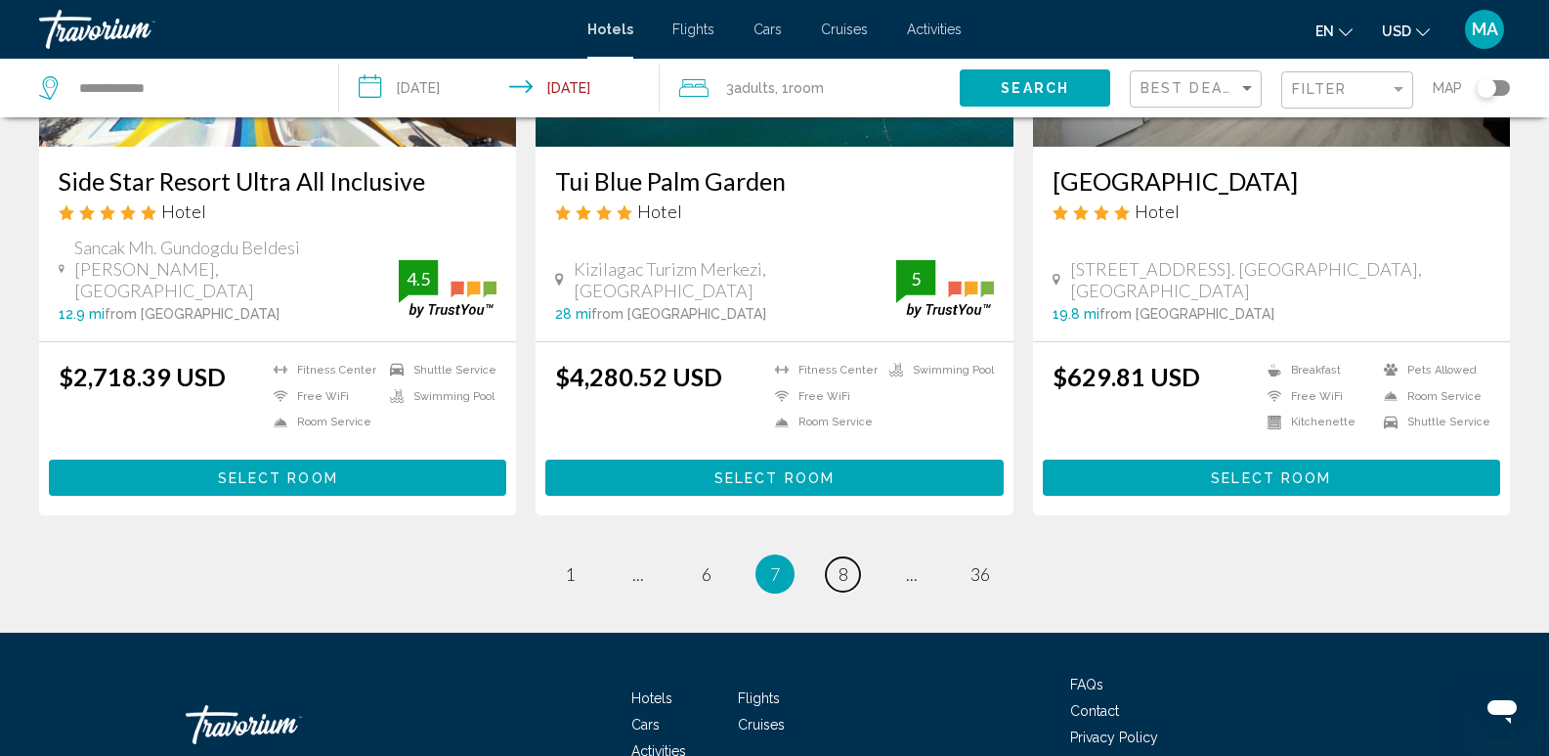
scroll to position [2543, 0]
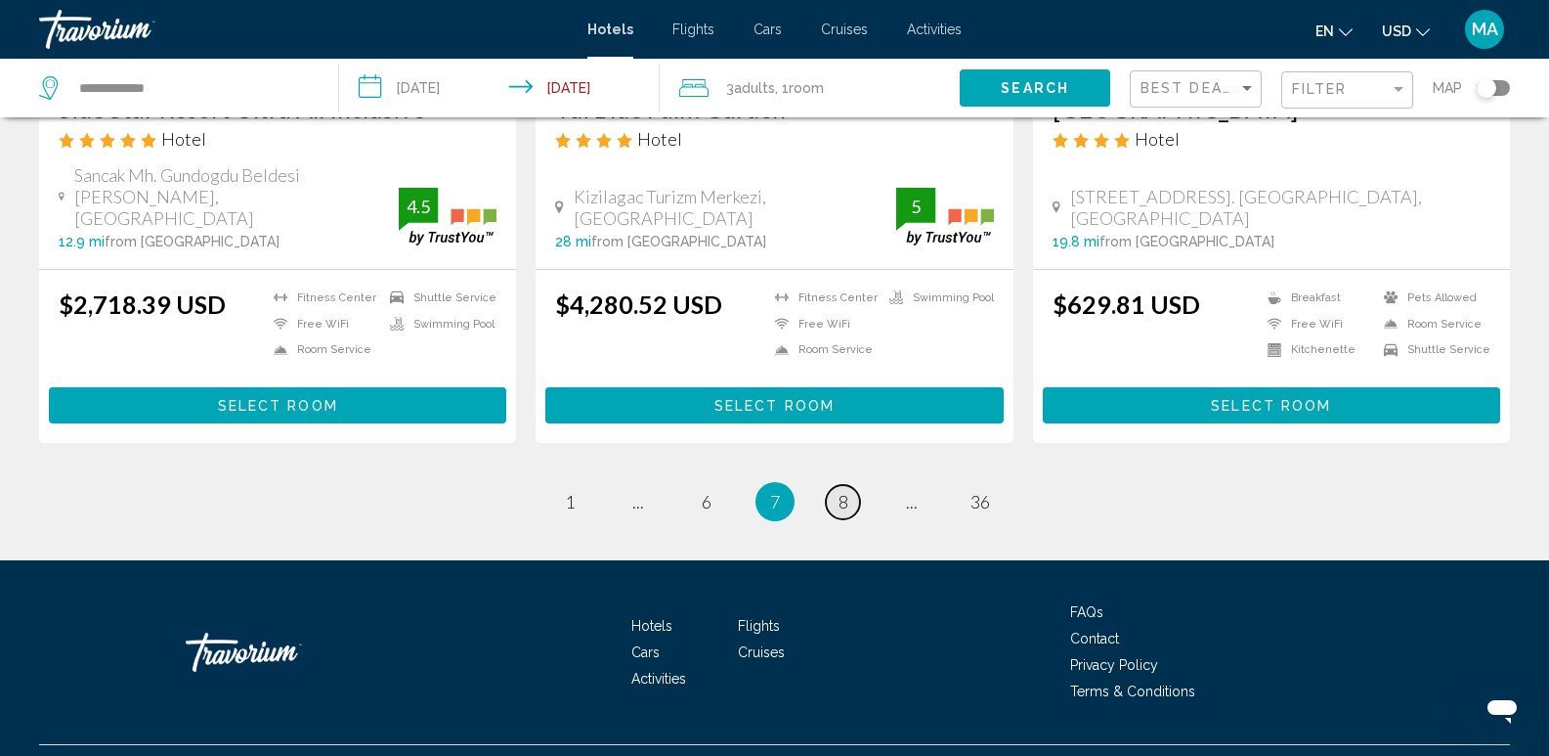
click at [846, 491] on span "8" at bounding box center [844, 502] width 10 height 22
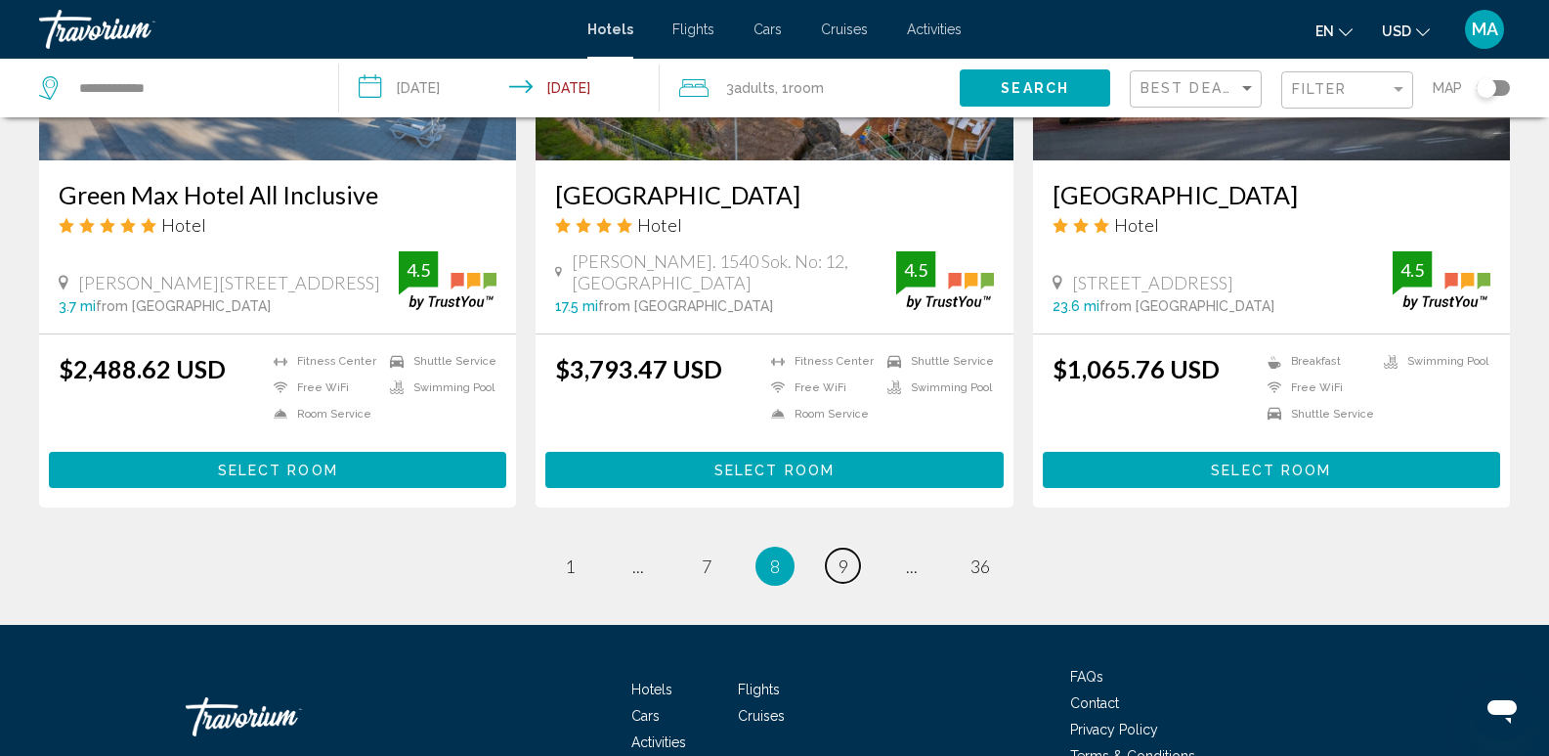
scroll to position [2541, 0]
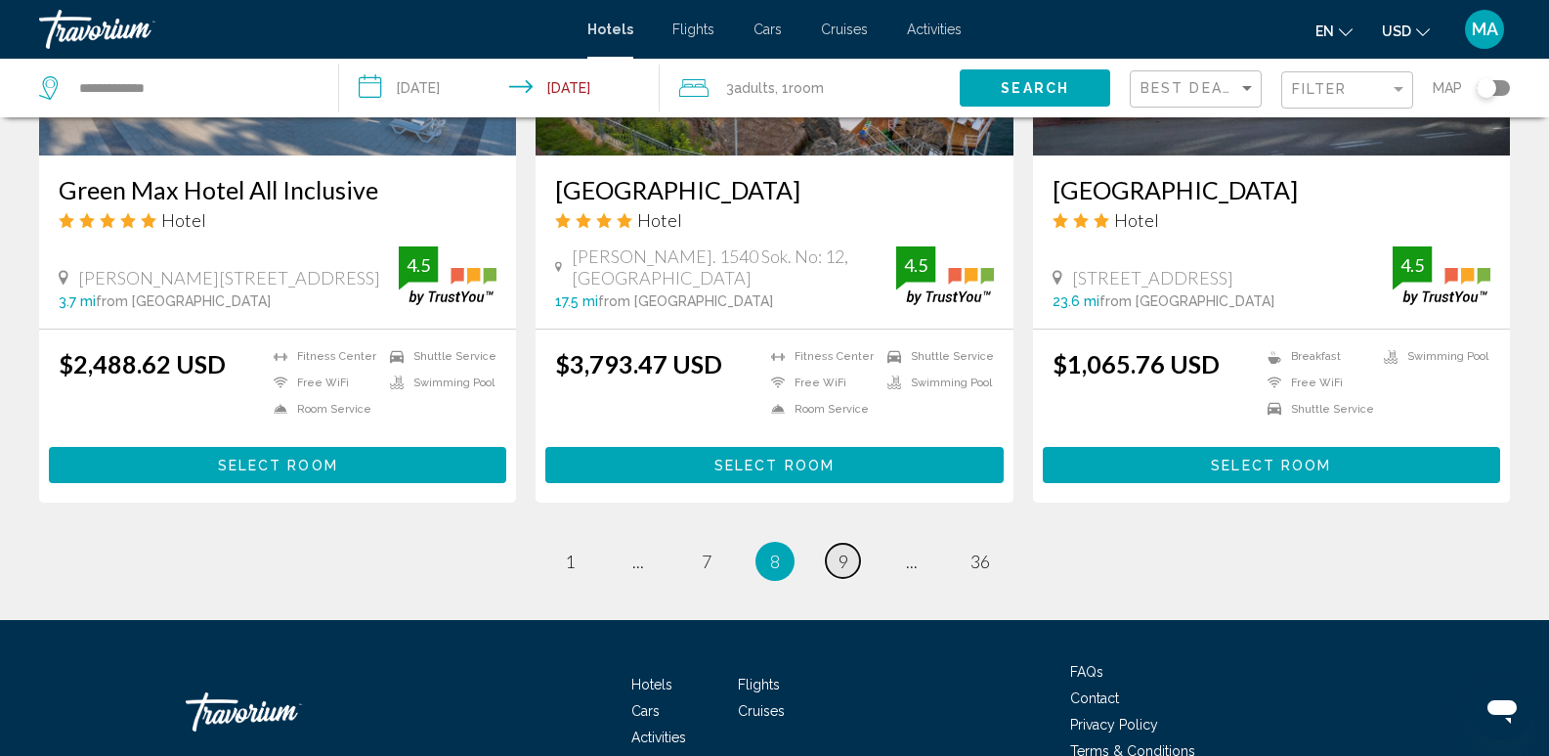
click at [847, 550] on span "9" at bounding box center [844, 561] width 10 height 22
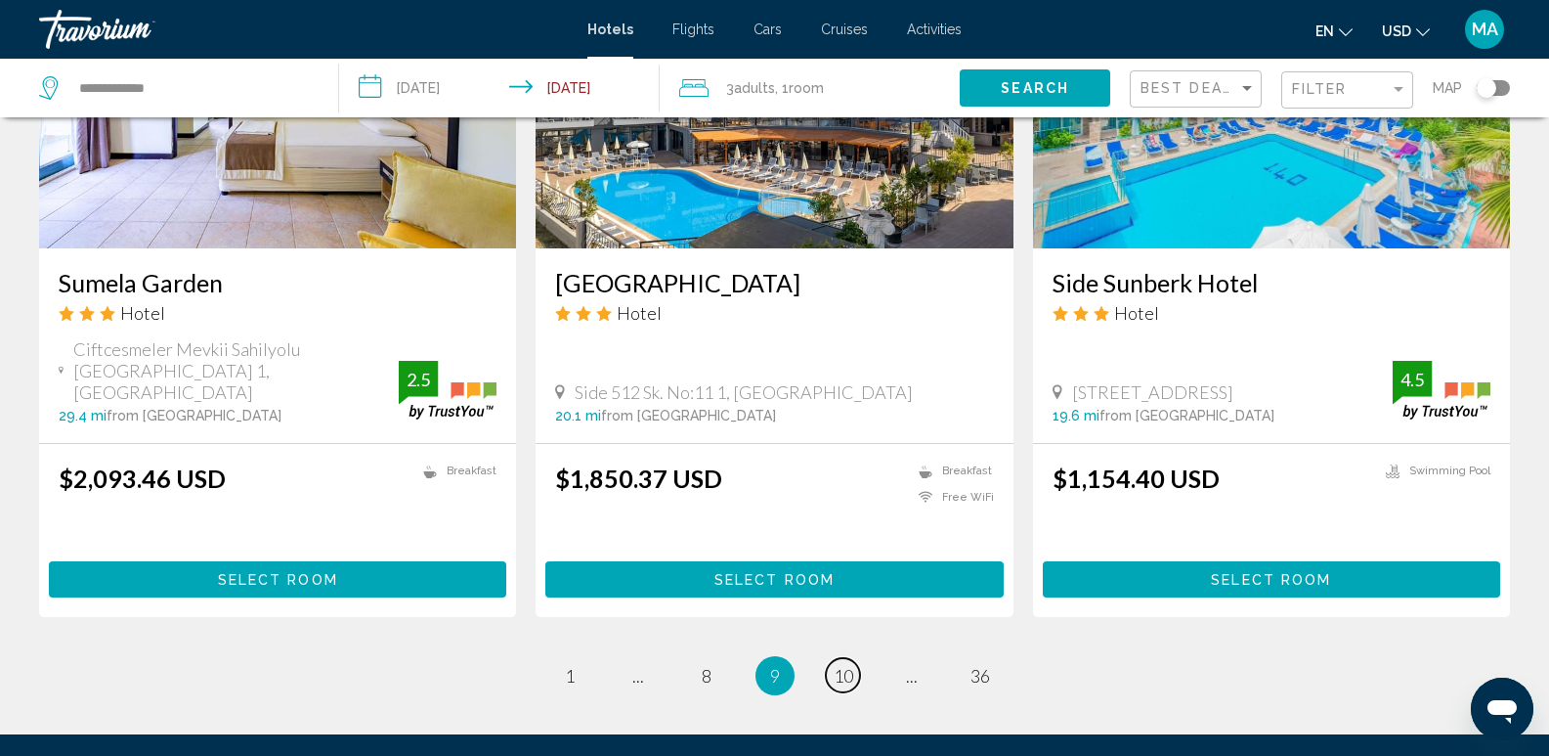
scroll to position [2572, 0]
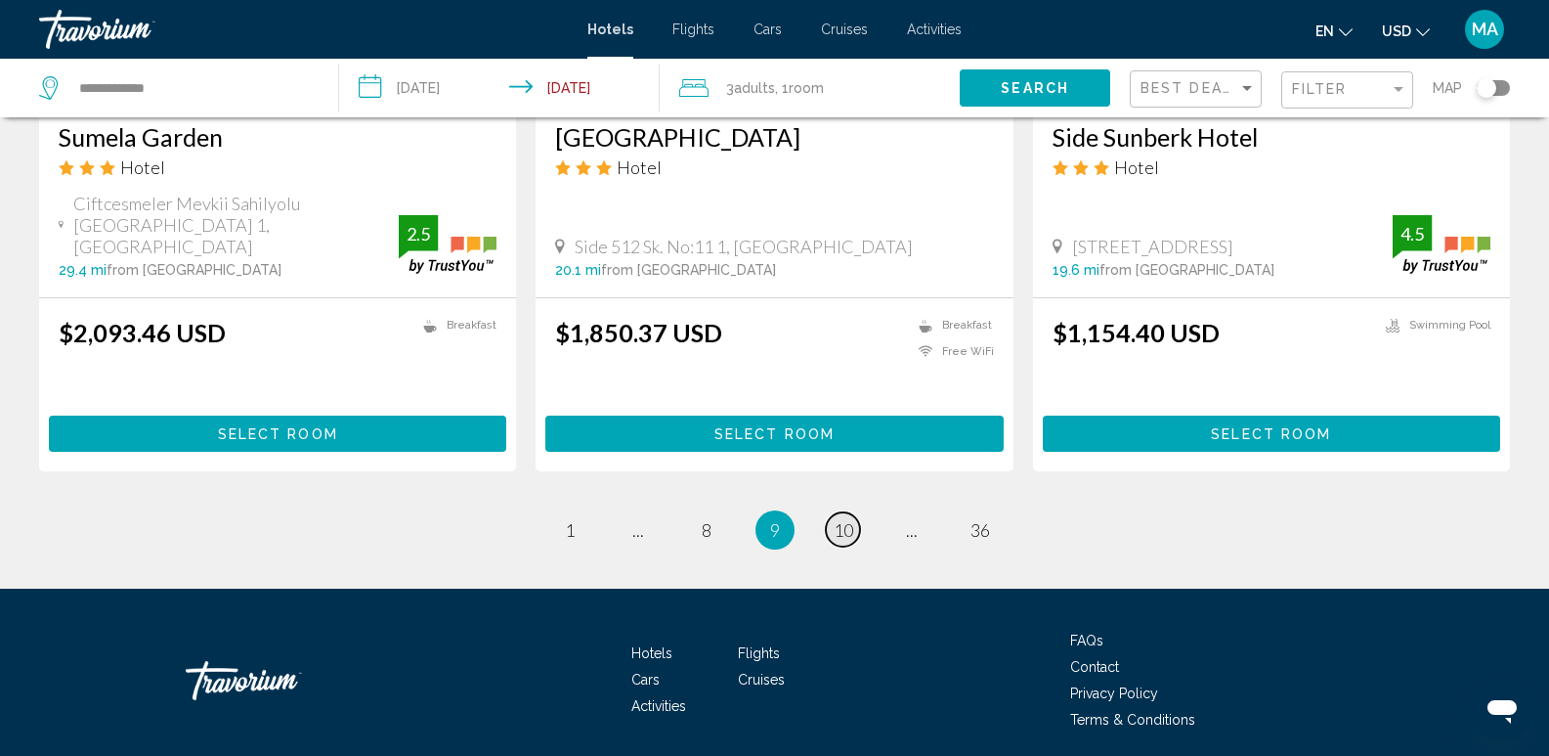
click at [845, 519] on span "10" at bounding box center [844, 530] width 20 height 22
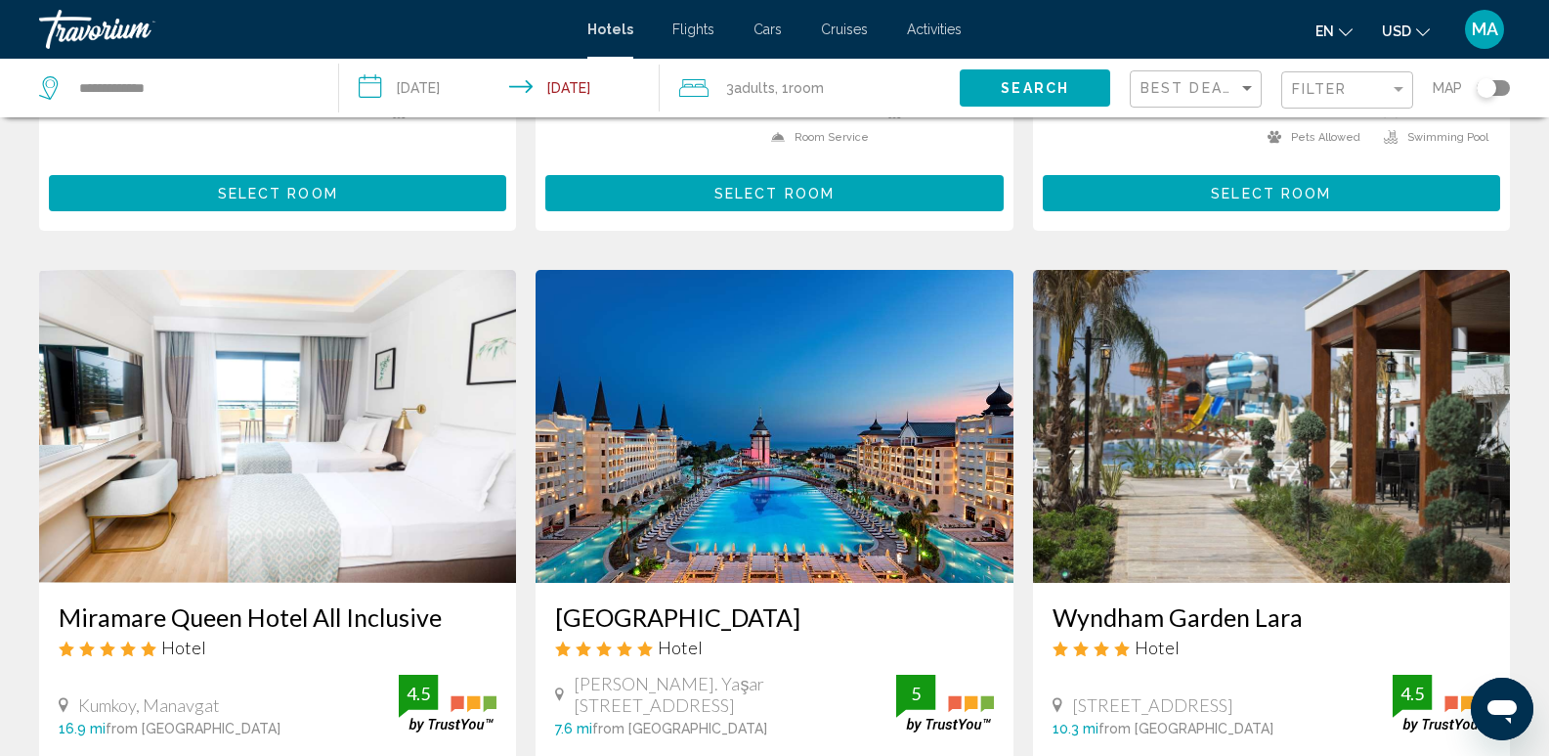
scroll to position [2150, 0]
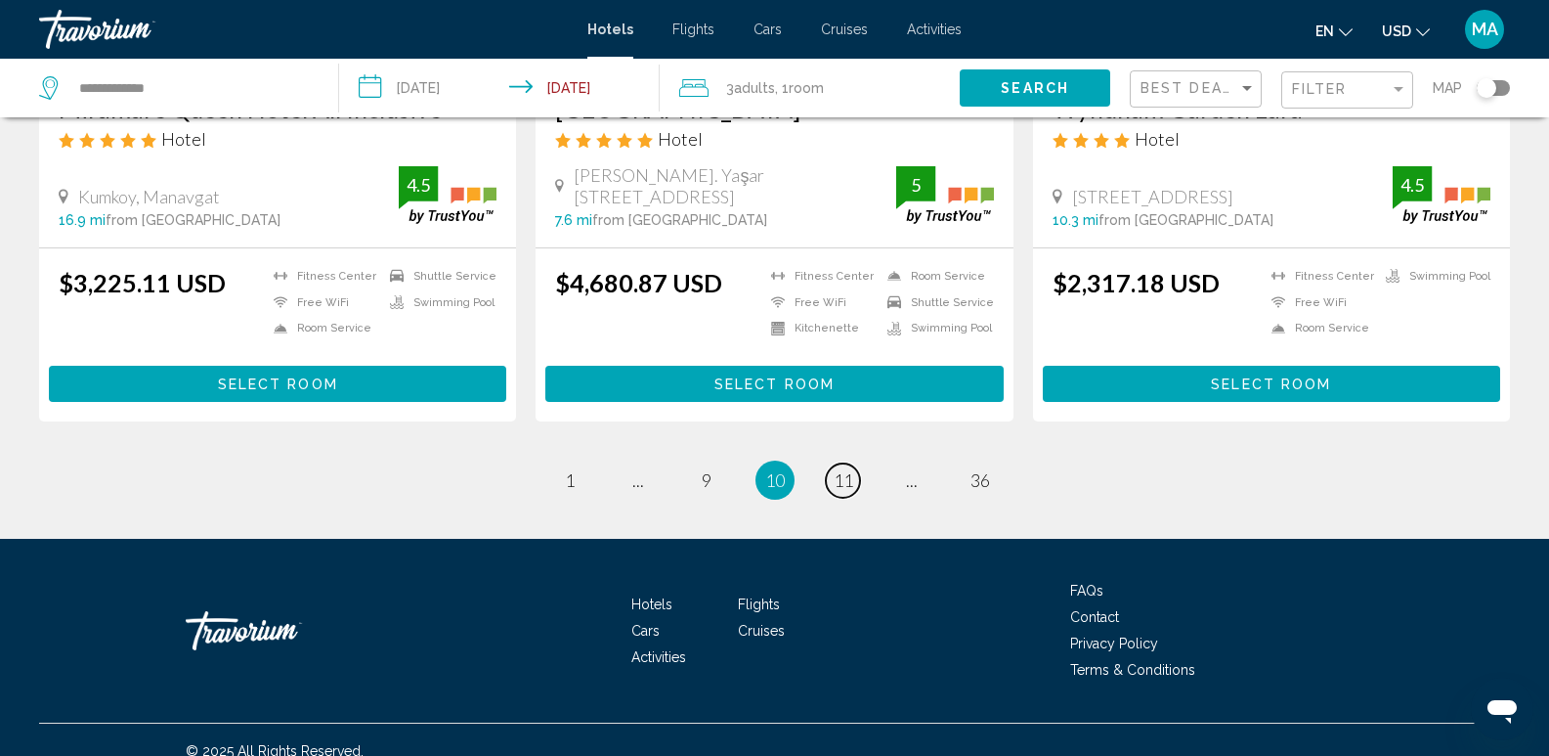
click at [845, 469] on span "11" at bounding box center [844, 480] width 20 height 22
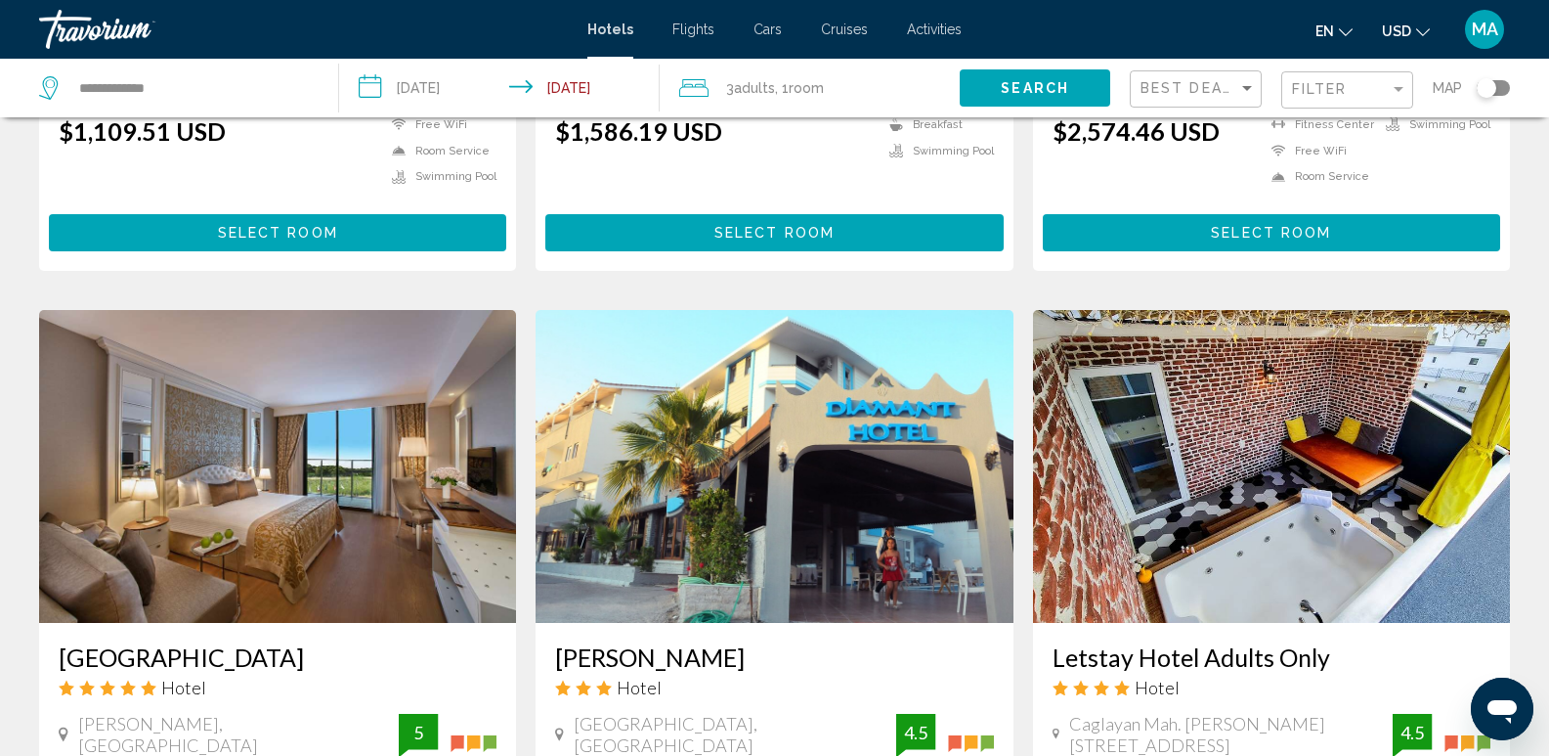
scroll to position [2570, 0]
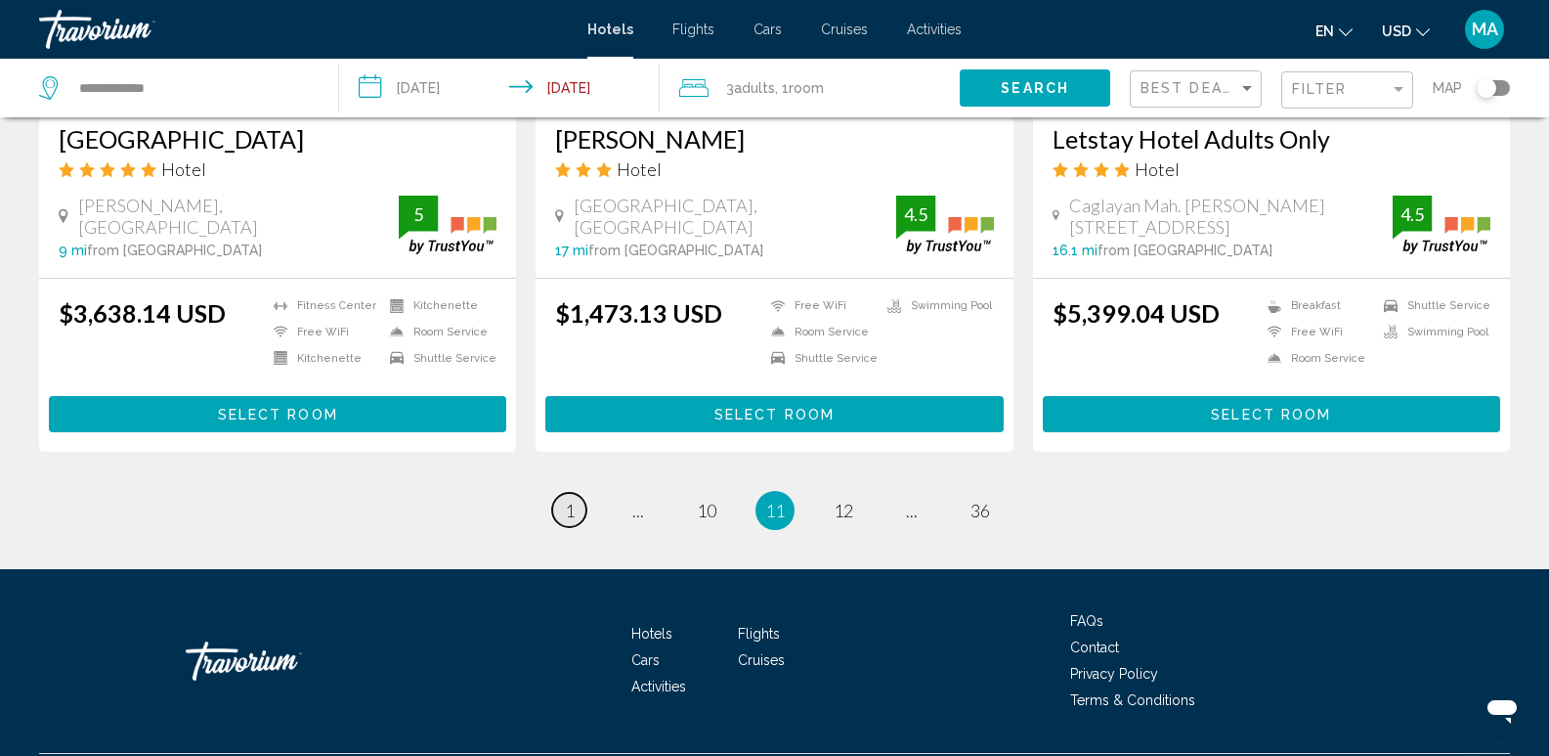
click at [565, 499] on span "1" at bounding box center [570, 510] width 10 height 22
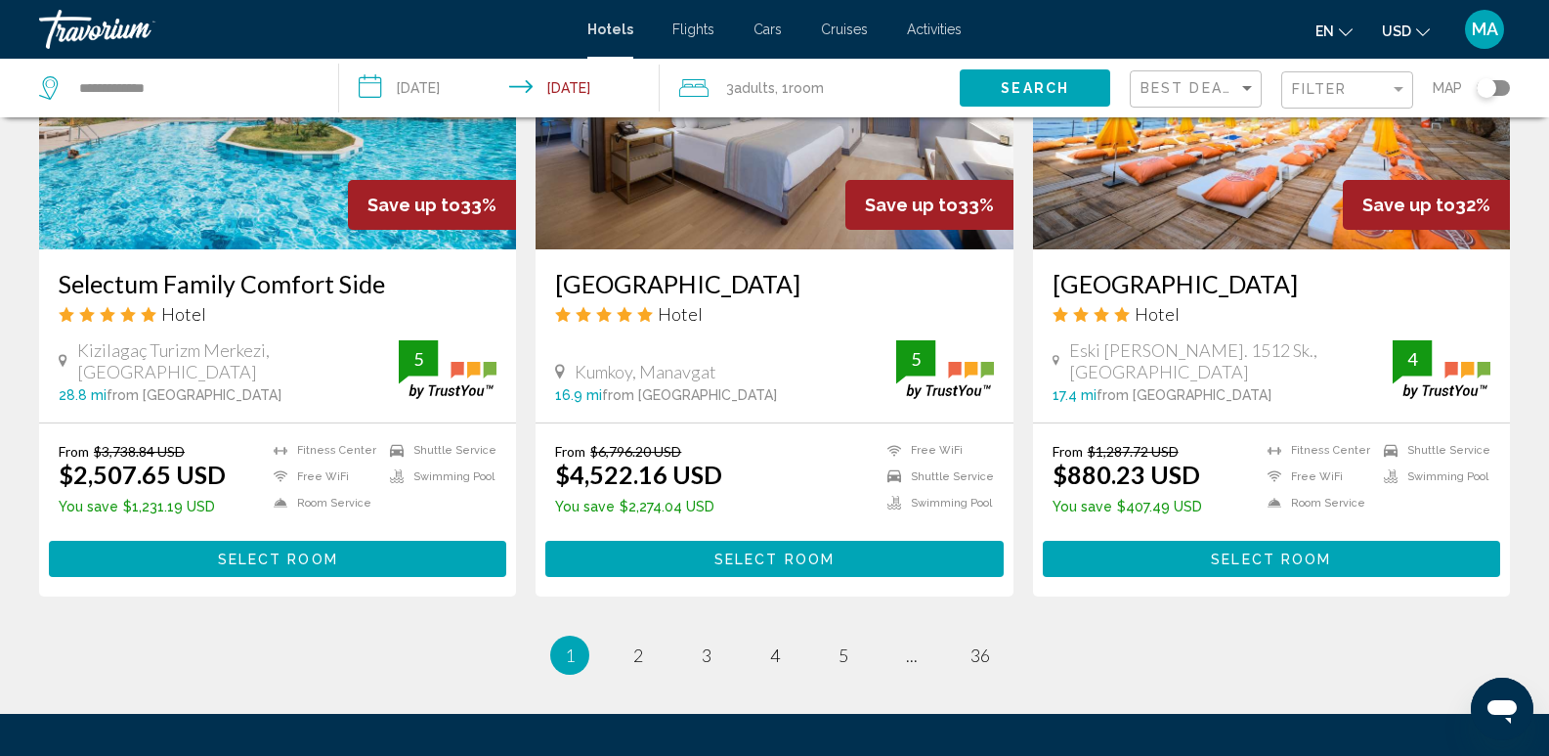
scroll to position [2443, 0]
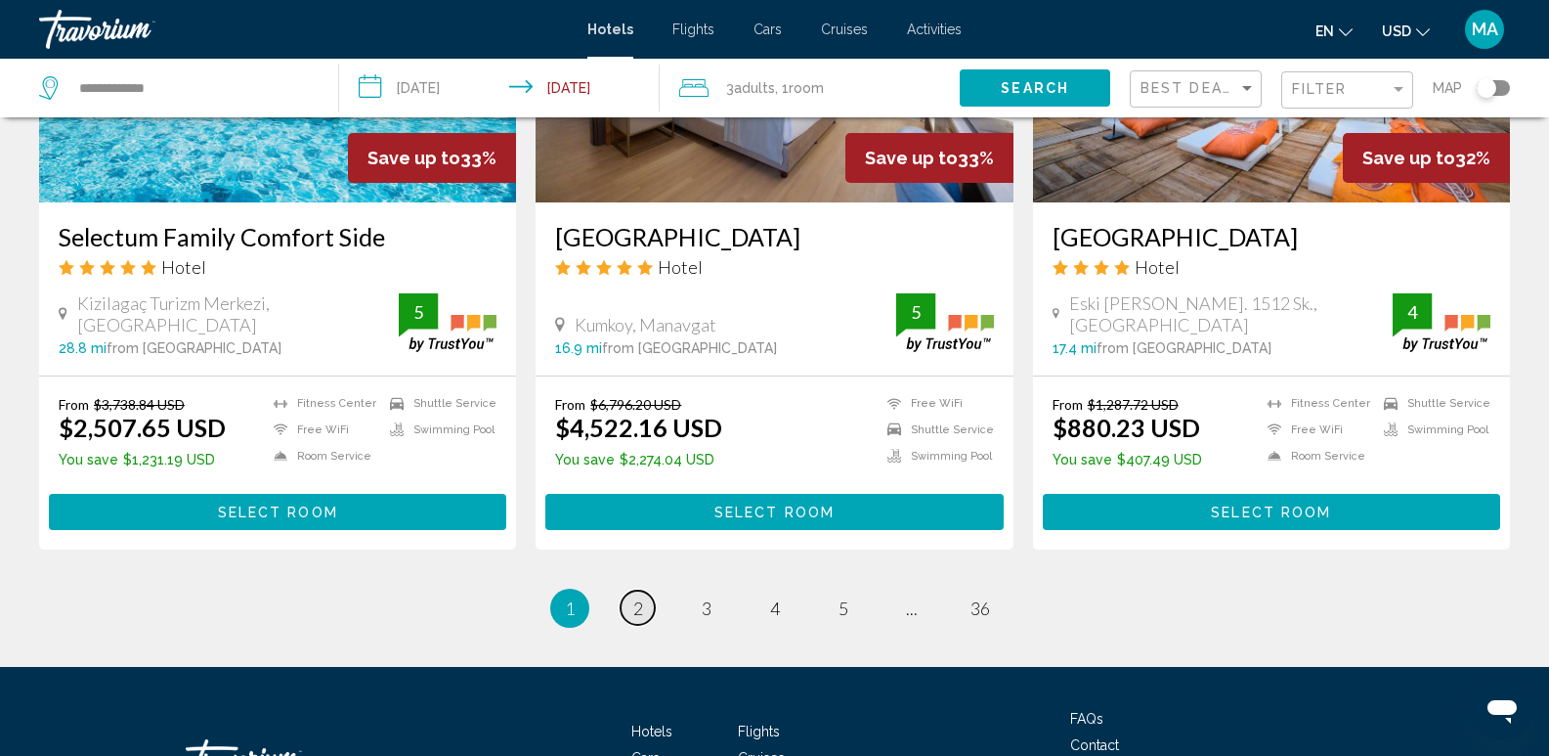
click at [636, 597] on span "2" at bounding box center [638, 608] width 10 height 22
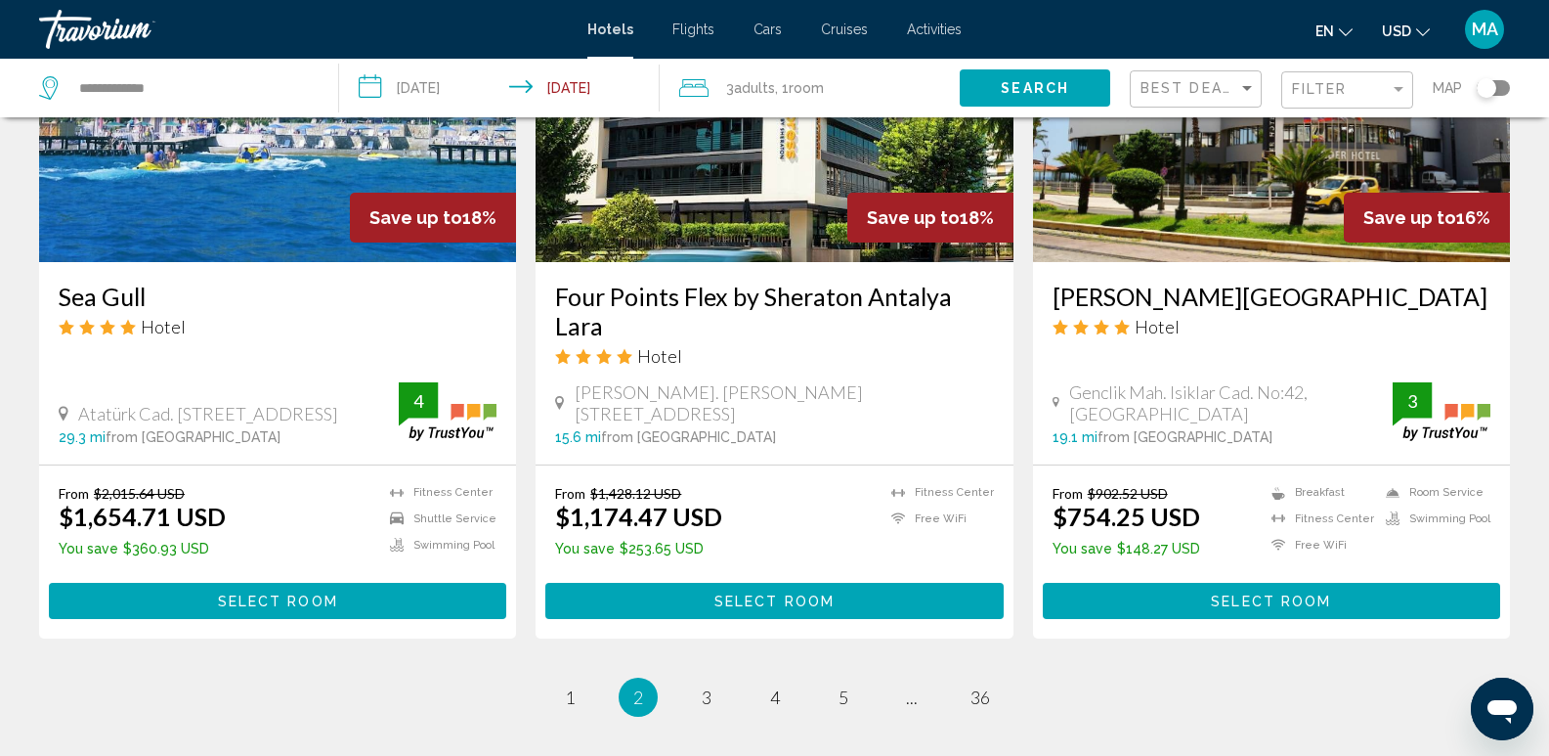
scroll to position [2610, 0]
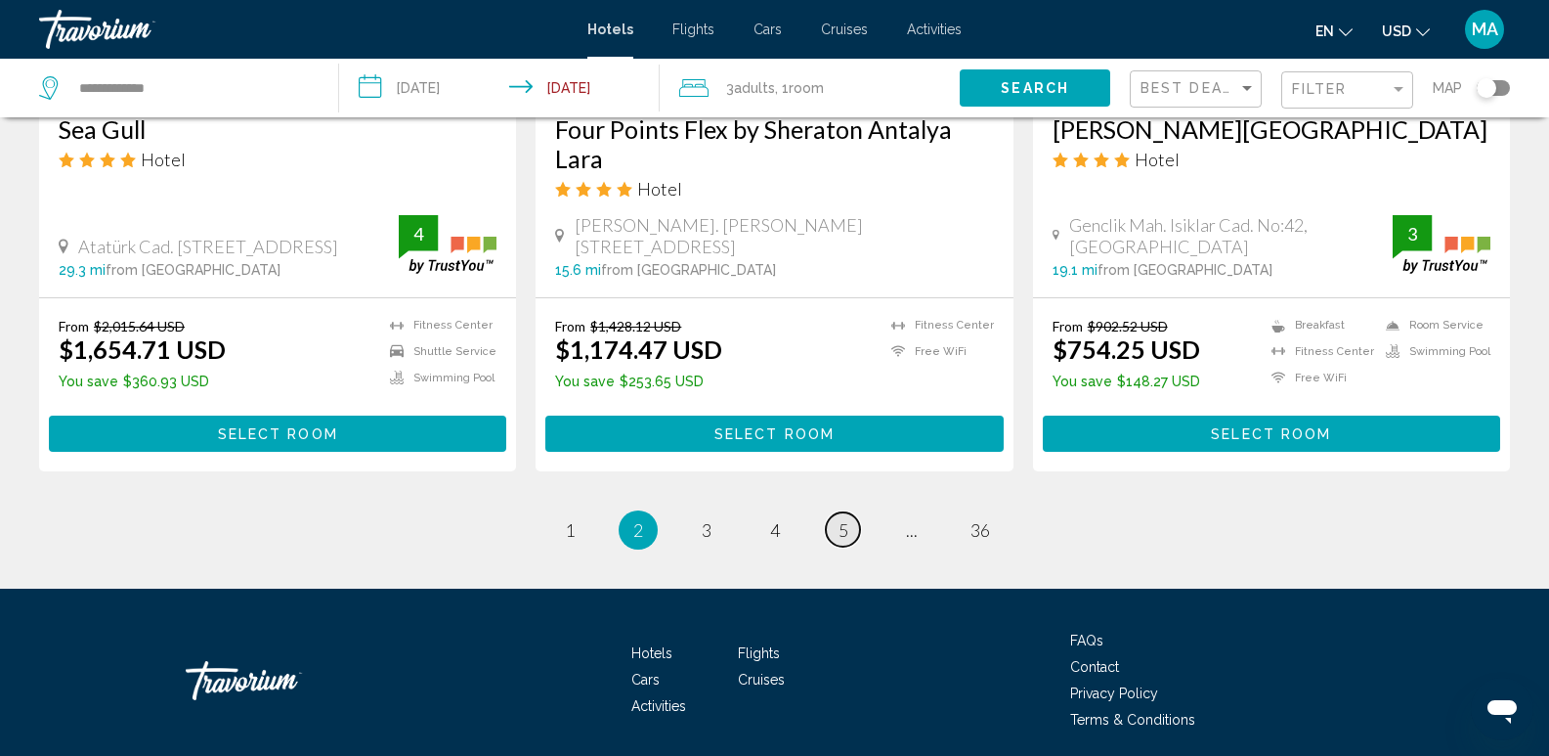
click at [847, 519] on span "5" at bounding box center [844, 530] width 10 height 22
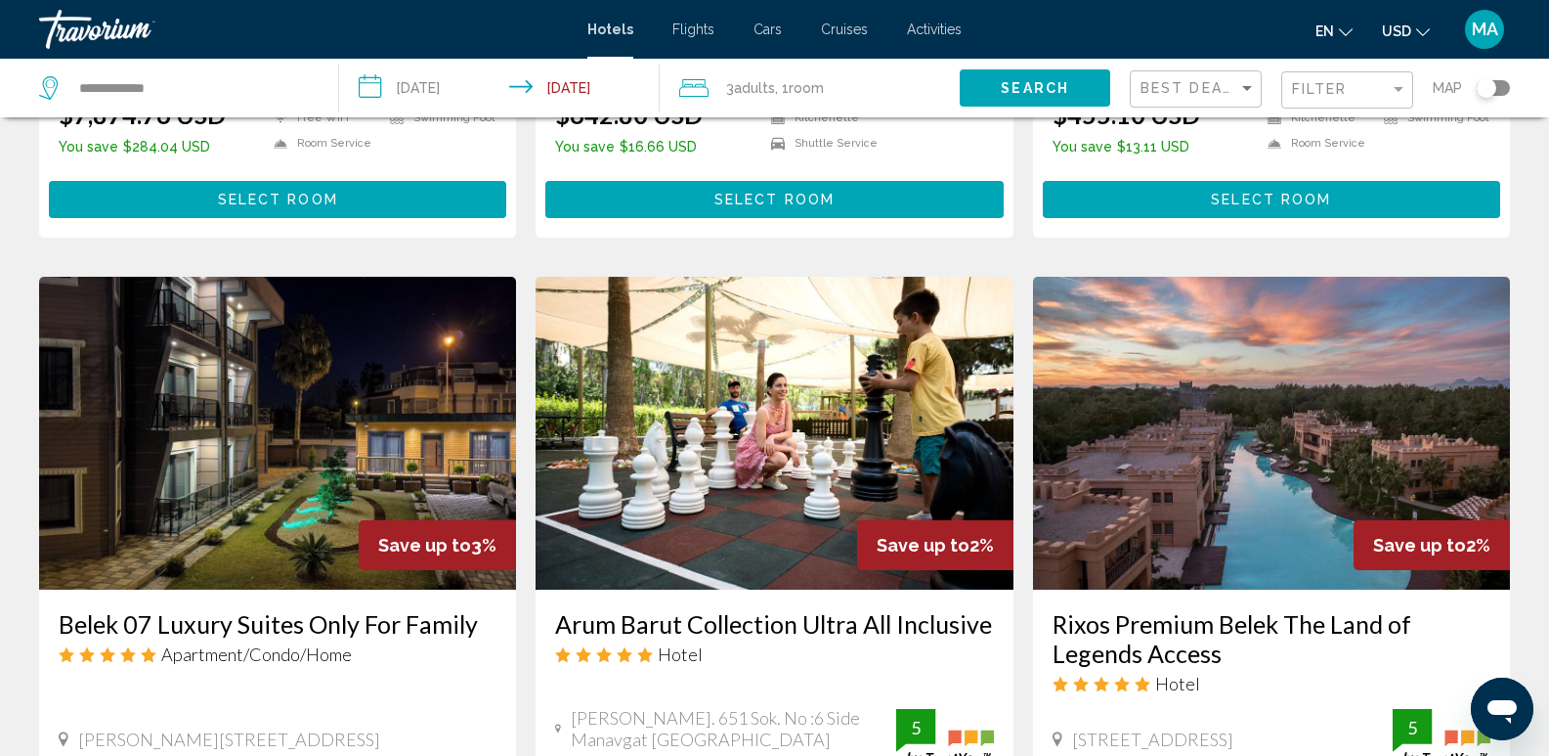
scroll to position [2631, 0]
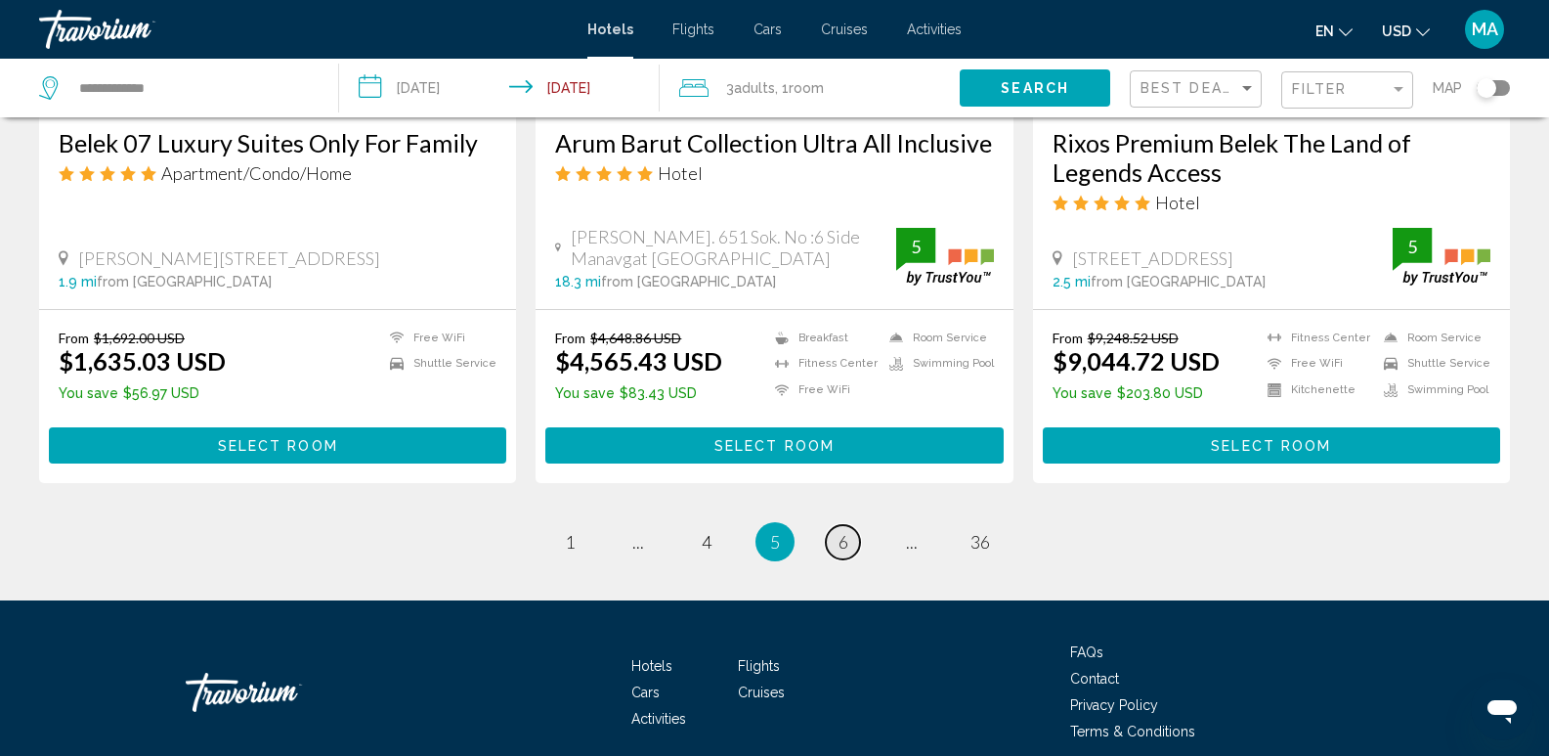
click at [853, 525] on link "page 6" at bounding box center [843, 542] width 34 height 34
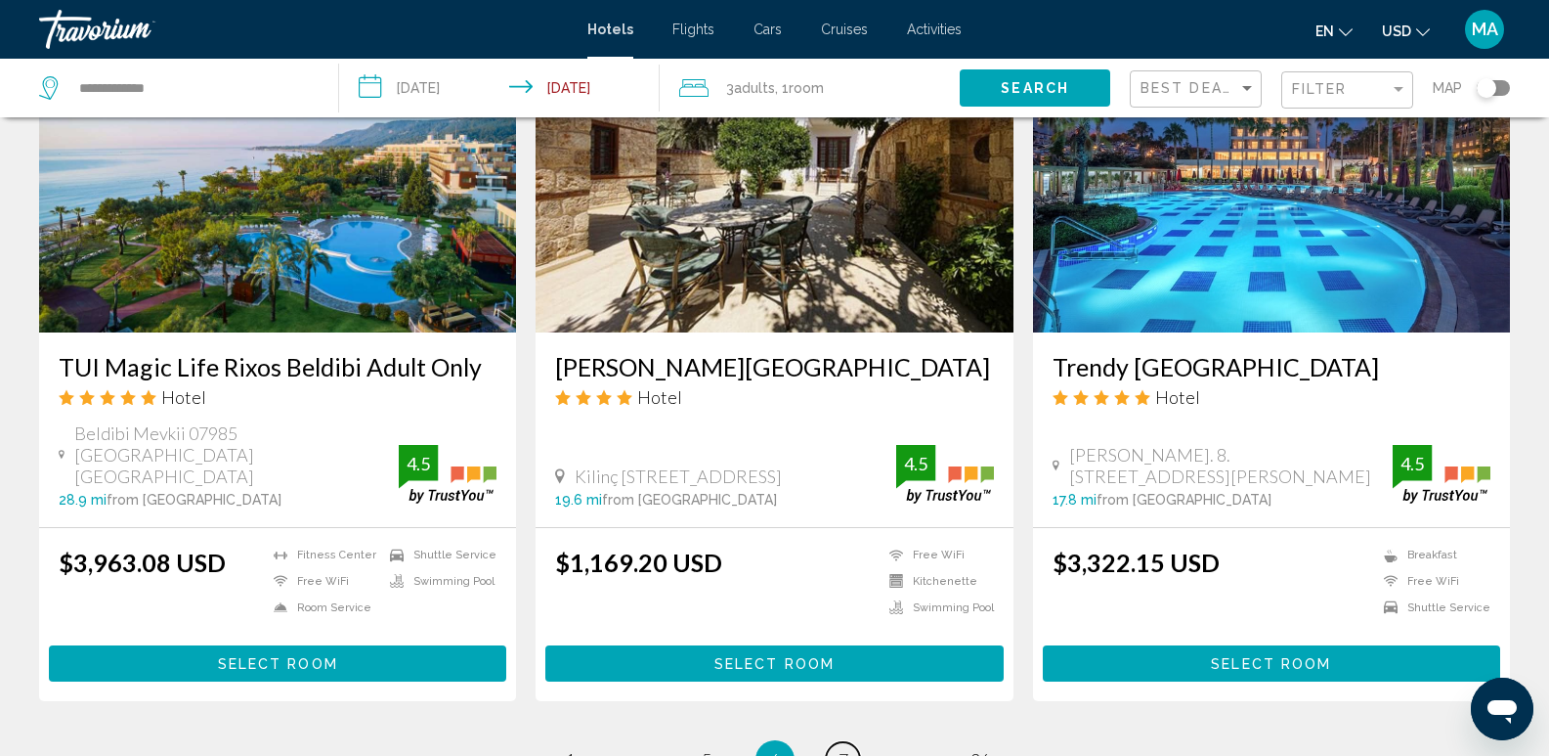
scroll to position [2543, 0]
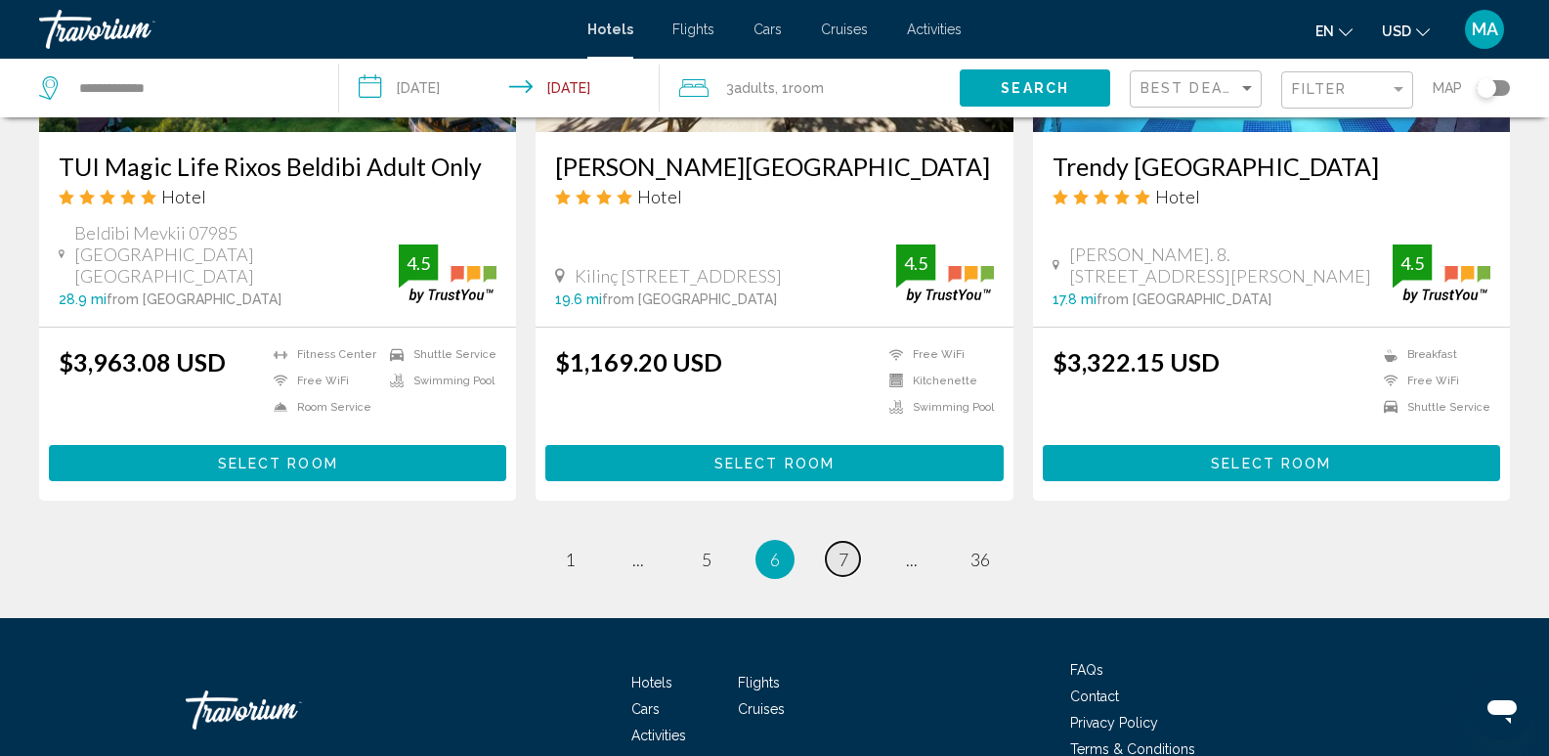
click at [844, 548] on span "7" at bounding box center [844, 559] width 10 height 22
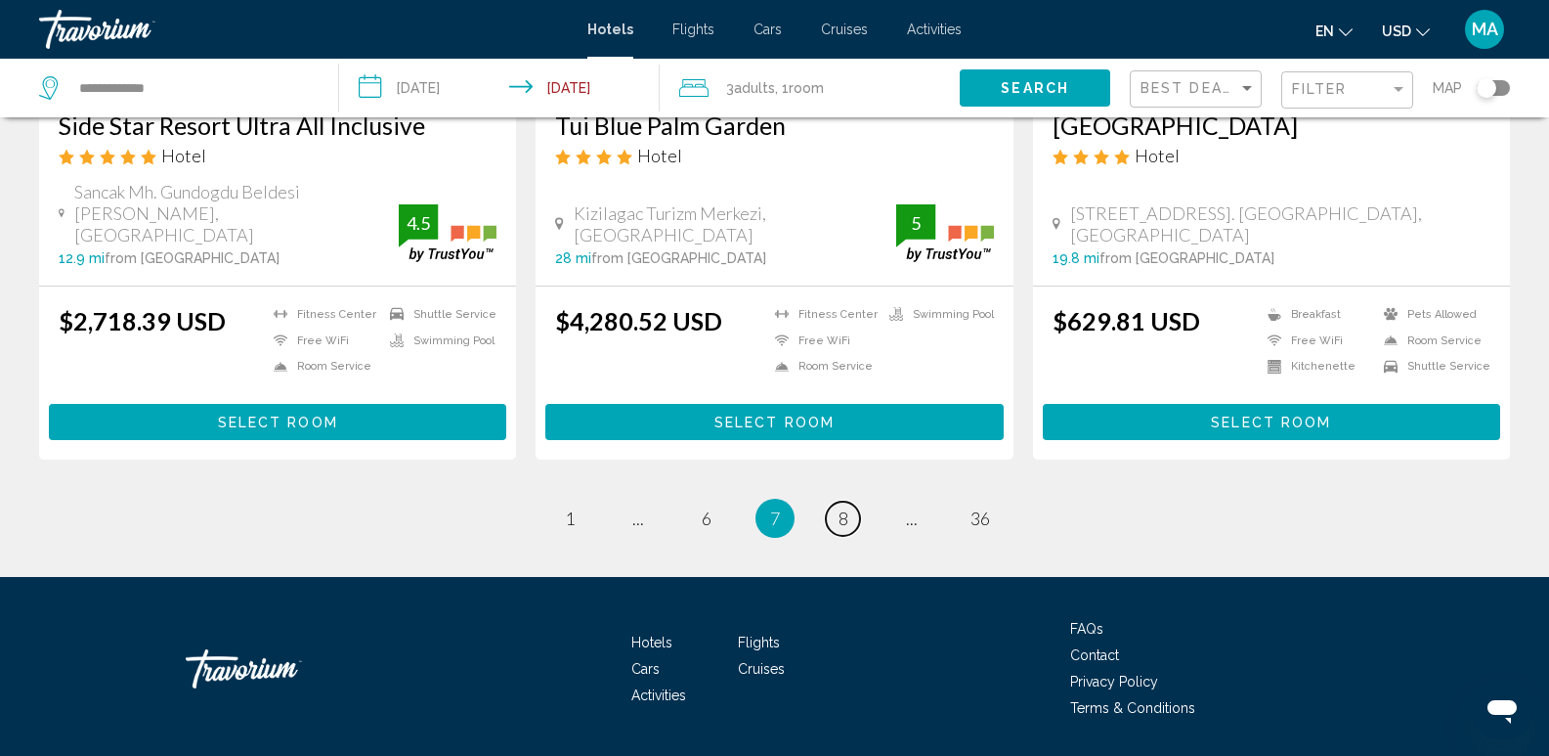
scroll to position [2543, 0]
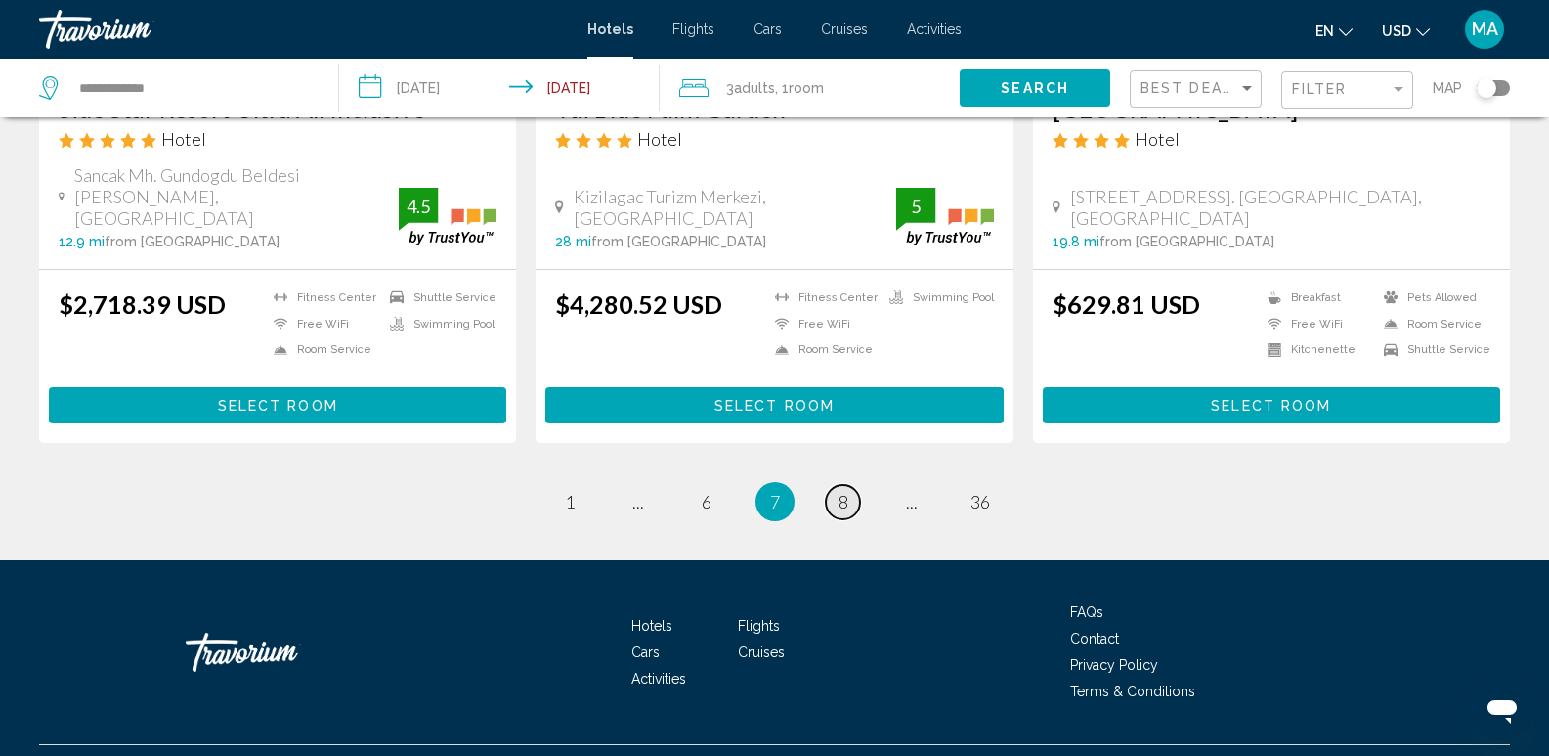
click at [839, 491] on span "8" at bounding box center [844, 502] width 10 height 22
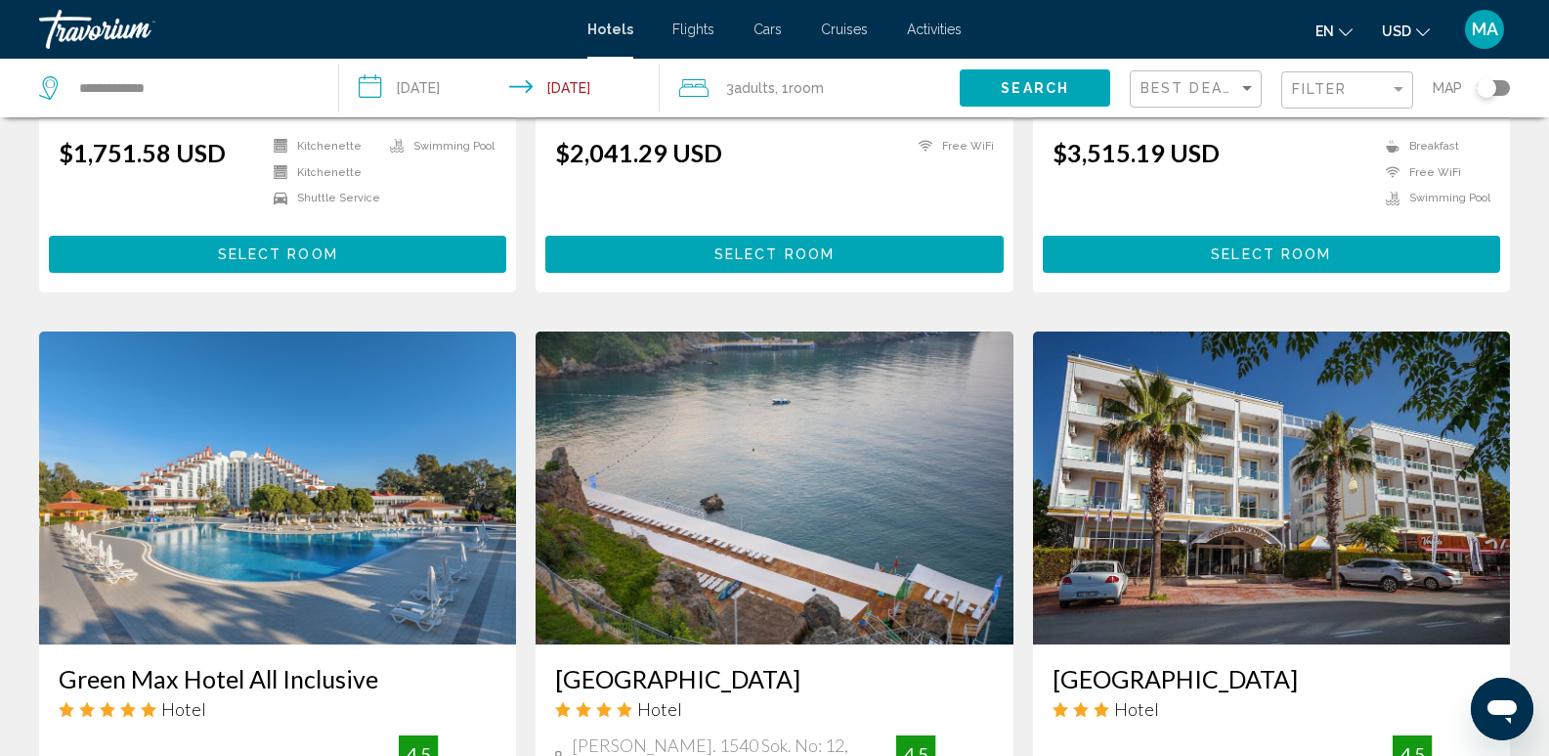
scroll to position [2570, 0]
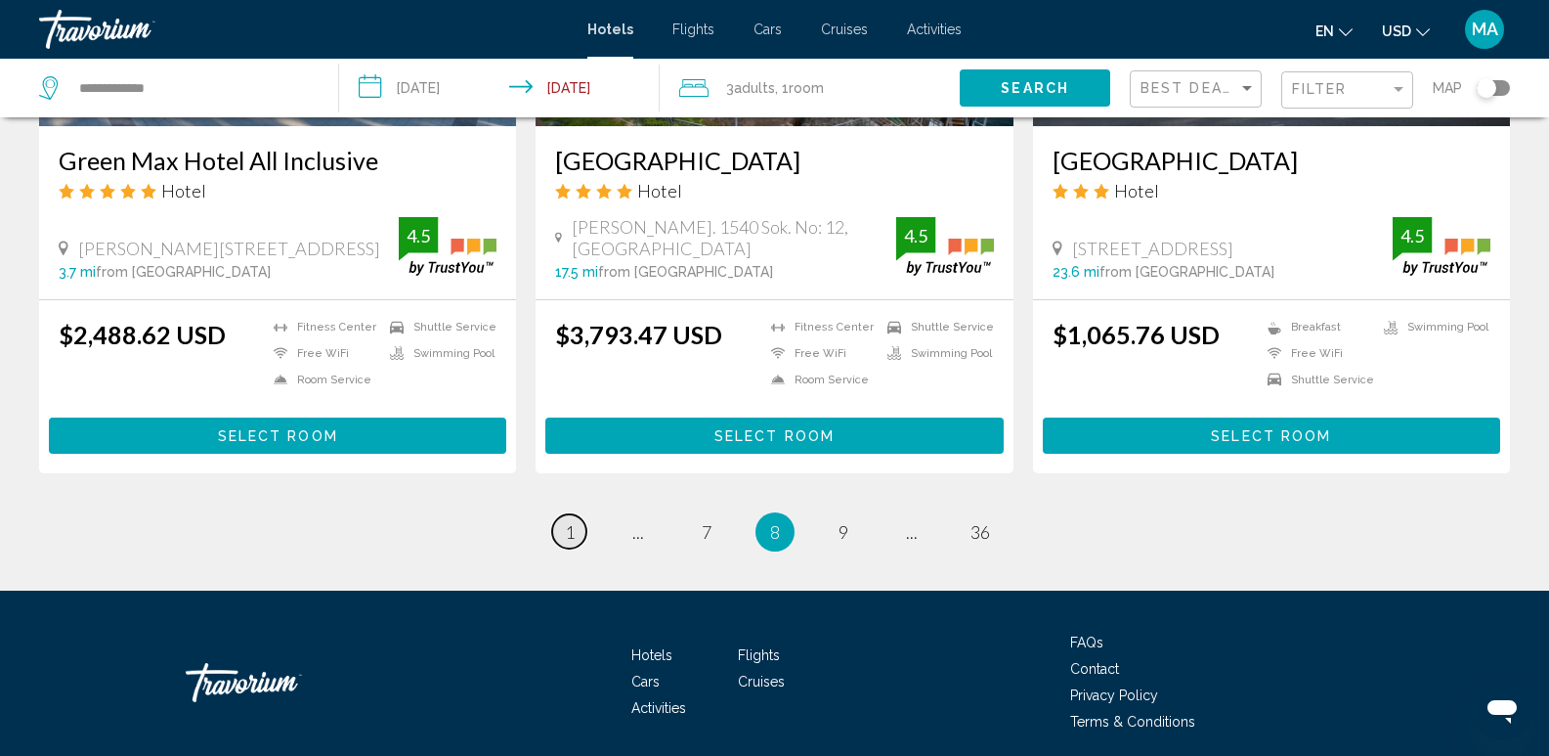
click at [565, 521] on span "1" at bounding box center [570, 532] width 10 height 22
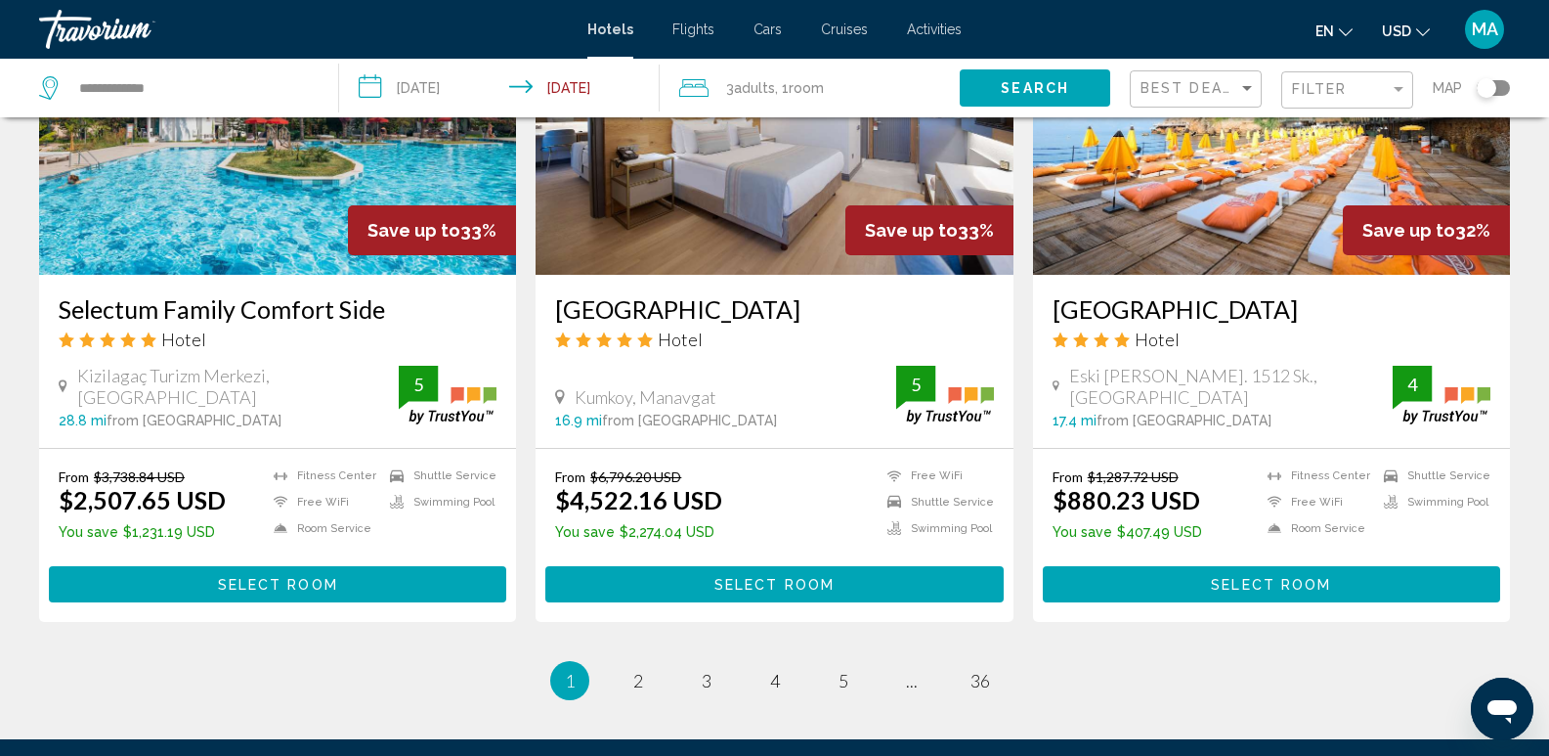
scroll to position [2544, 0]
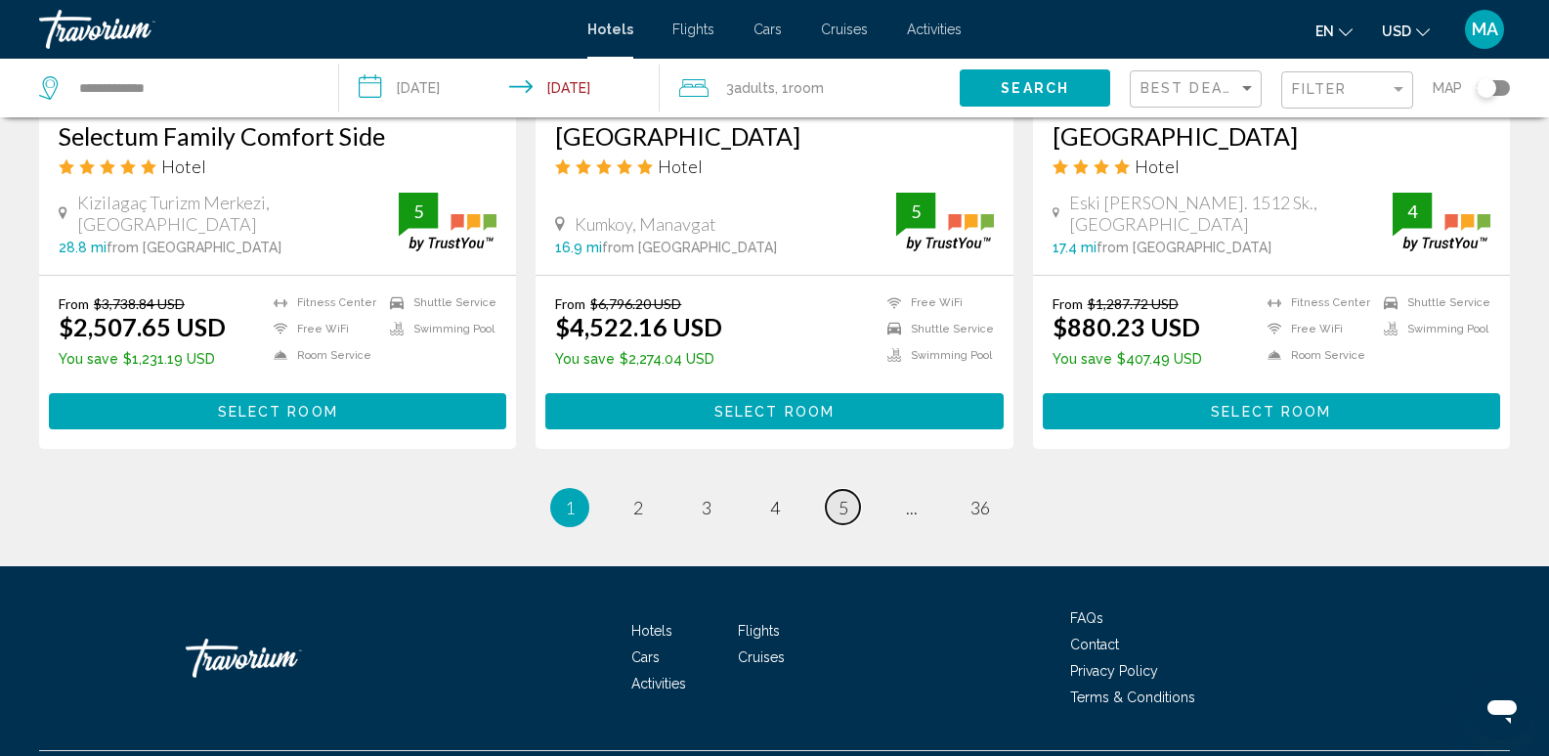
click at [830, 490] on link "page 5" at bounding box center [843, 507] width 34 height 34
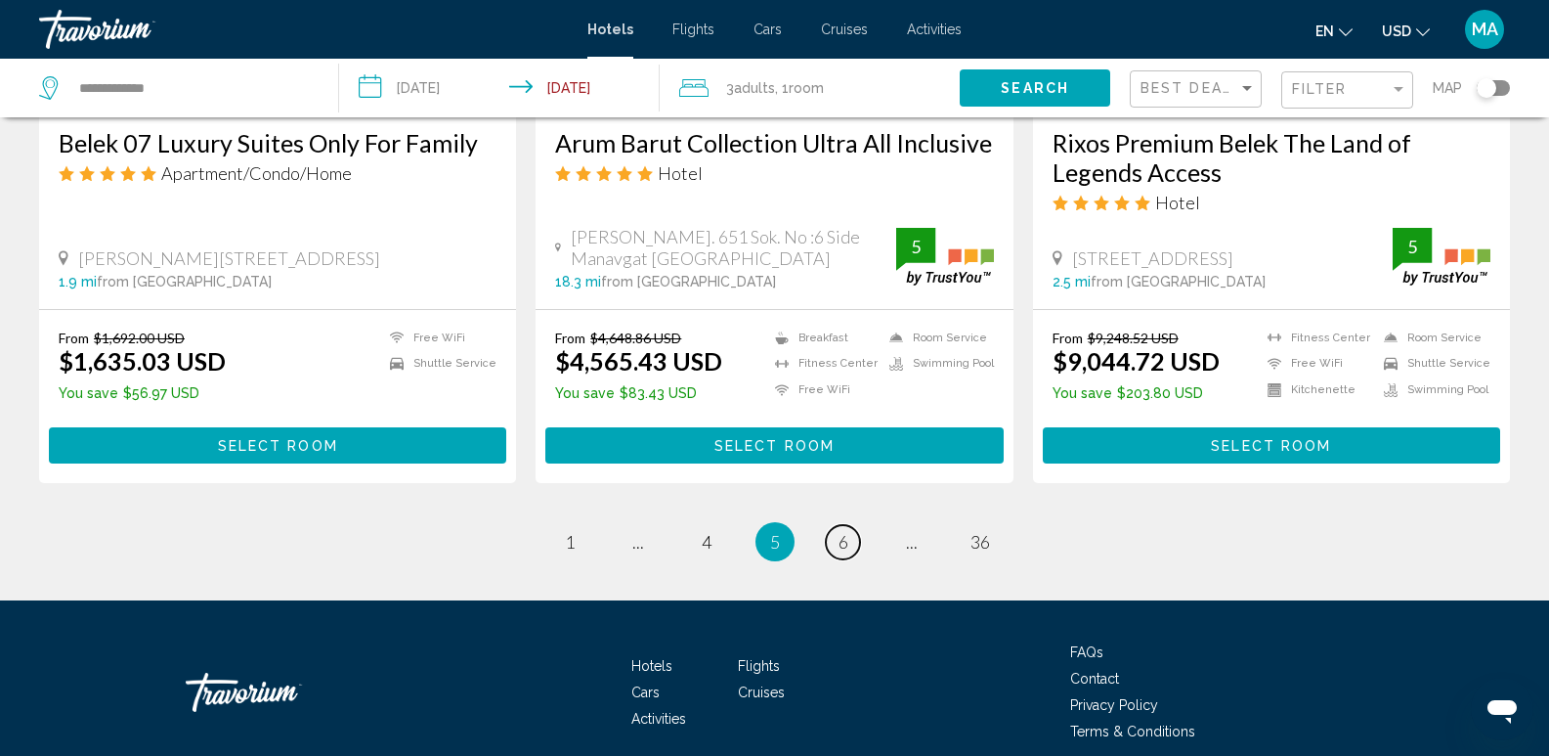
scroll to position [2436, 0]
click at [851, 525] on link "page 6" at bounding box center [843, 542] width 34 height 34
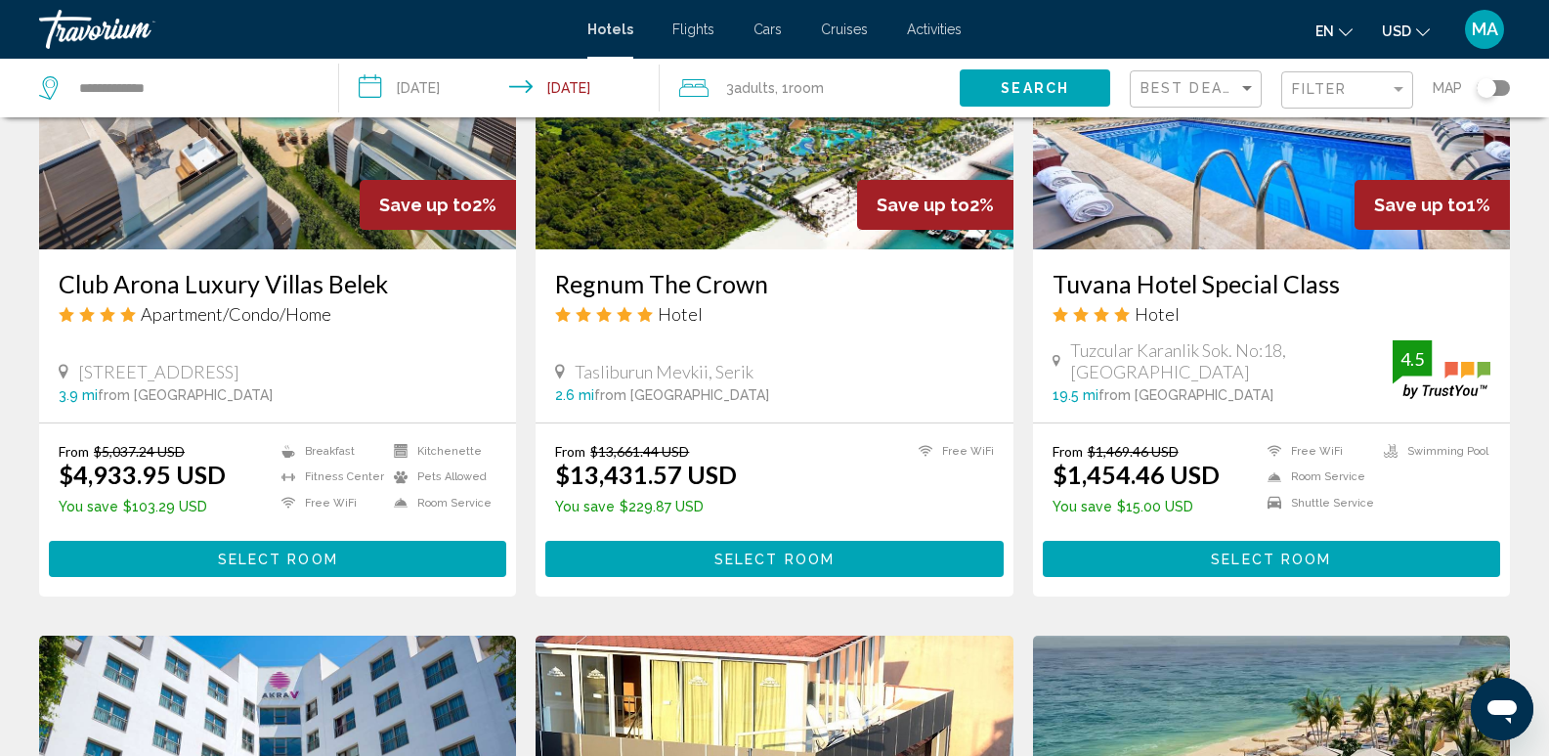
scroll to position [977, 0]
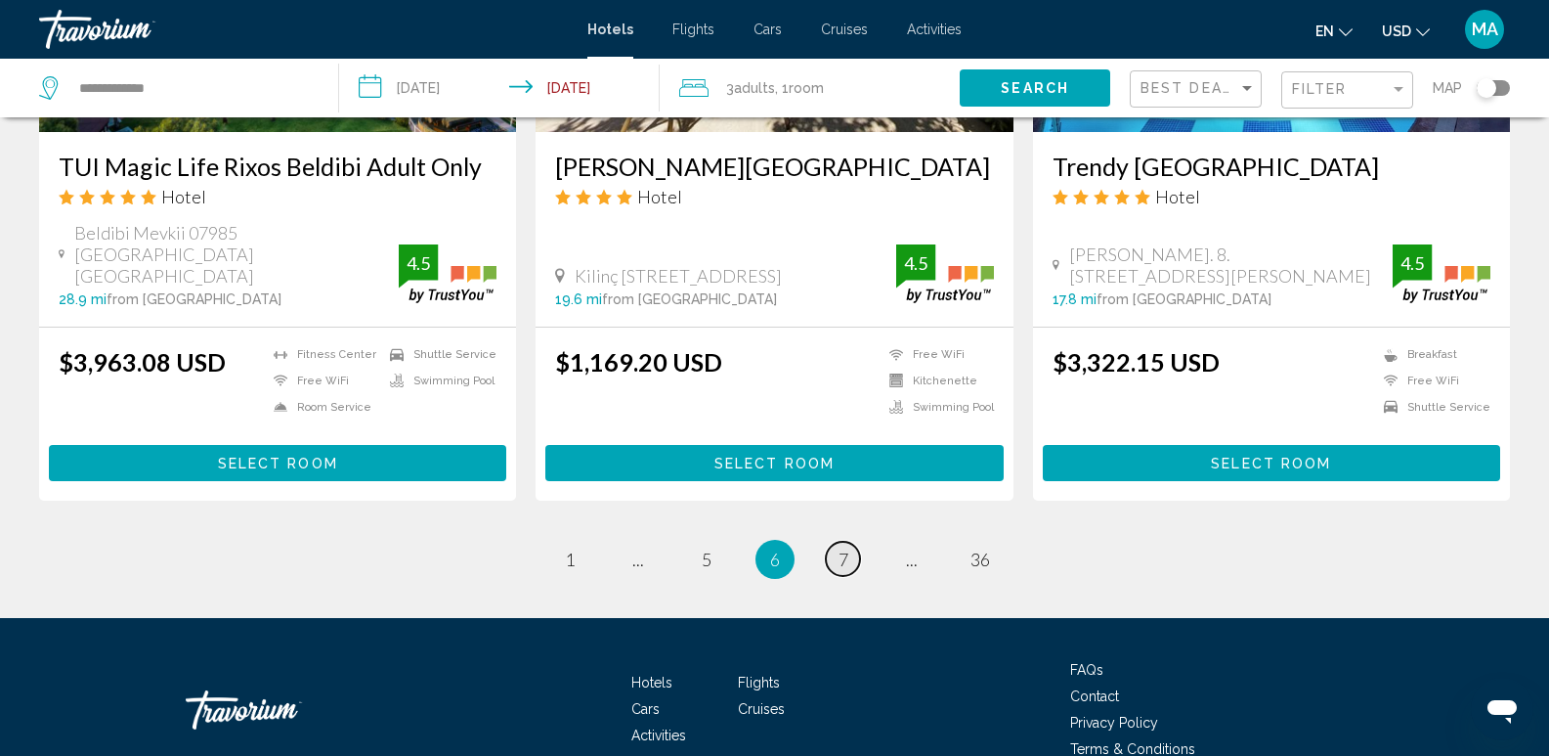
click at [852, 541] on link "page 7" at bounding box center [843, 558] width 34 height 34
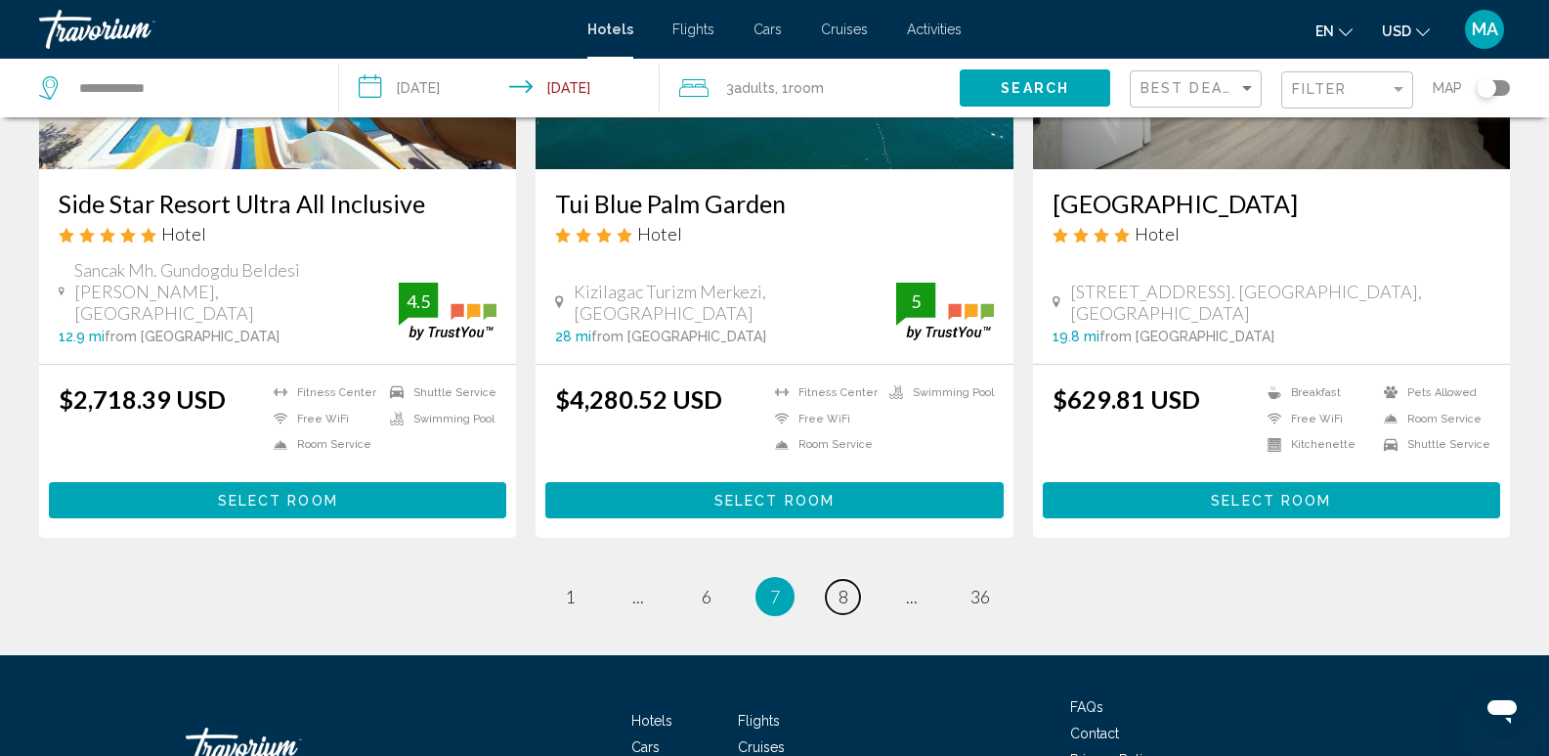
scroll to position [2543, 0]
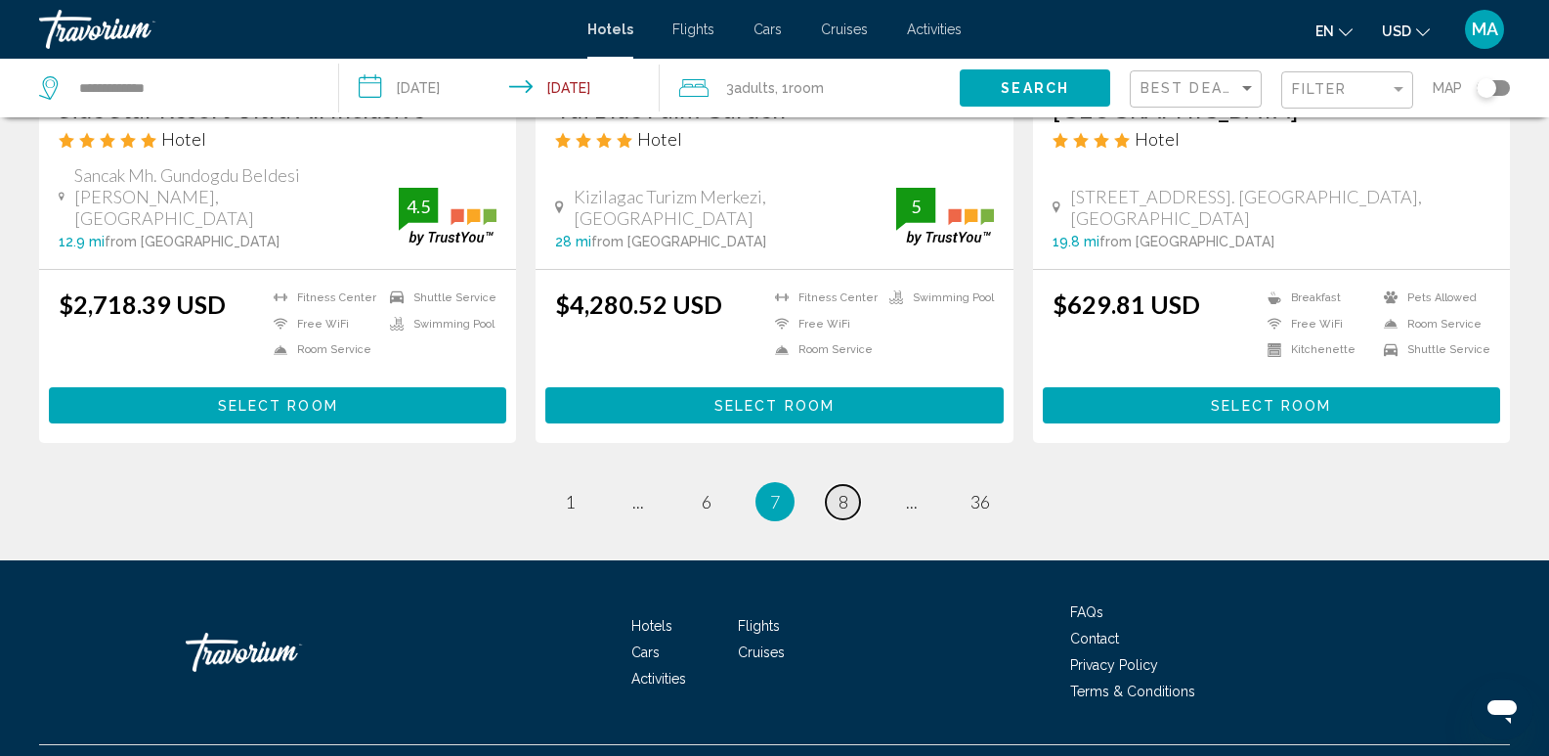
click at [839, 491] on span "8" at bounding box center [844, 502] width 10 height 22
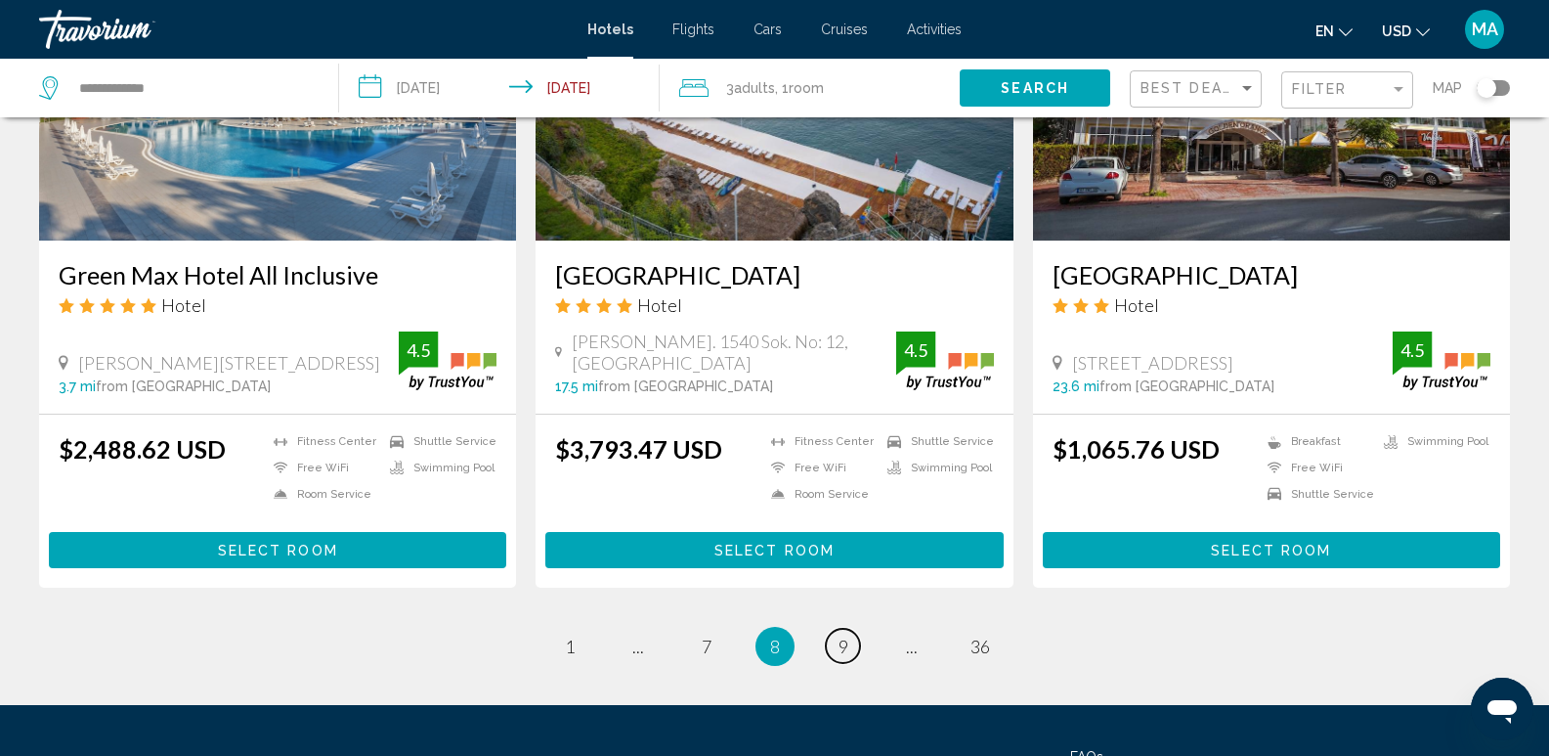
scroll to position [2570, 0]
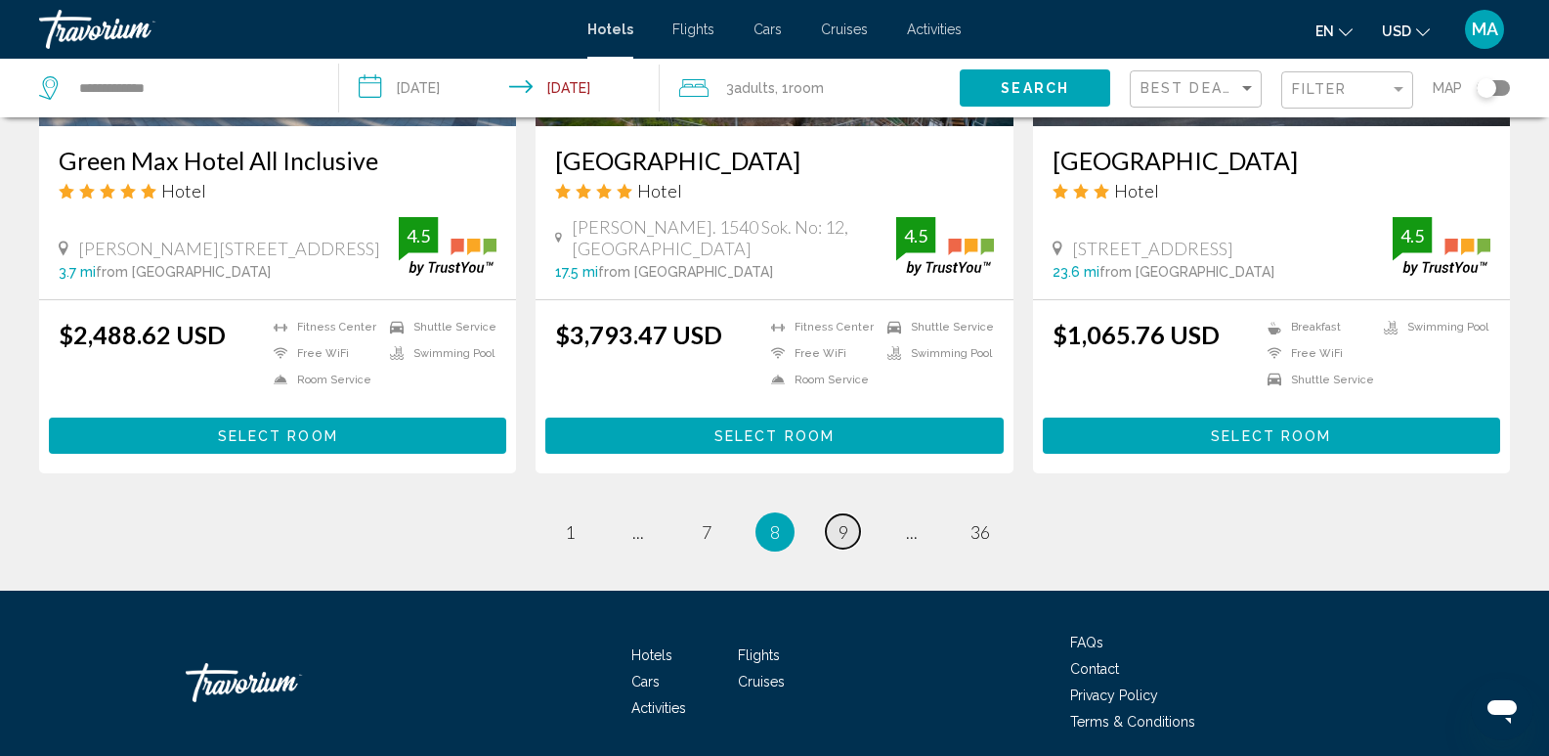
click at [839, 521] on span "9" at bounding box center [844, 532] width 10 height 22
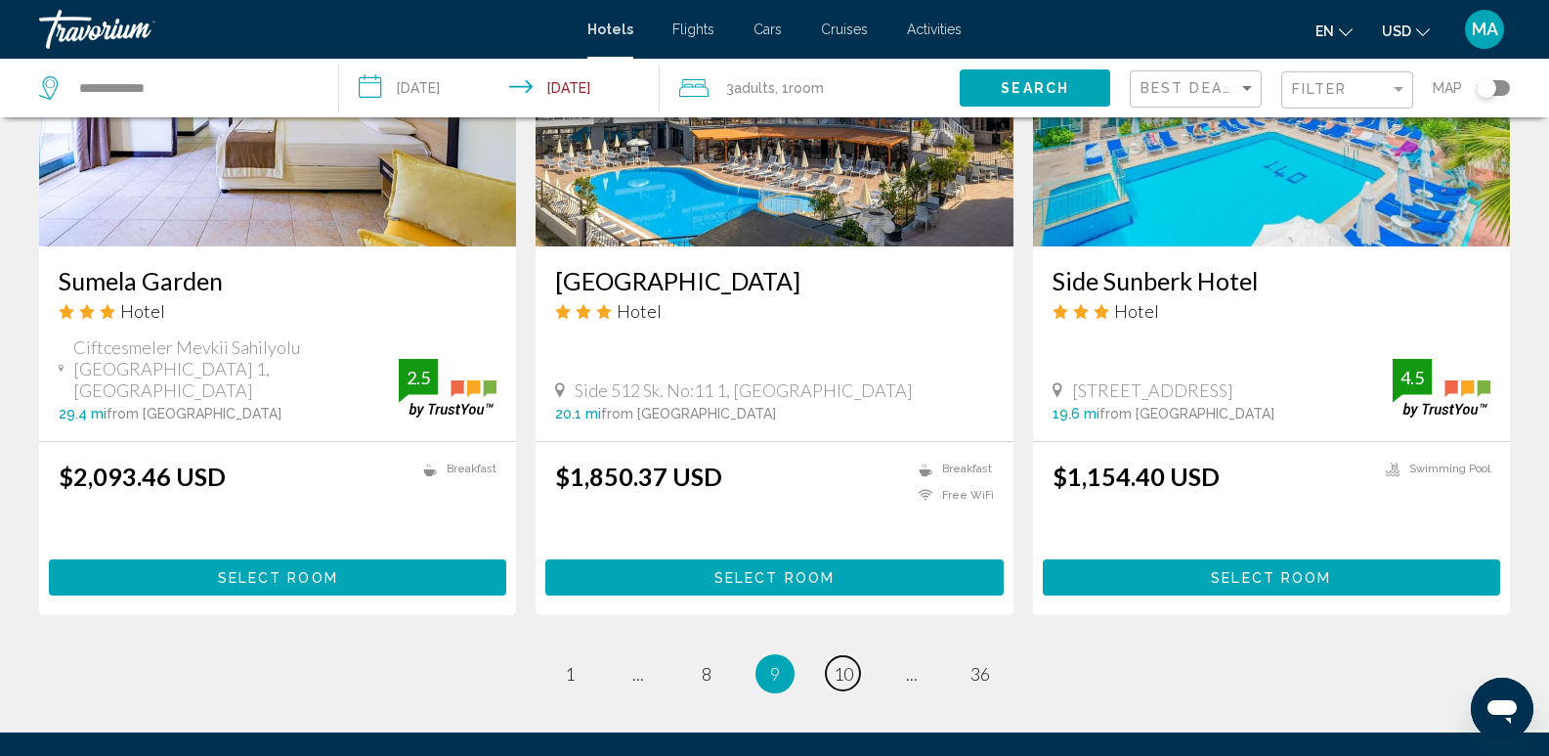
scroll to position [2443, 0]
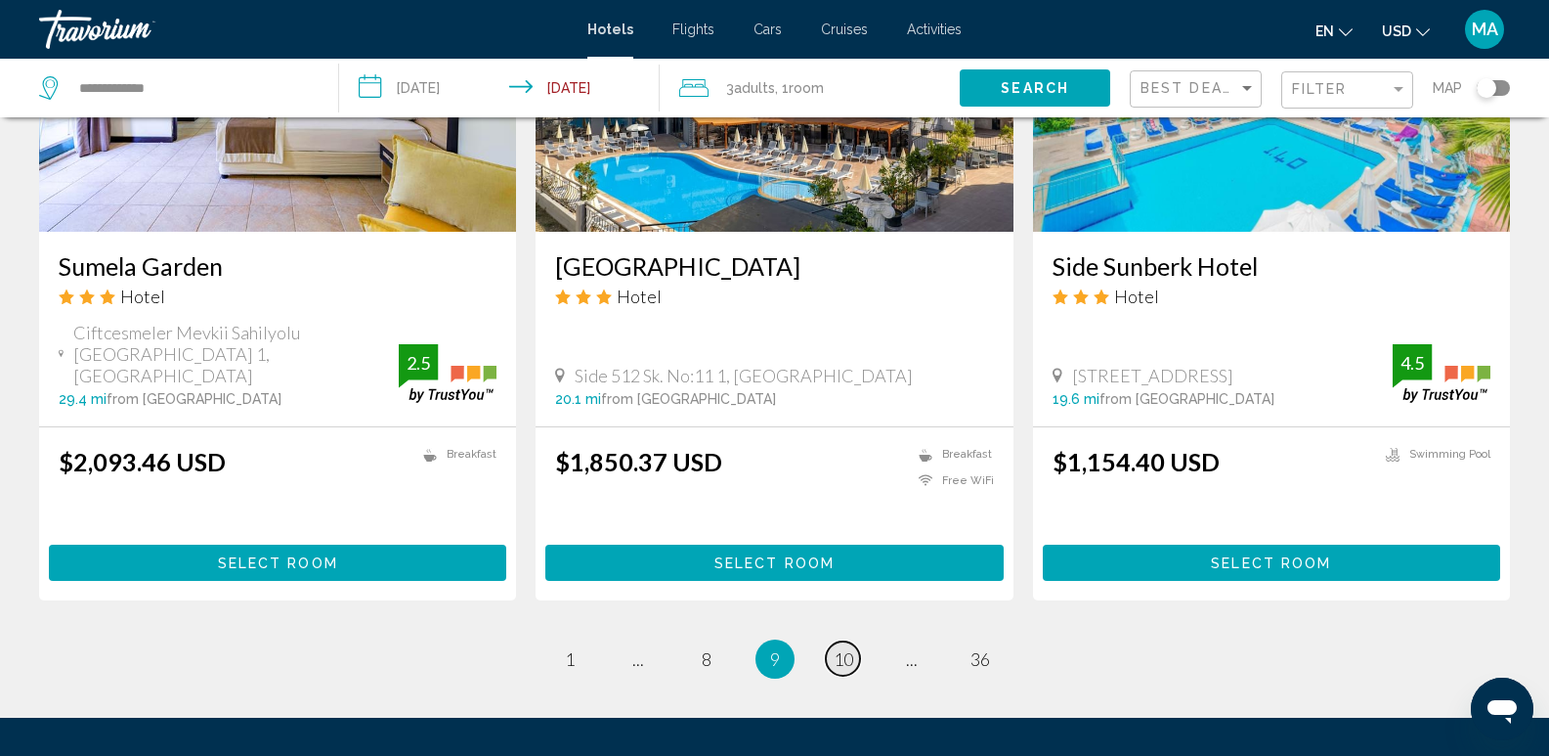
click at [835, 641] on link "page 10" at bounding box center [843, 658] width 34 height 34
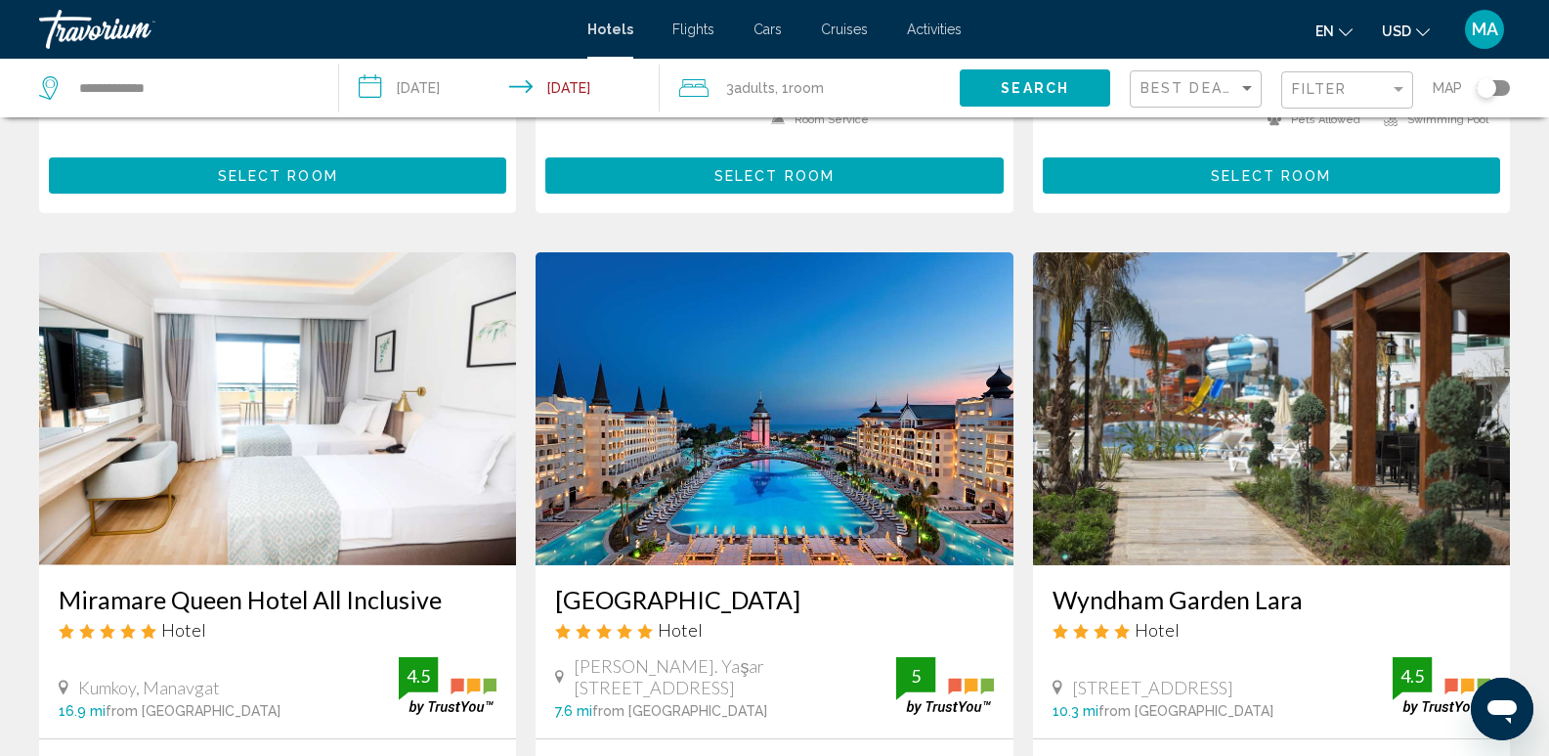
scroll to position [2443, 0]
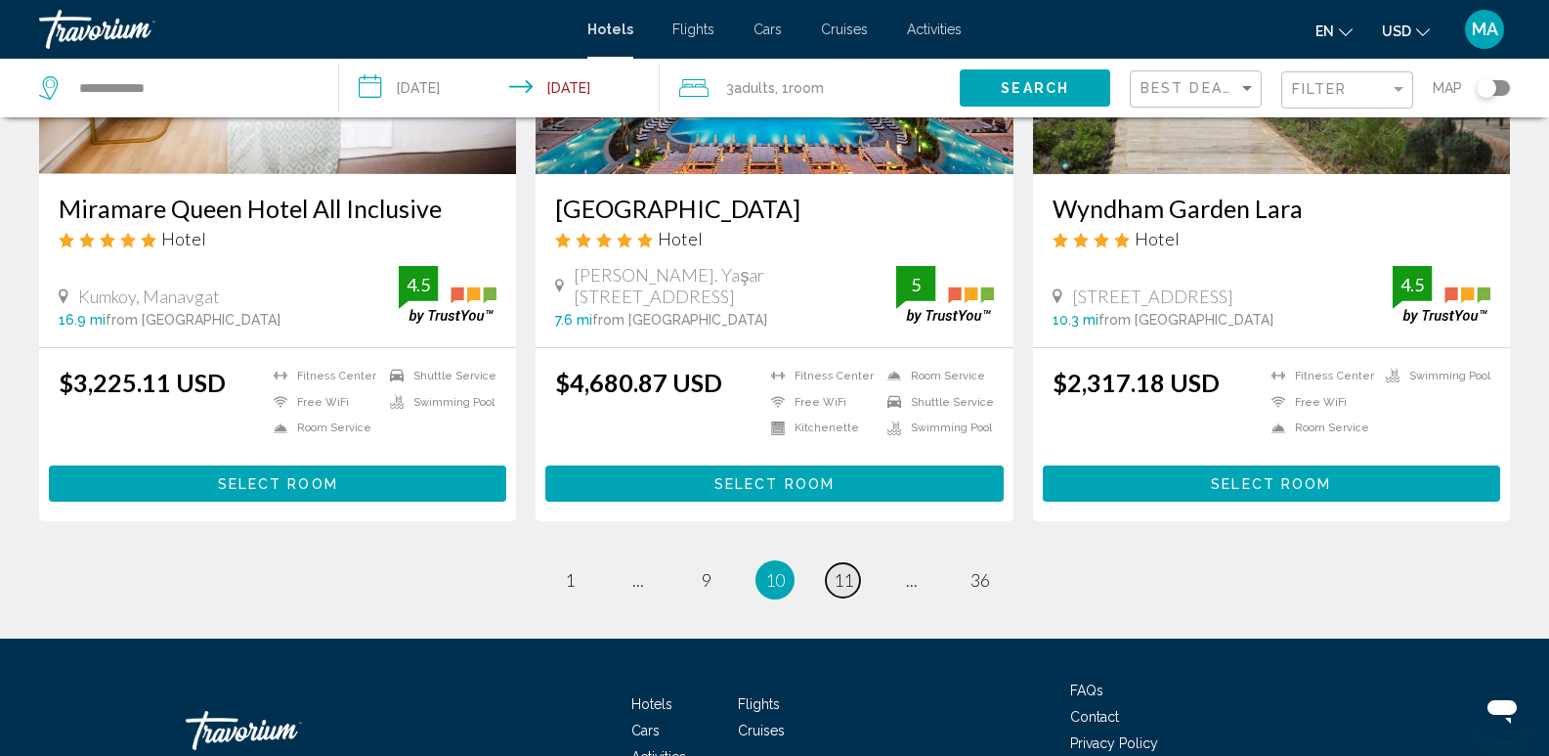
click at [841, 569] on span "11" at bounding box center [844, 580] width 20 height 22
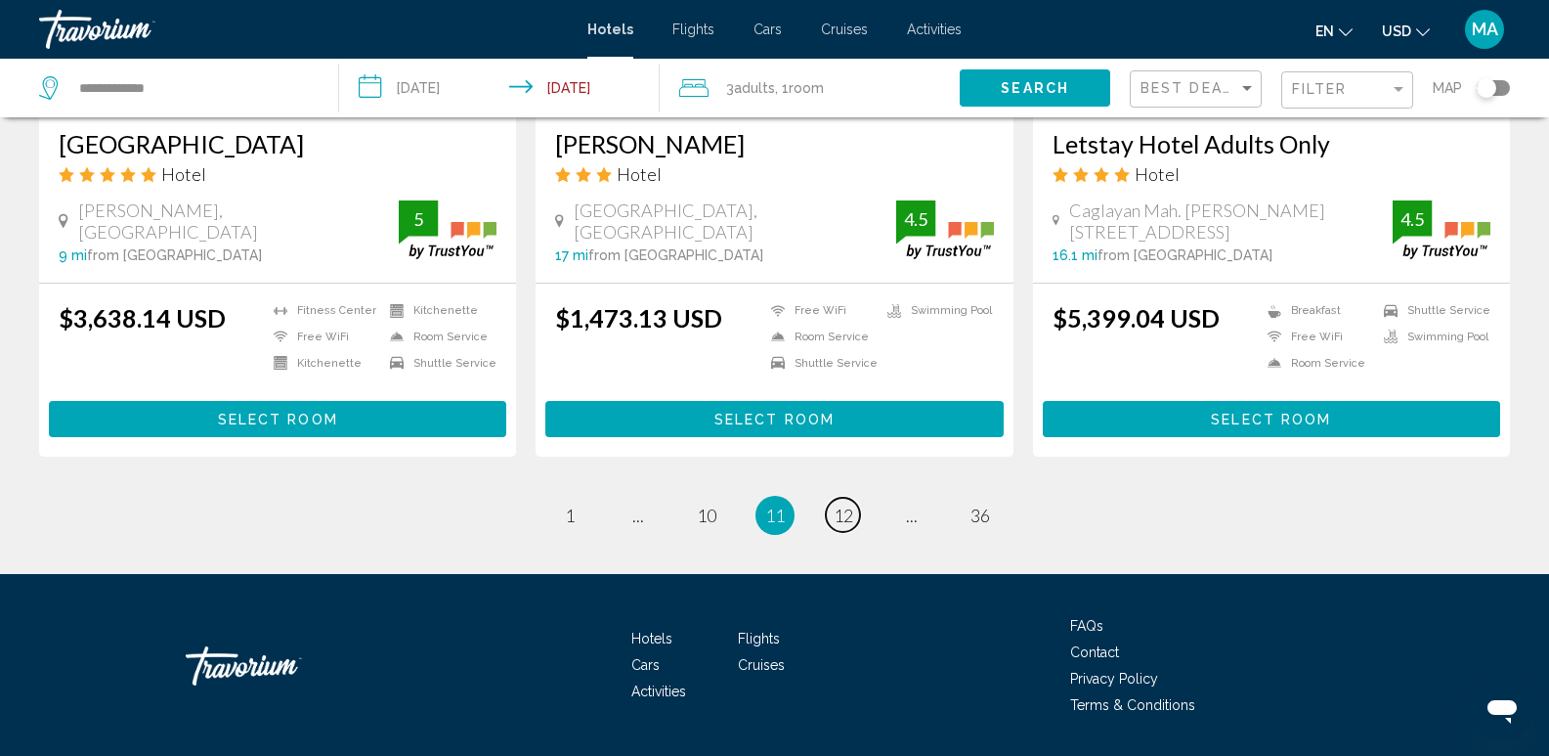
scroll to position [2570, 0]
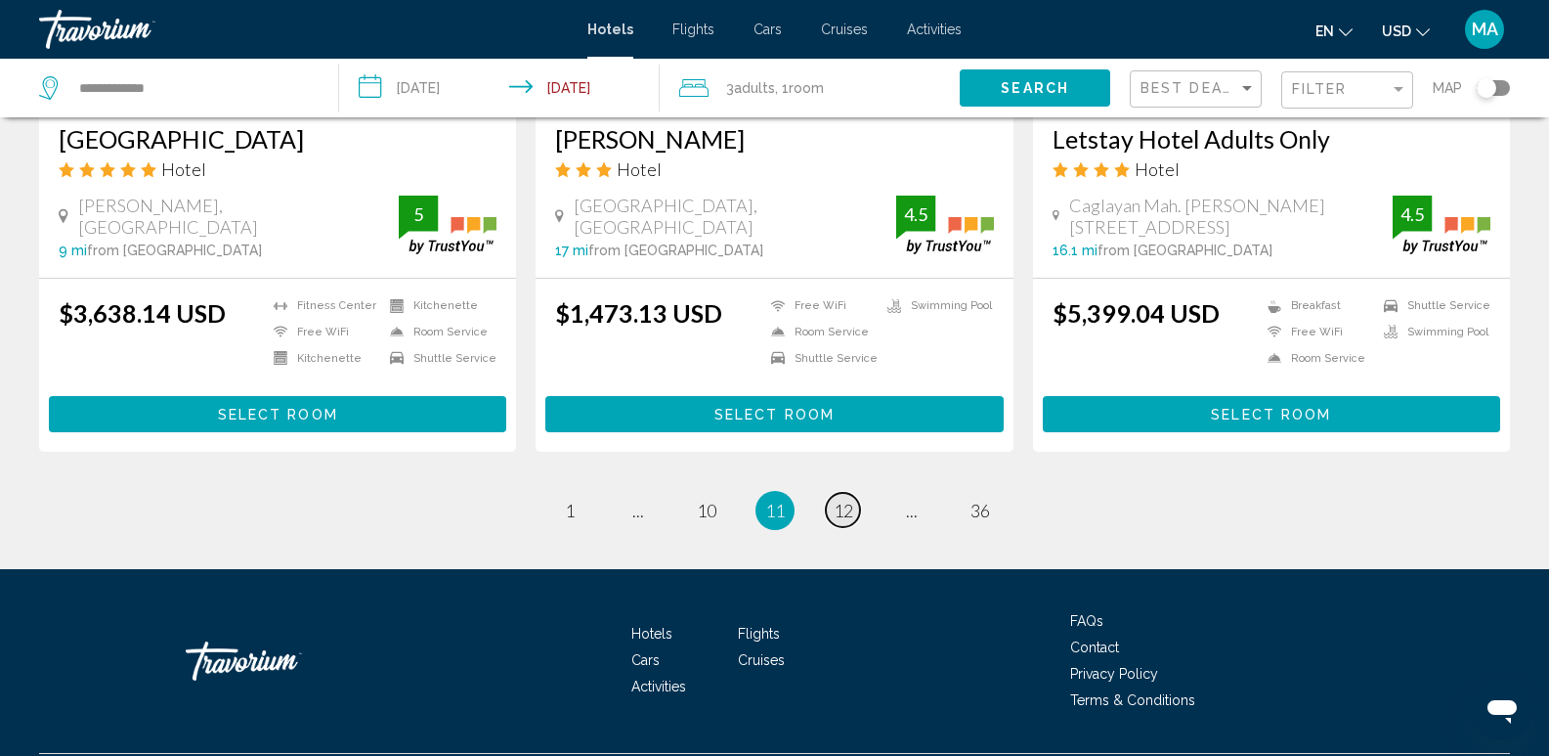
click at [842, 499] on span "12" at bounding box center [844, 510] width 20 height 22
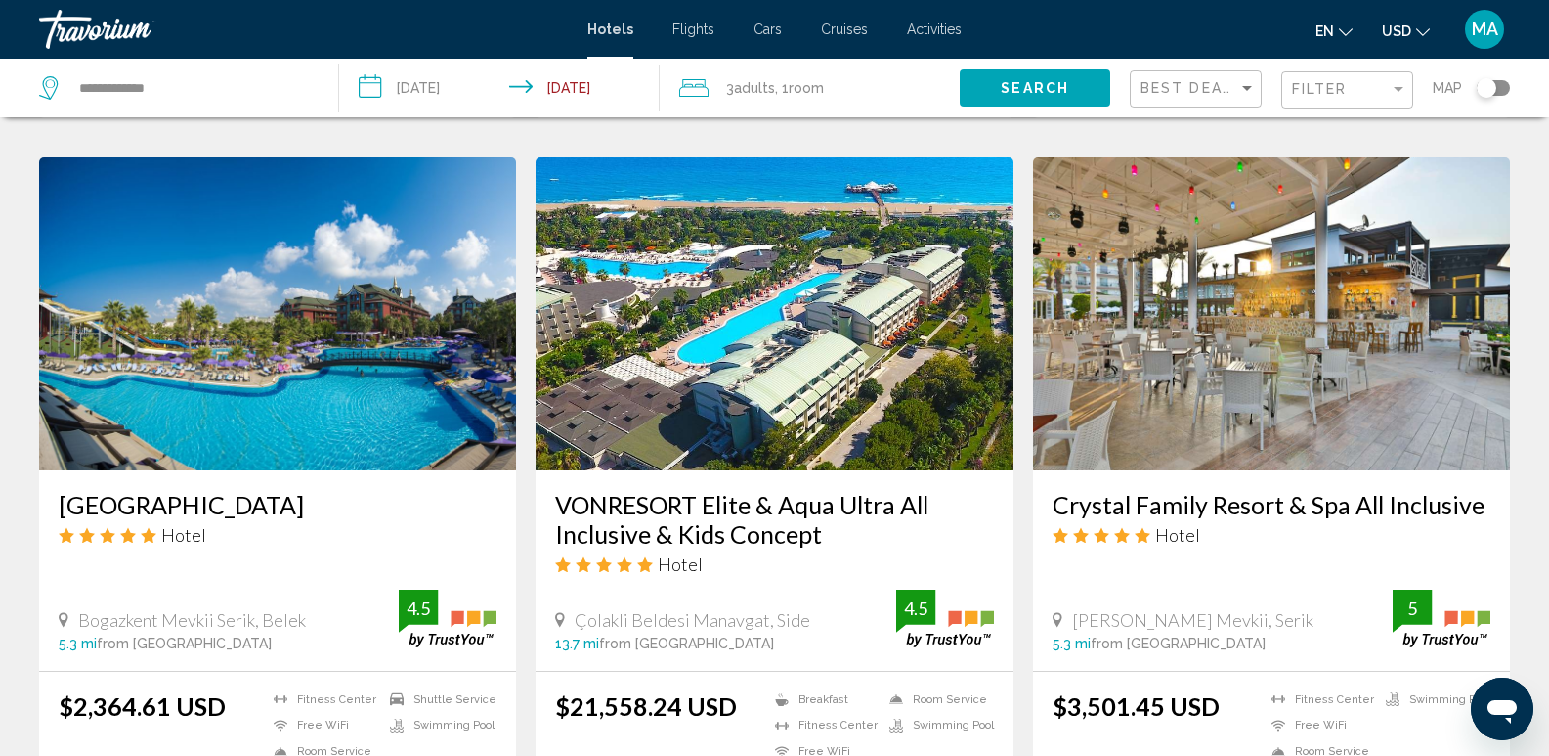
scroll to position [2541, 0]
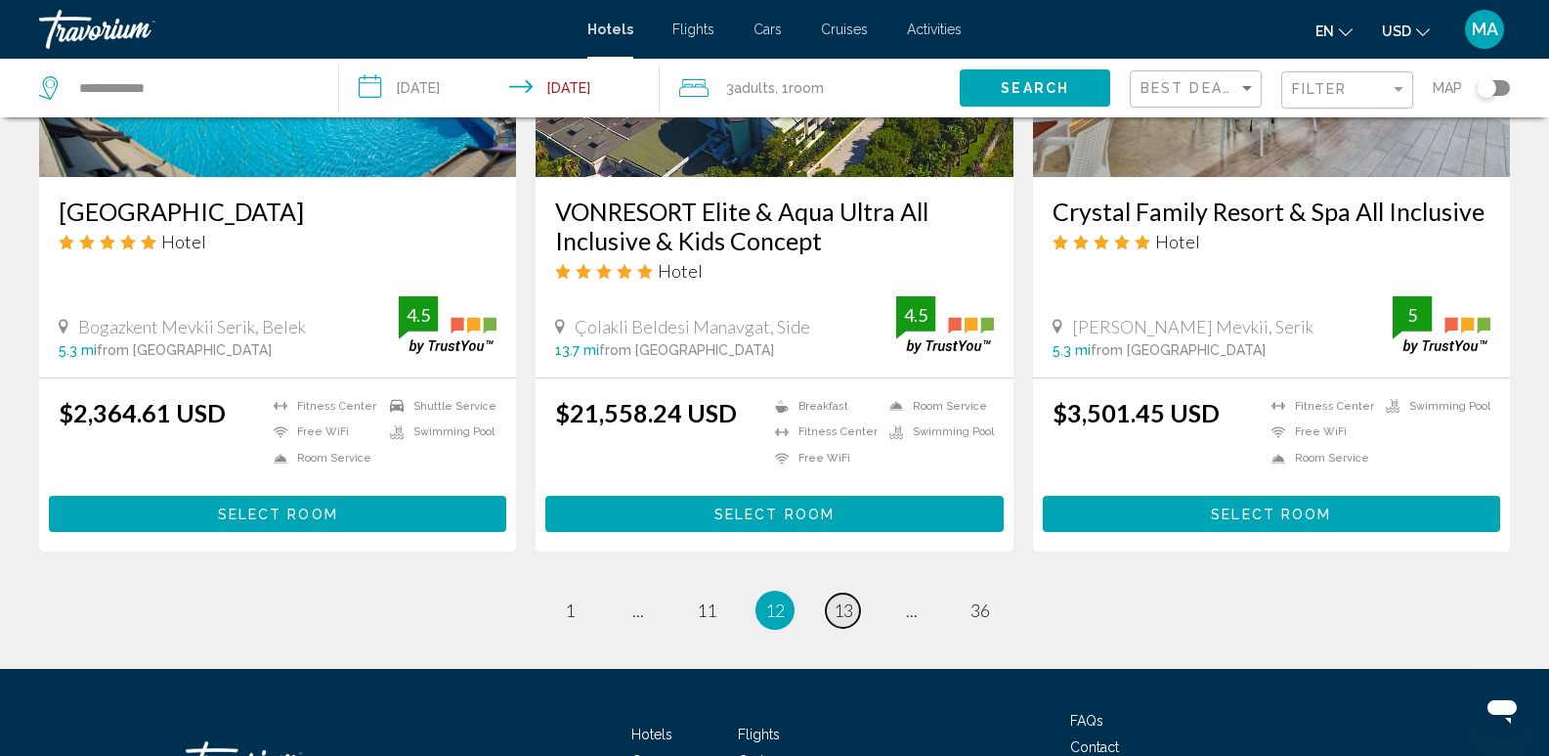
click at [849, 599] on span "13" at bounding box center [844, 610] width 20 height 22
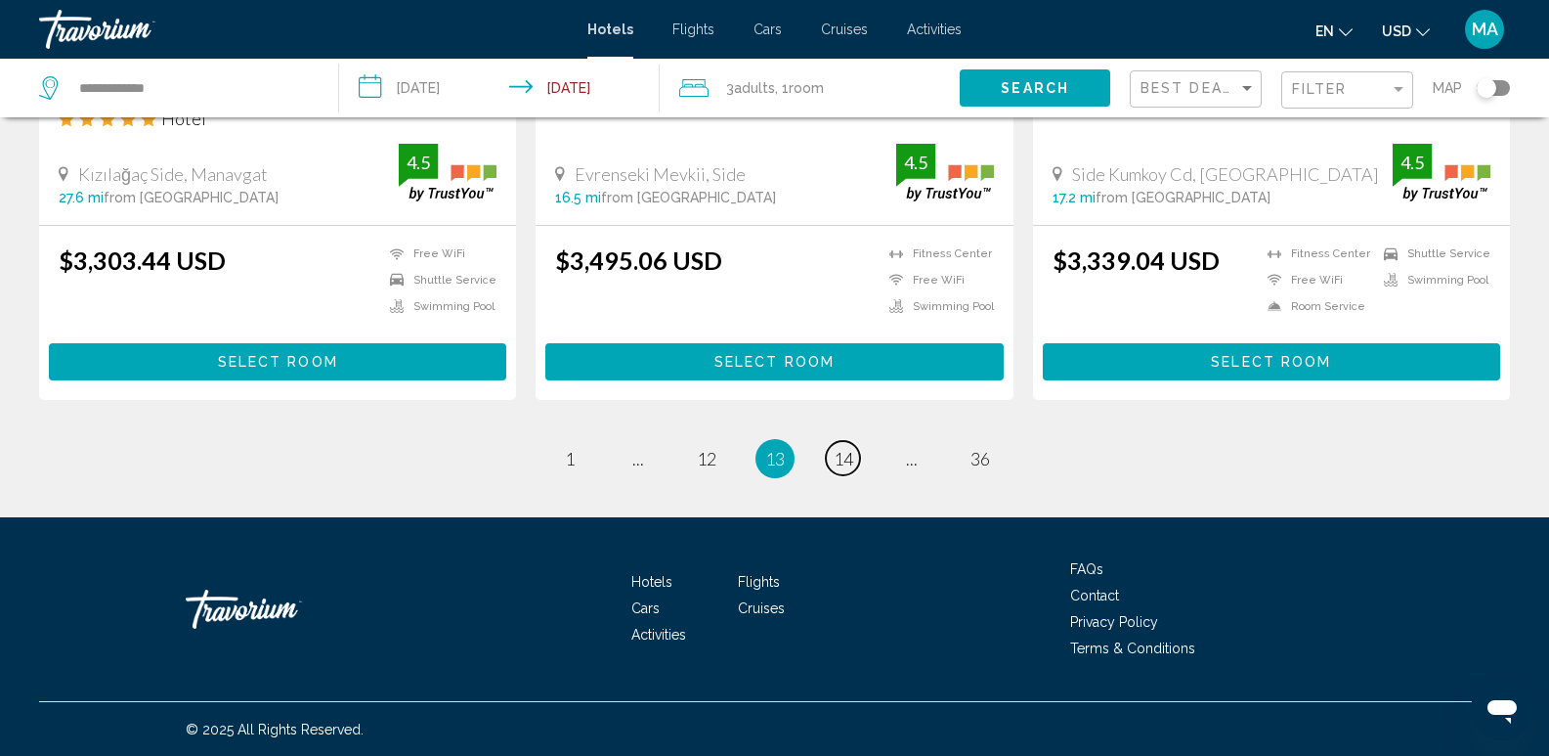
scroll to position [2628, 0]
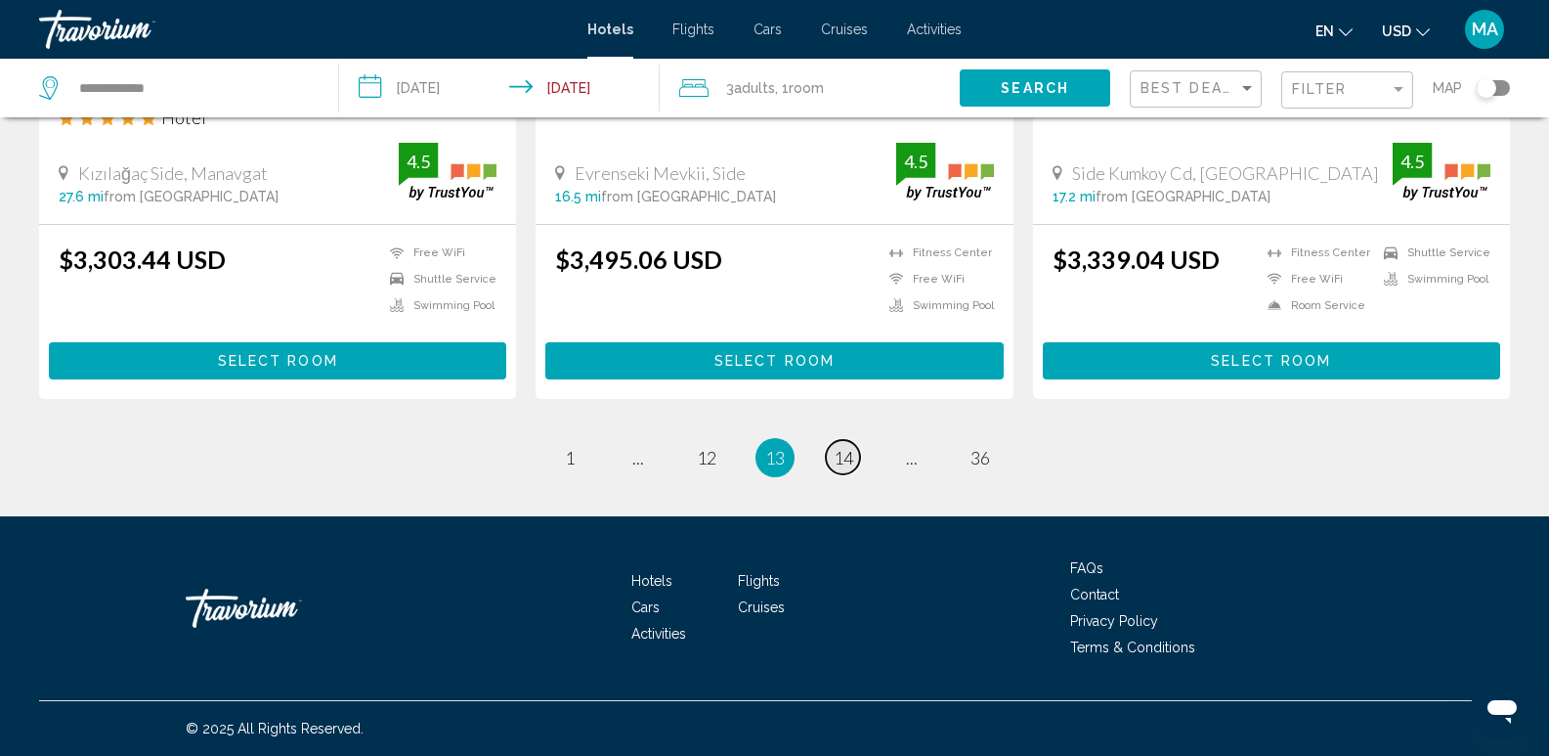
click at [832, 451] on link "page 14" at bounding box center [843, 457] width 34 height 34
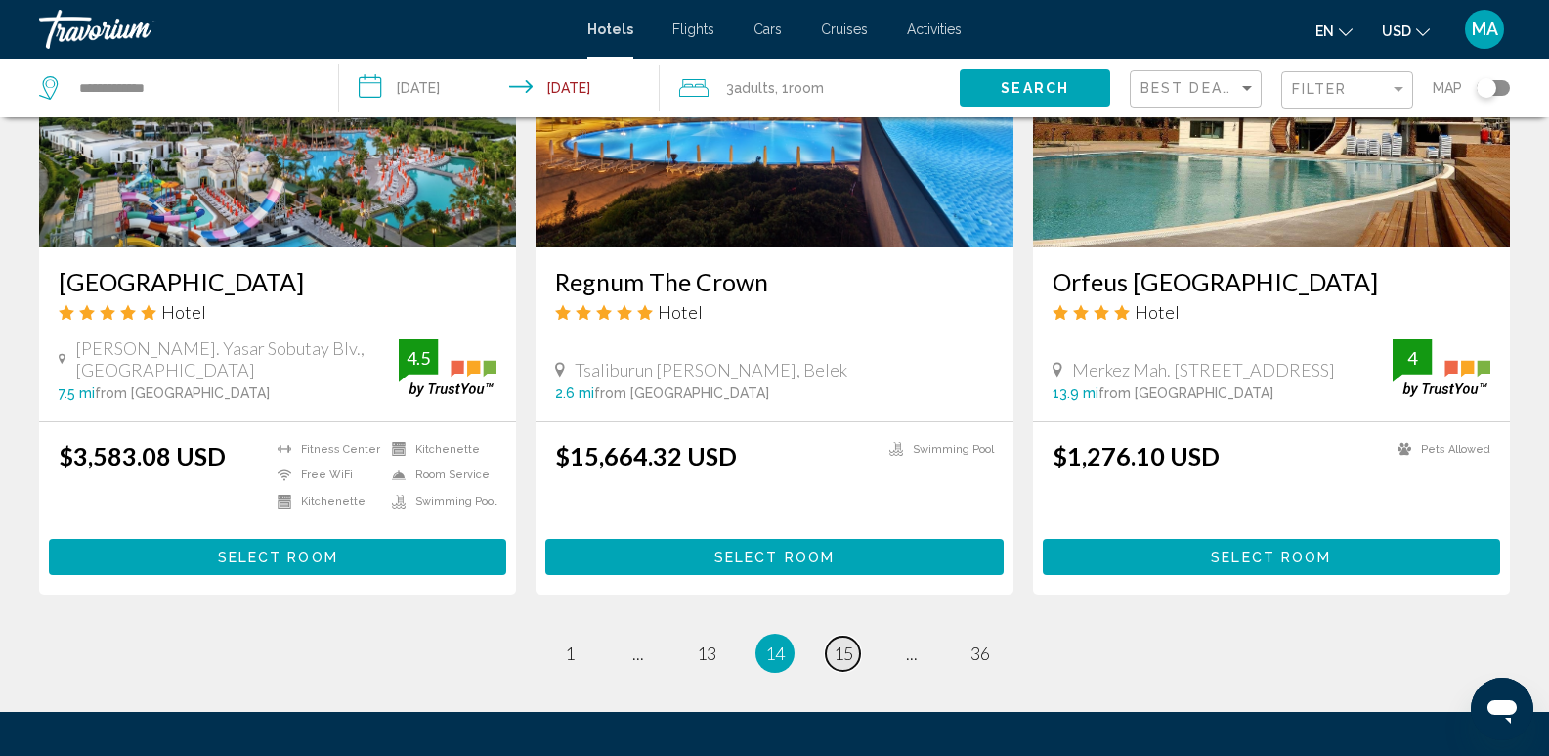
click at [842, 645] on span "15" at bounding box center [844, 653] width 20 height 22
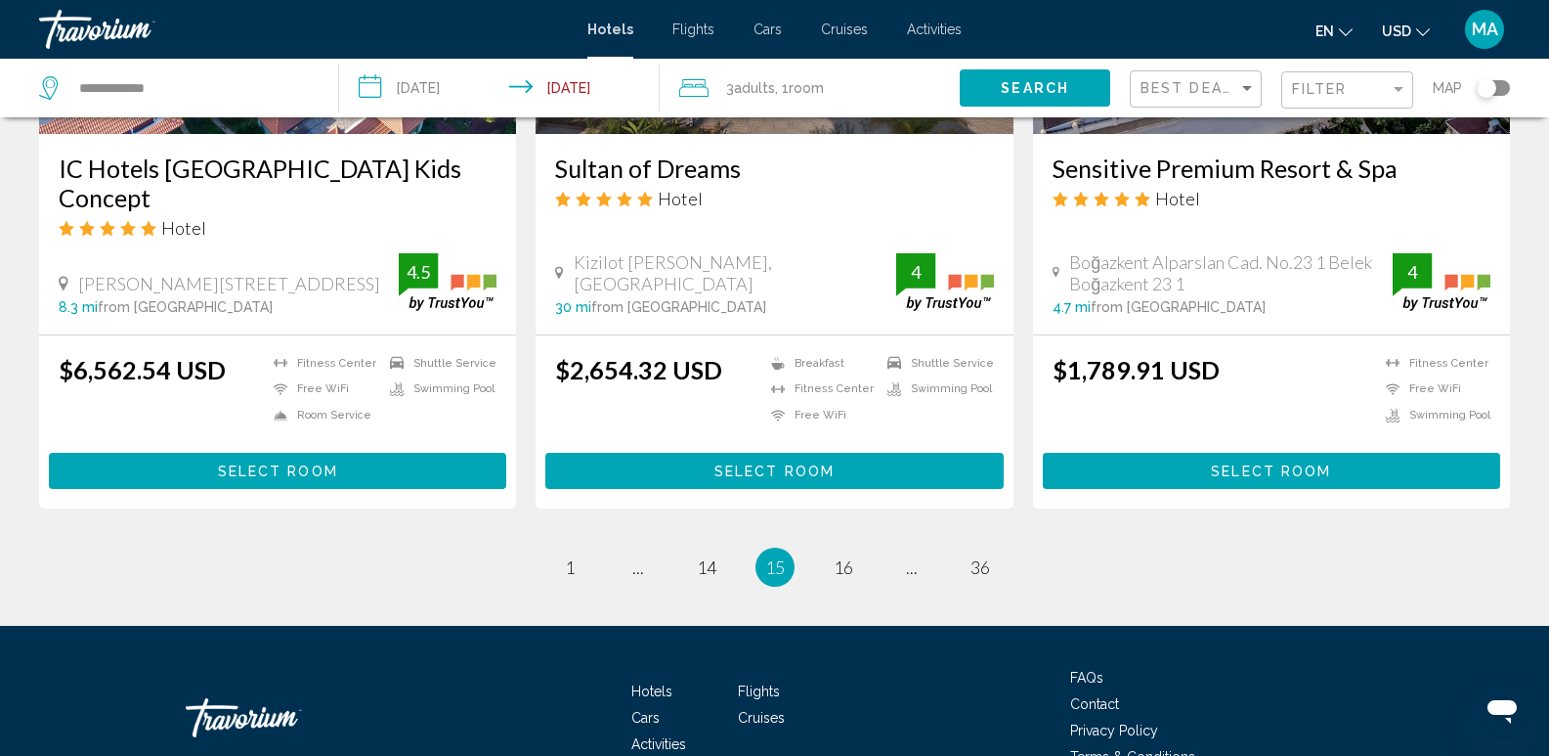
click at [820, 547] on ul "15 / 36 page 1 page ... page 14 You're on page 15 page 16 page ... page 36" at bounding box center [774, 566] width 1471 height 39
click at [841, 556] on span "16" at bounding box center [844, 567] width 20 height 22
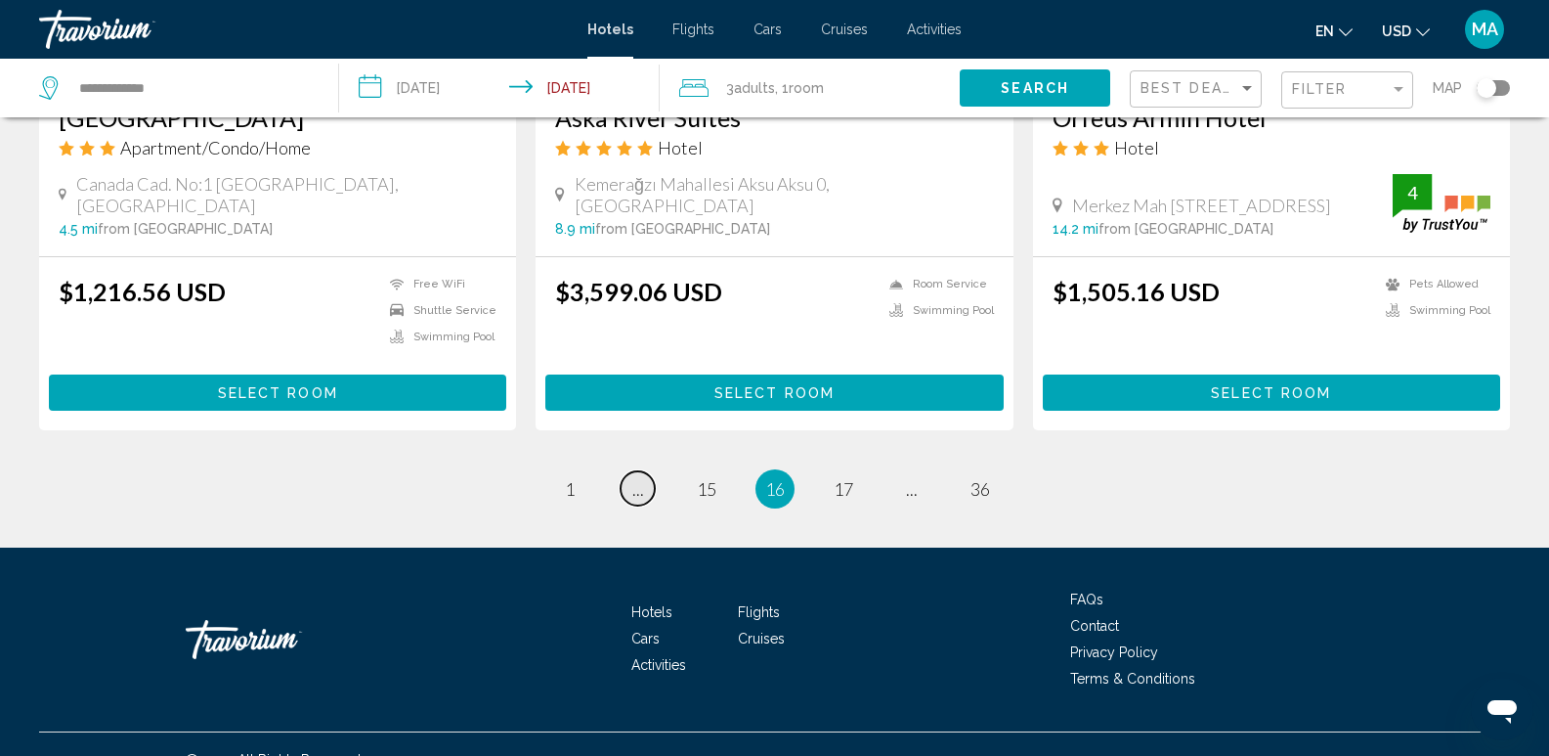
click at [633, 478] on span "..." at bounding box center [638, 489] width 12 height 22
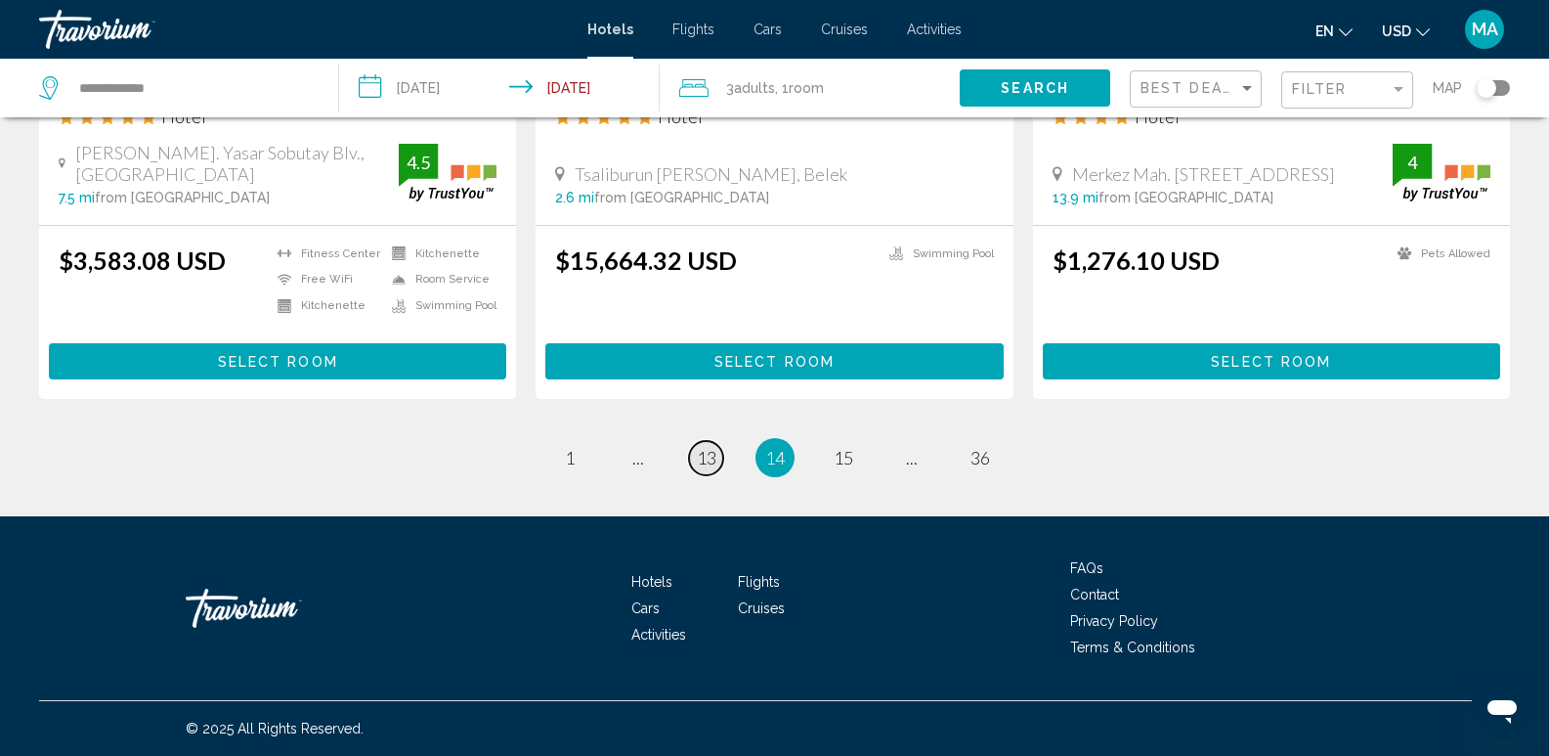
click at [705, 454] on span "13" at bounding box center [707, 458] width 20 height 22
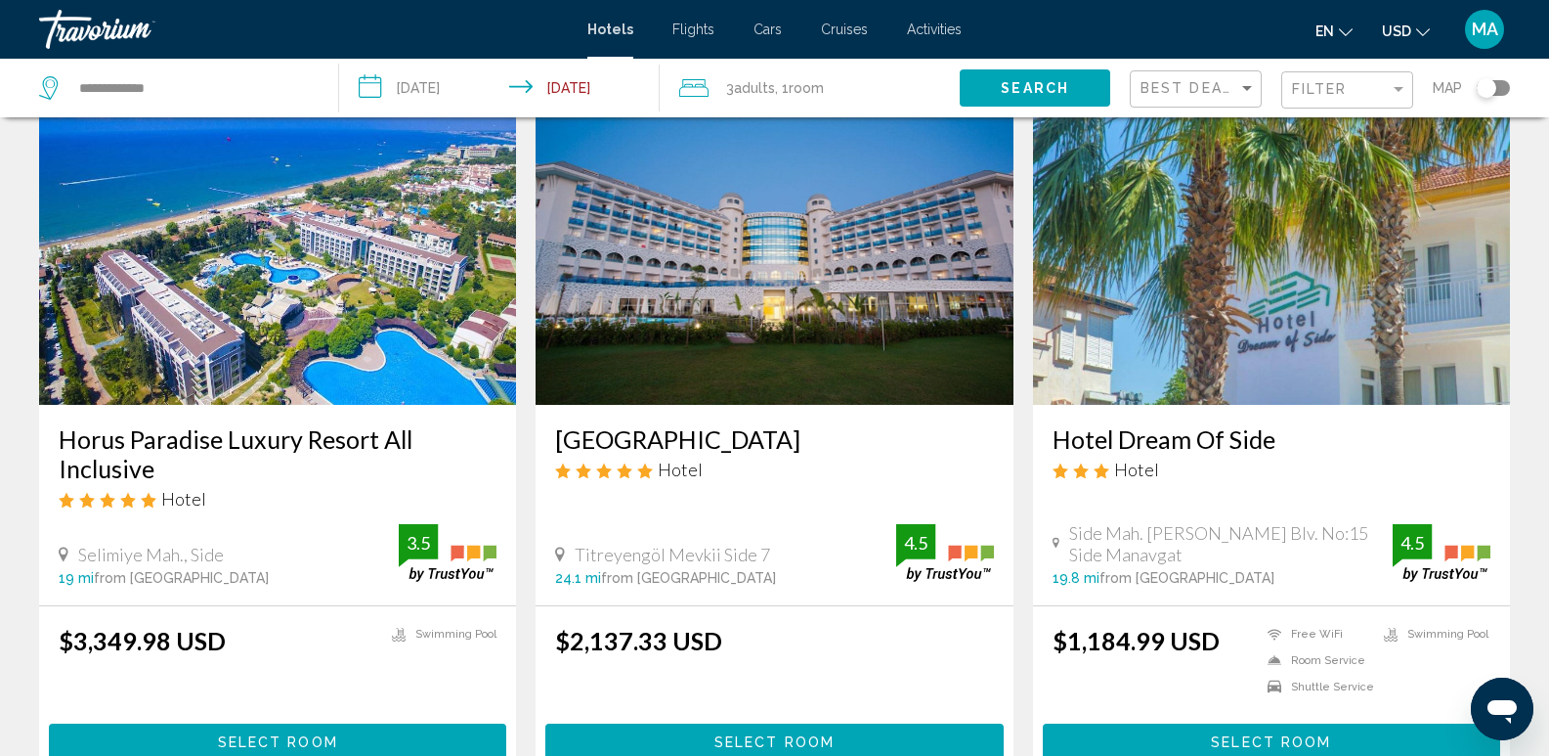
scroll to position [23, 0]
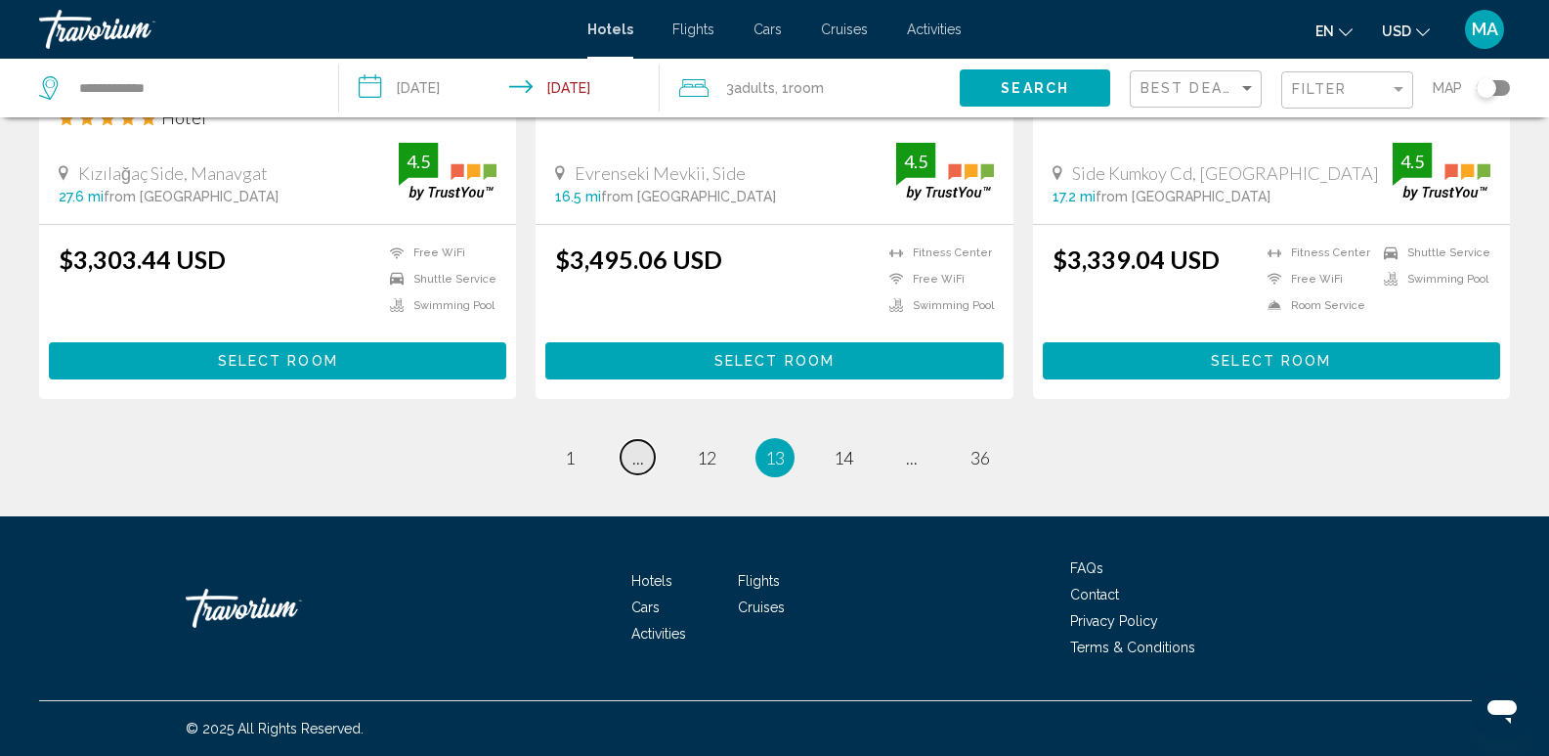
click at [637, 455] on span "..." at bounding box center [638, 458] width 12 height 22
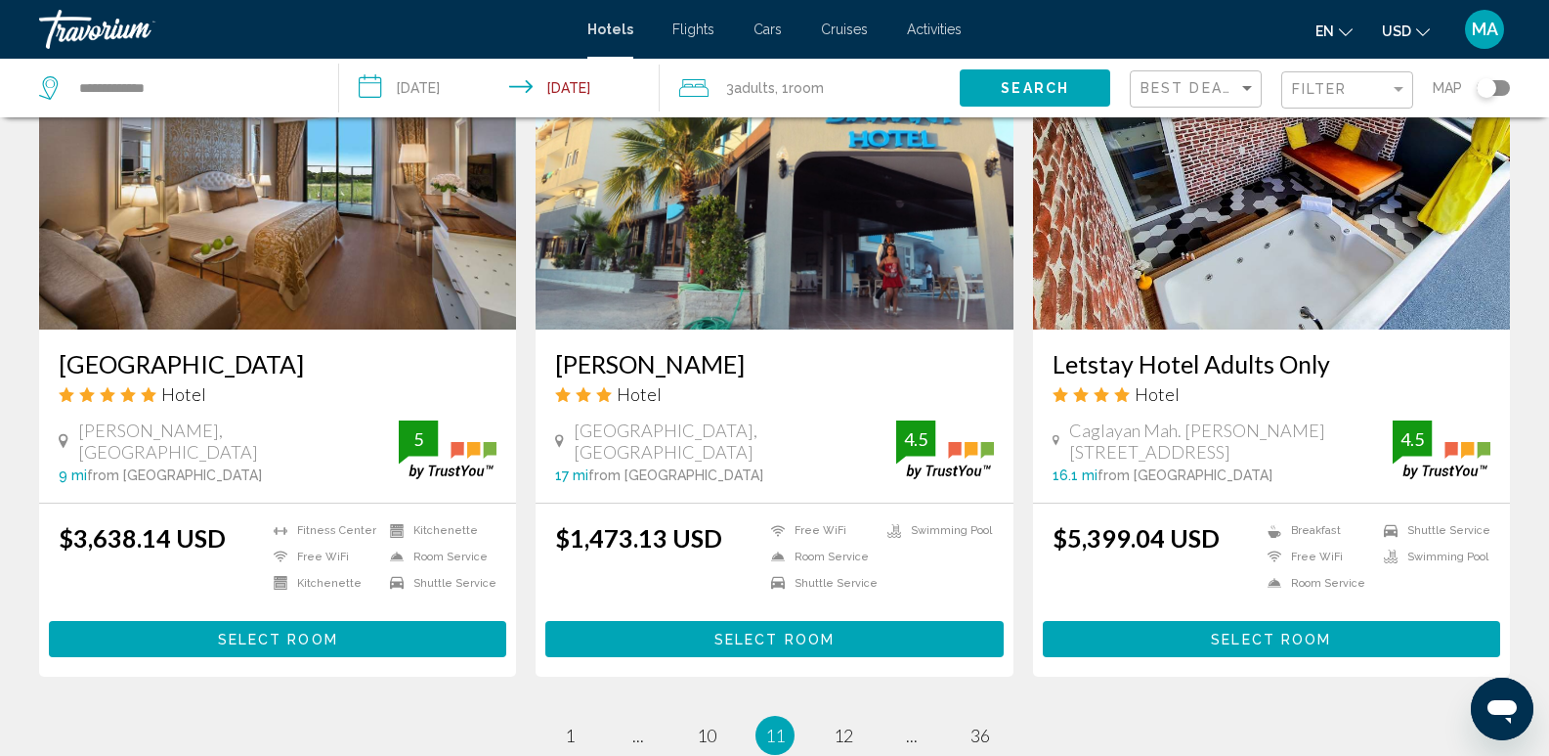
click at [671, 715] on ul "11 / 36 page 1 page ... page 10 You're on page 11 page 12 page ... page 36" at bounding box center [774, 734] width 1471 height 39
click at [603, 715] on ul "11 / 36 page 1 page ... page 10 You're on page 11 page 12 page ... page 36" at bounding box center [774, 734] width 1471 height 39
click at [577, 717] on link "page 1" at bounding box center [569, 734] width 34 height 34
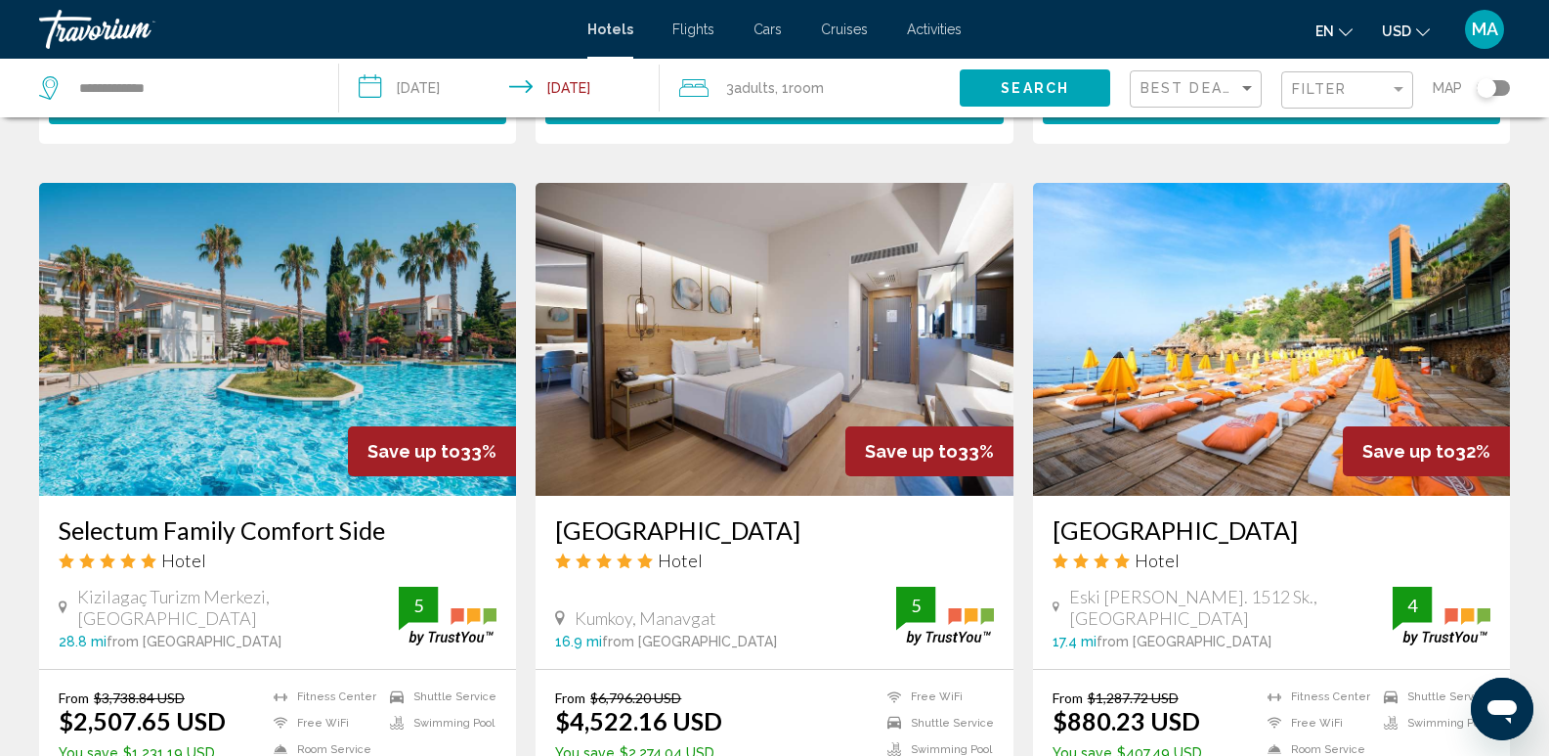
scroll to position [2544, 0]
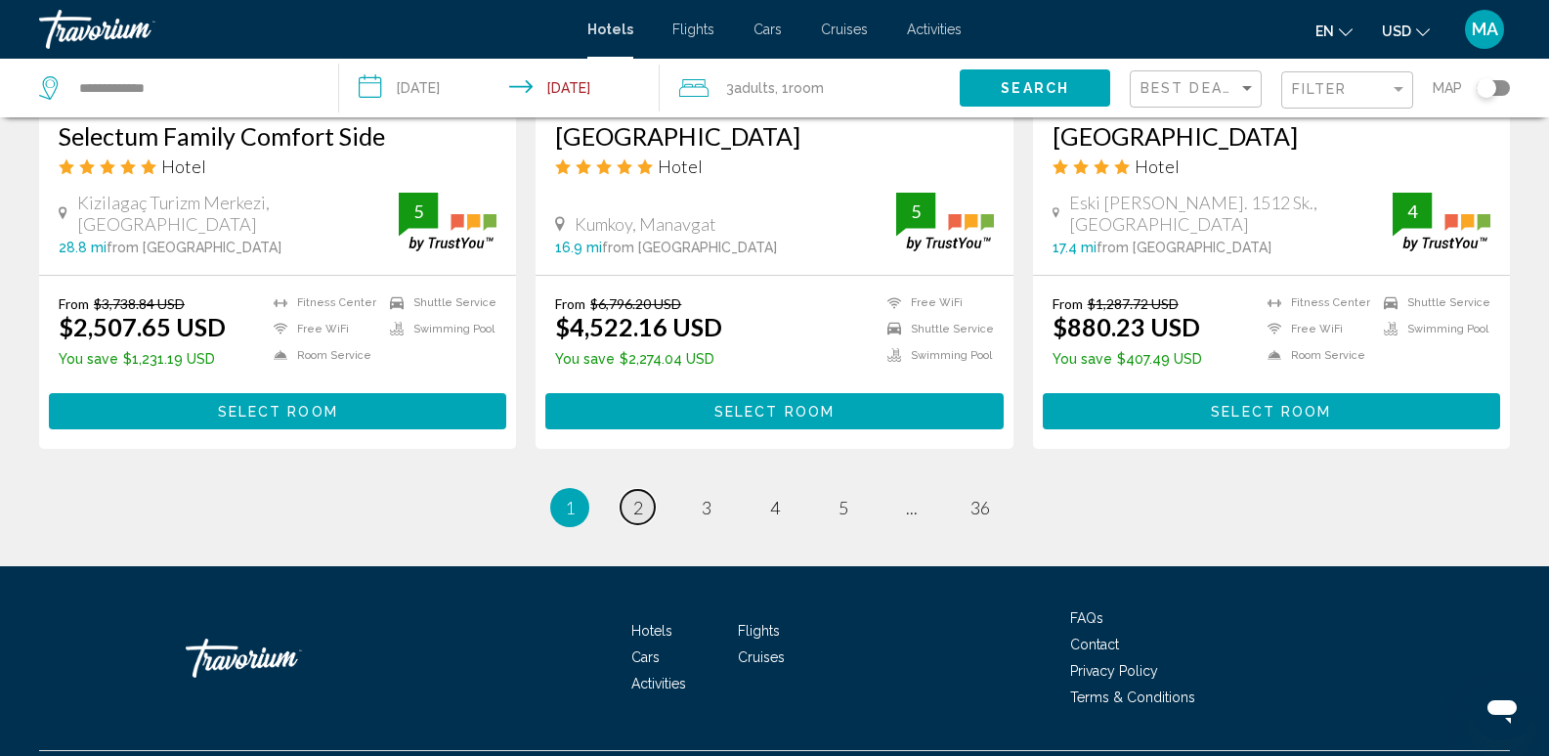
click at [643, 490] on link "page 2" at bounding box center [638, 507] width 34 height 34
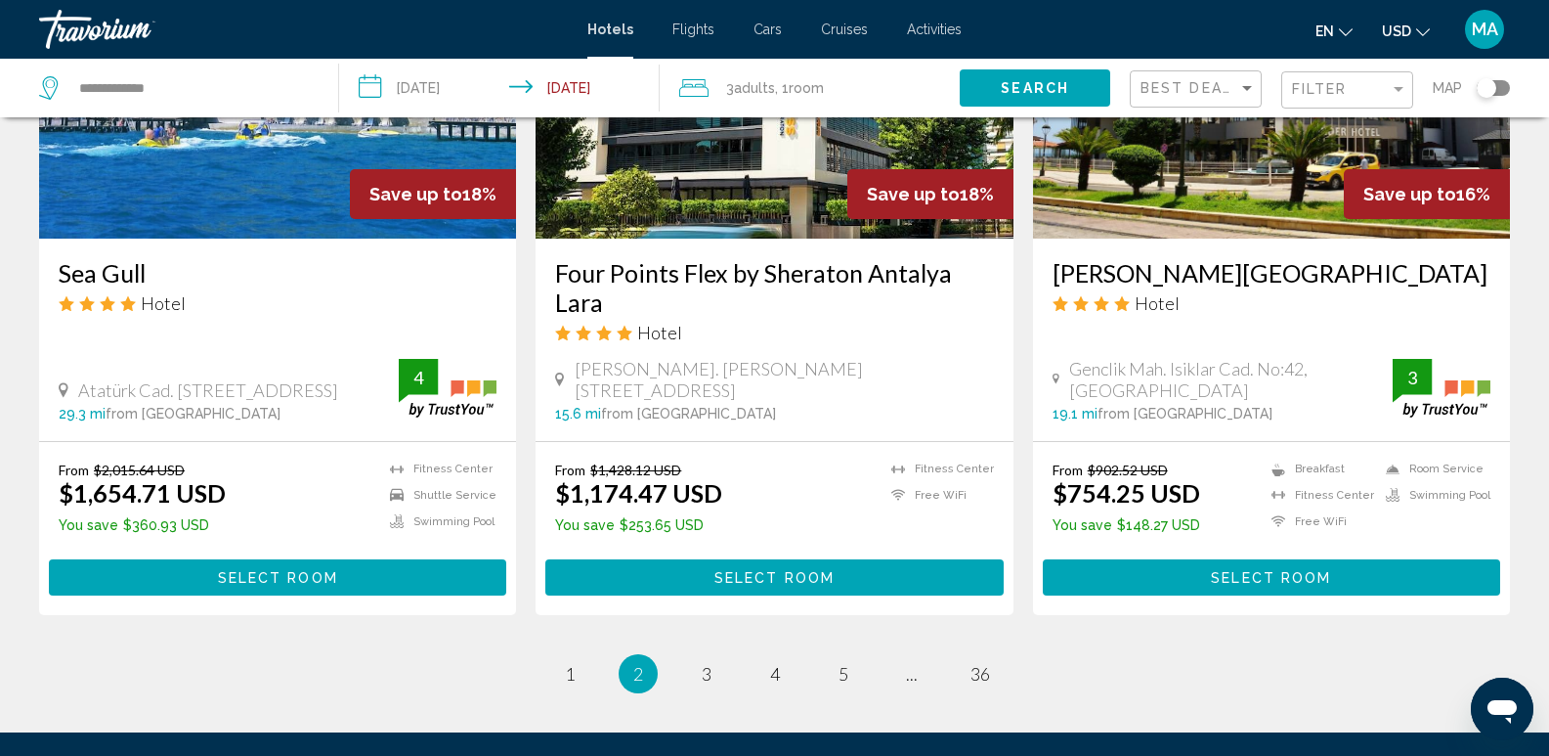
scroll to position [2610, 0]
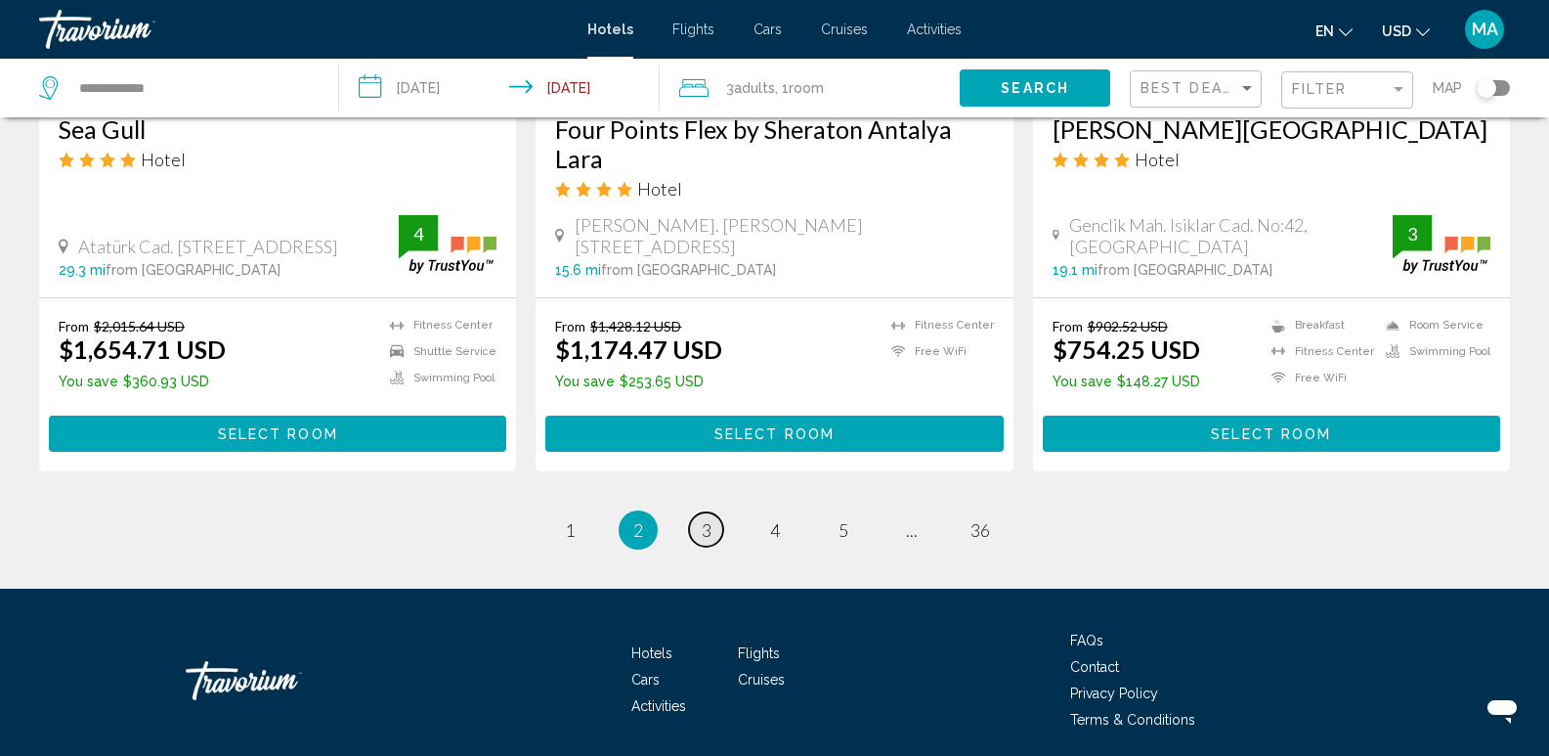
click at [704, 519] on span "3" at bounding box center [707, 530] width 10 height 22
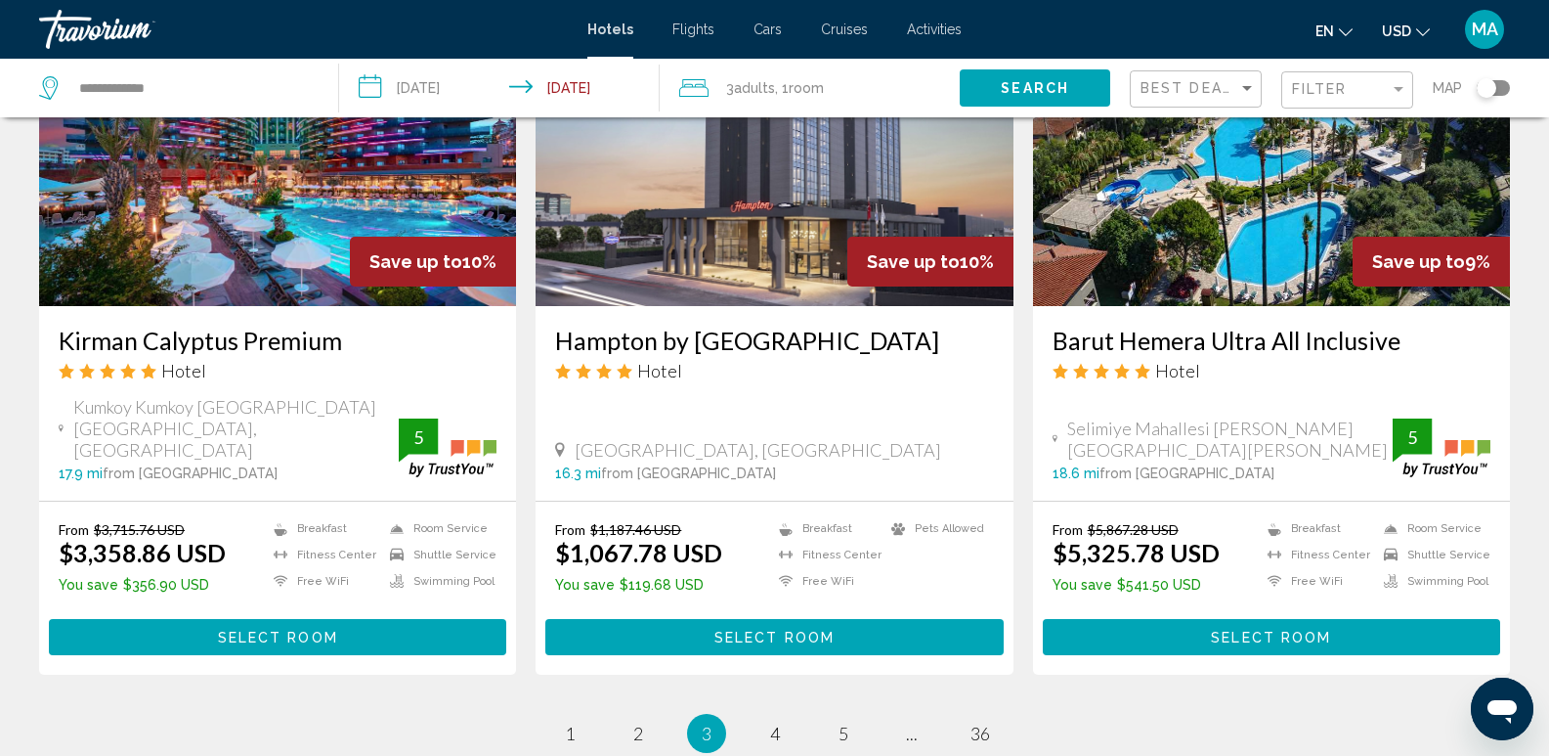
scroll to position [2443, 0]
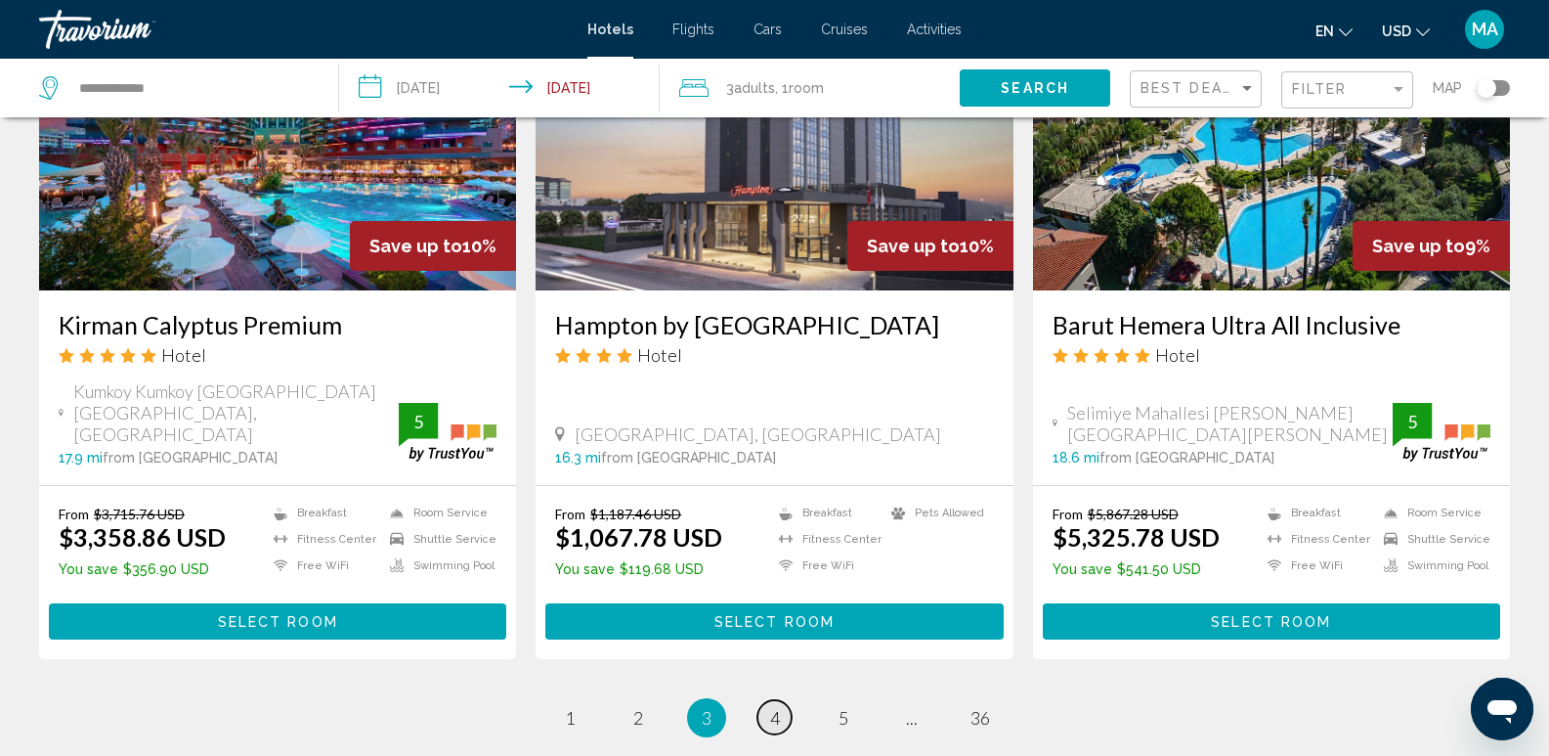
click at [776, 700] on link "page 4" at bounding box center [774, 717] width 34 height 34
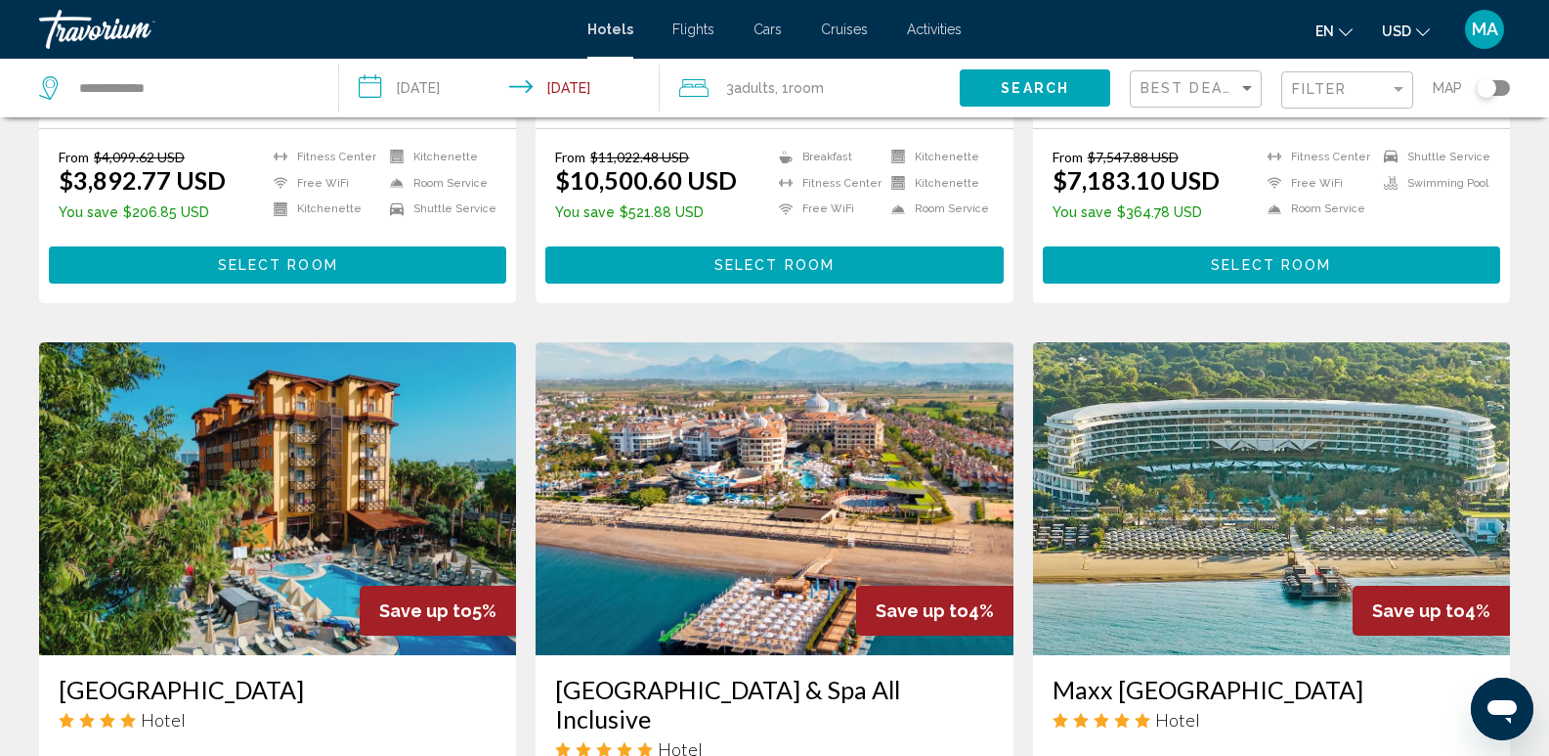
scroll to position [2629, 0]
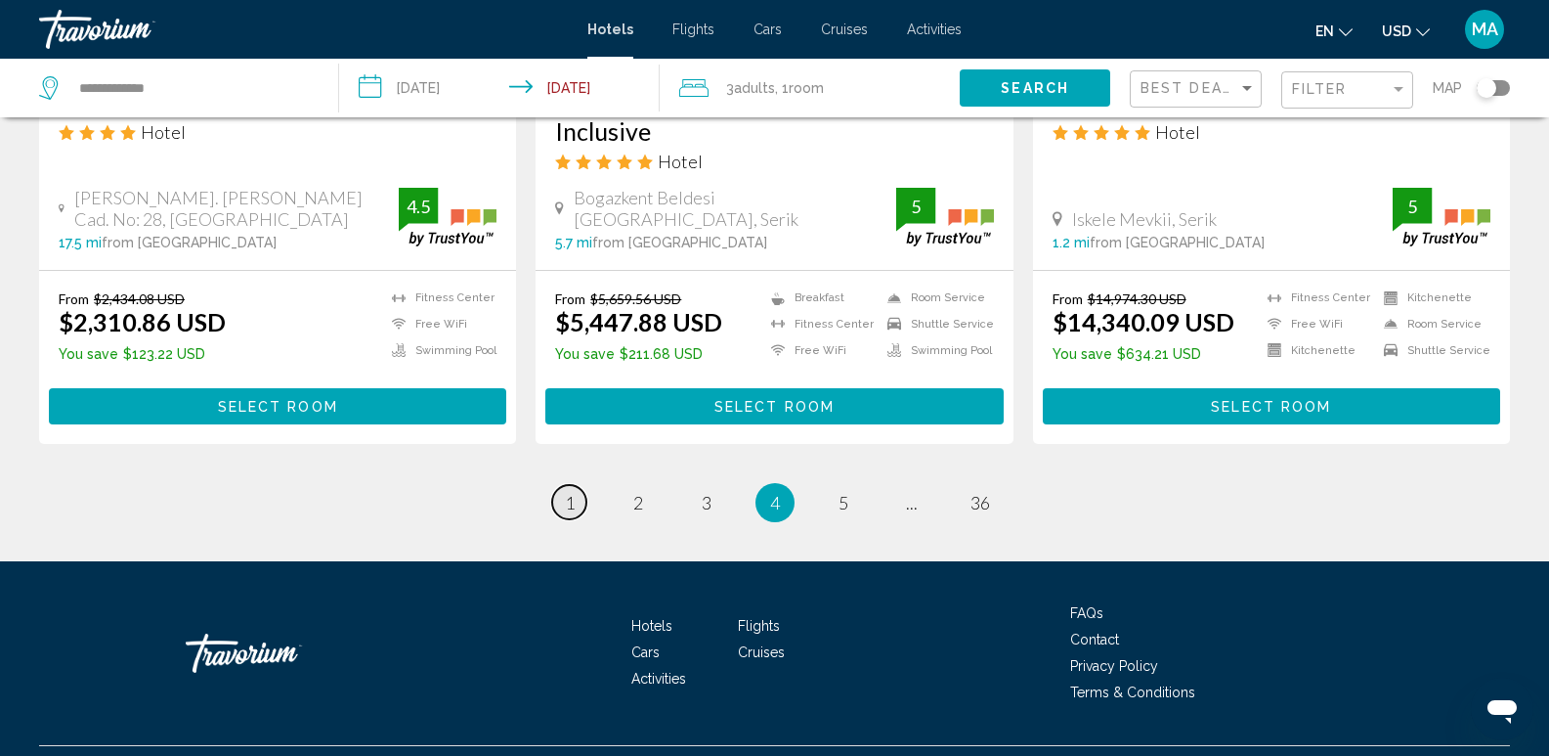
click at [566, 492] on span "1" at bounding box center [570, 503] width 10 height 22
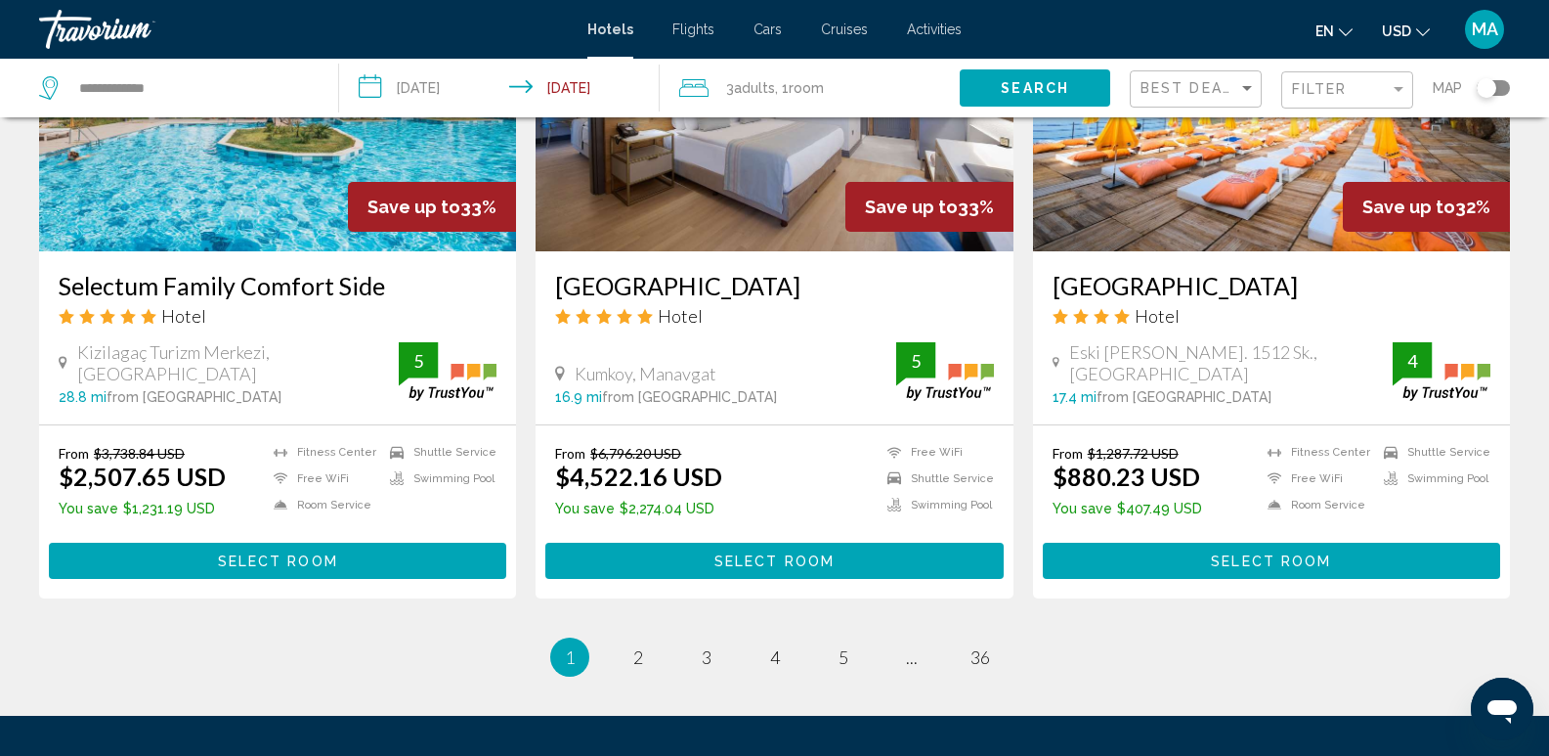
scroll to position [2544, 0]
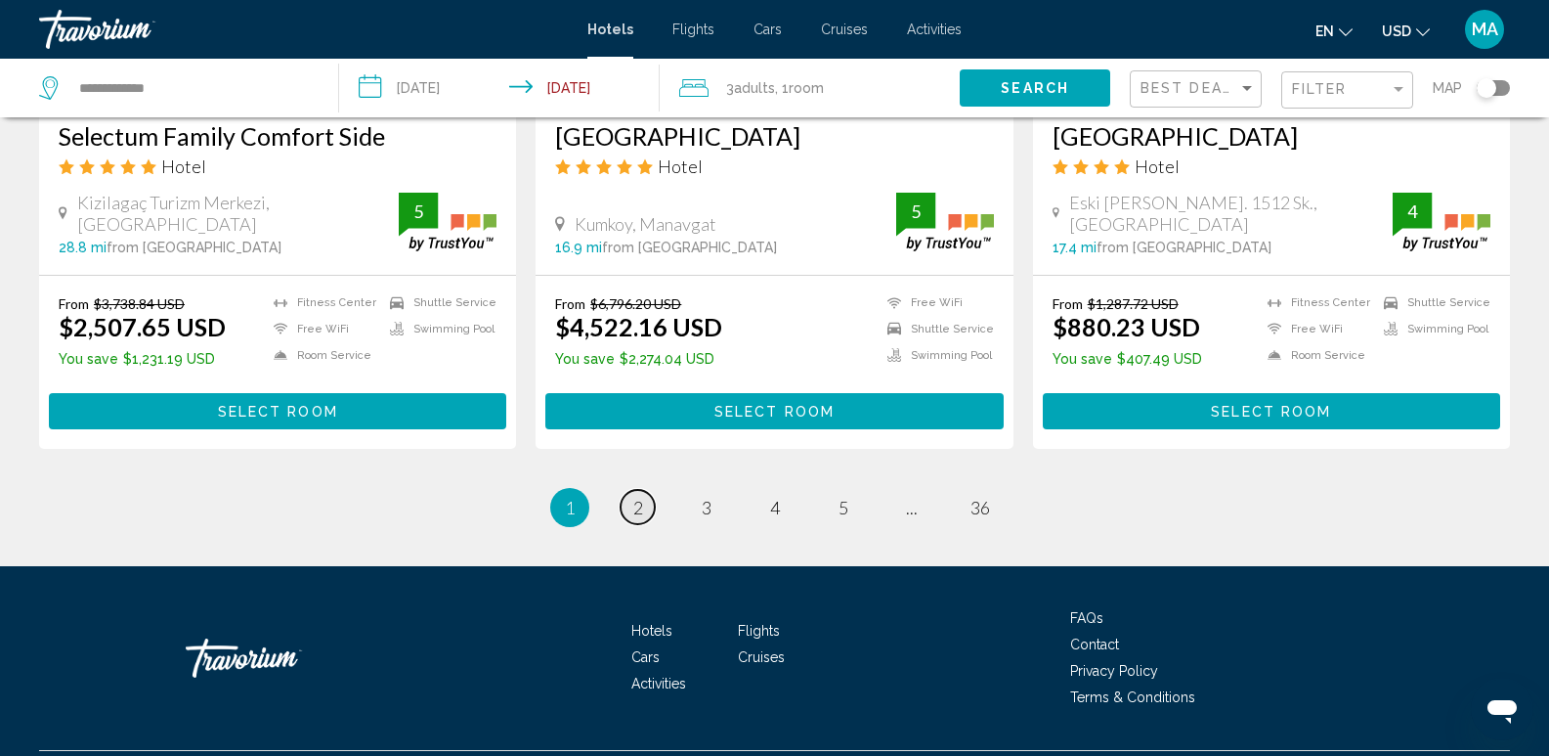
click at [629, 490] on link "page 2" at bounding box center [638, 507] width 34 height 34
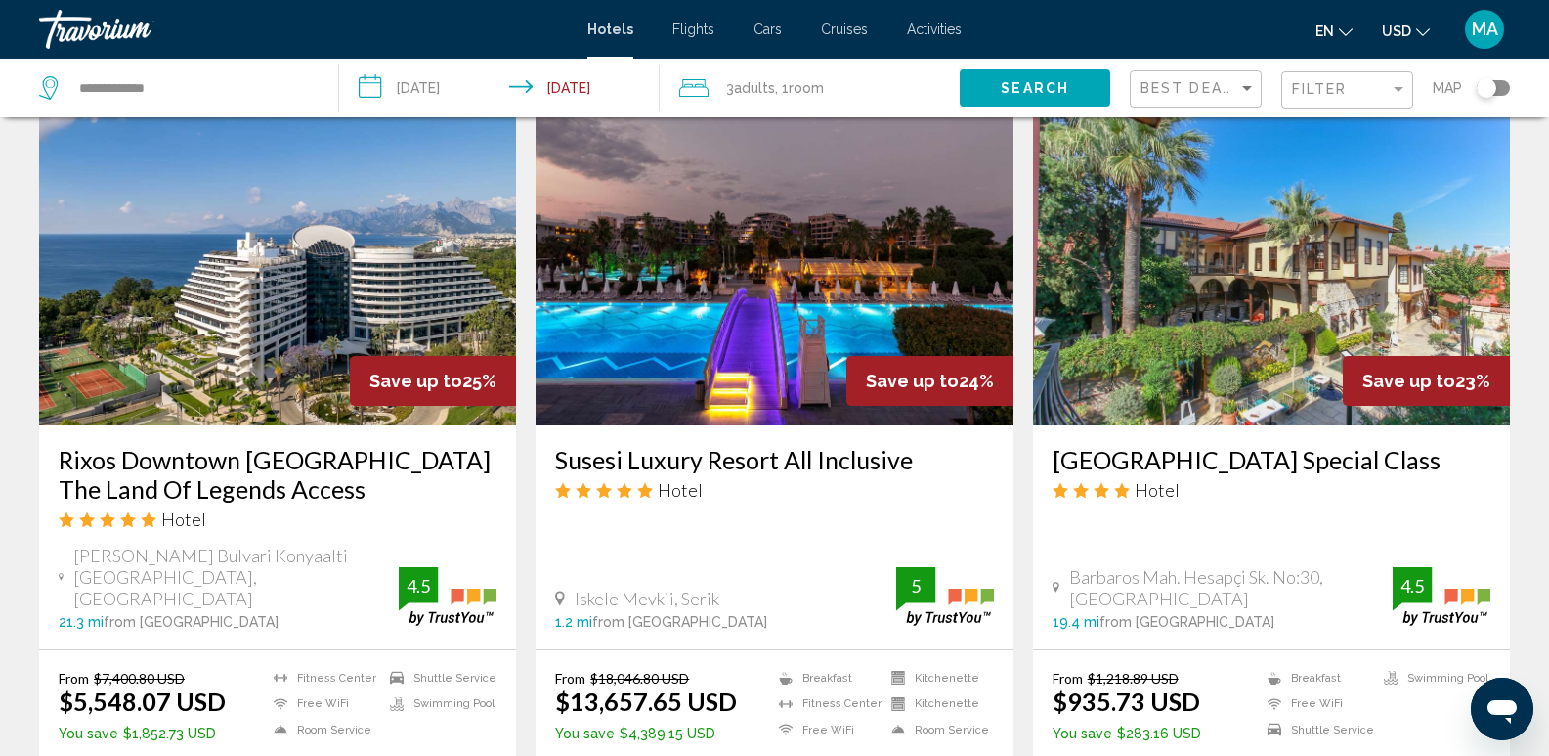
scroll to position [977, 0]
